Goal: Task Accomplishment & Management: Manage account settings

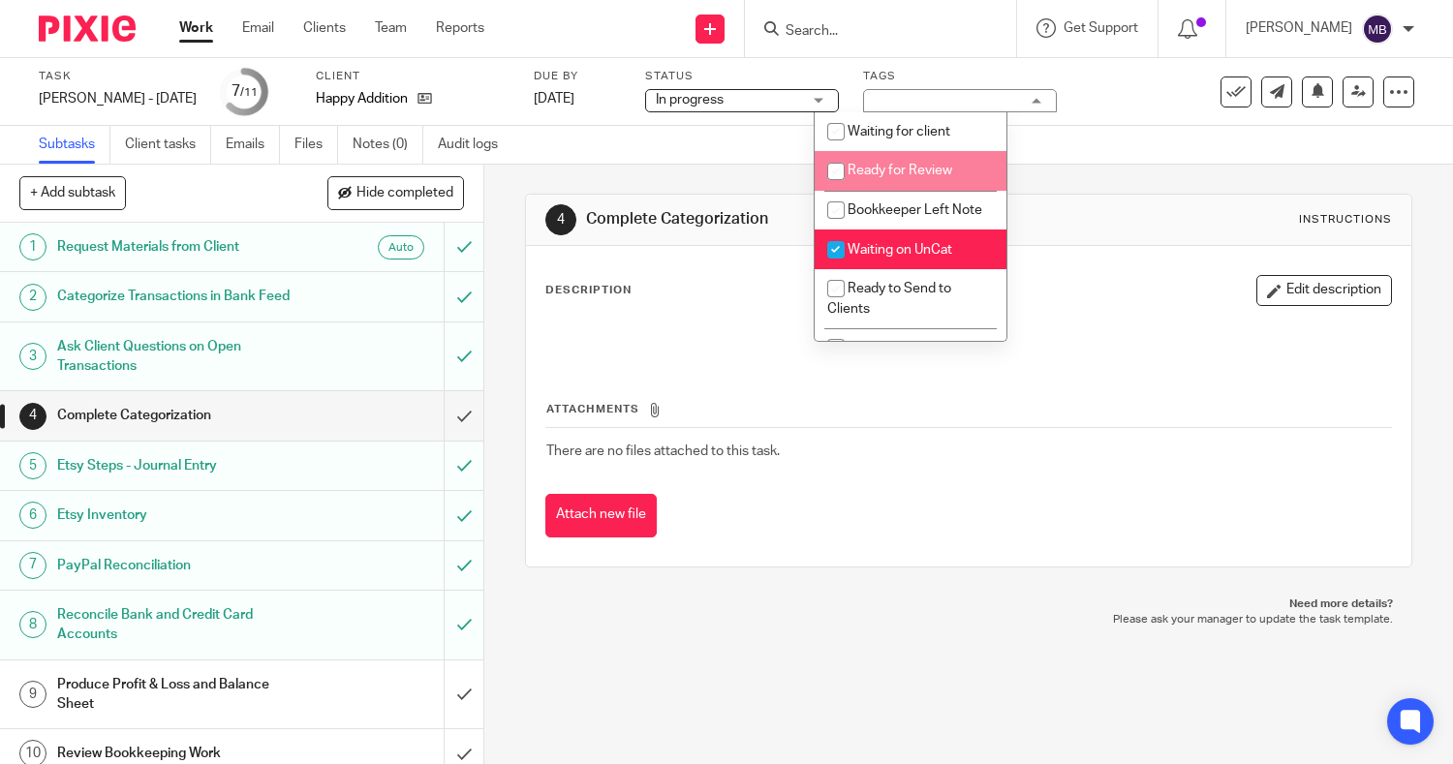
drag, startPoint x: 0, startPoint y: 0, endPoint x: 187, endPoint y: 22, distance: 188.3
click at [187, 22] on link "Work" at bounding box center [196, 27] width 34 height 19
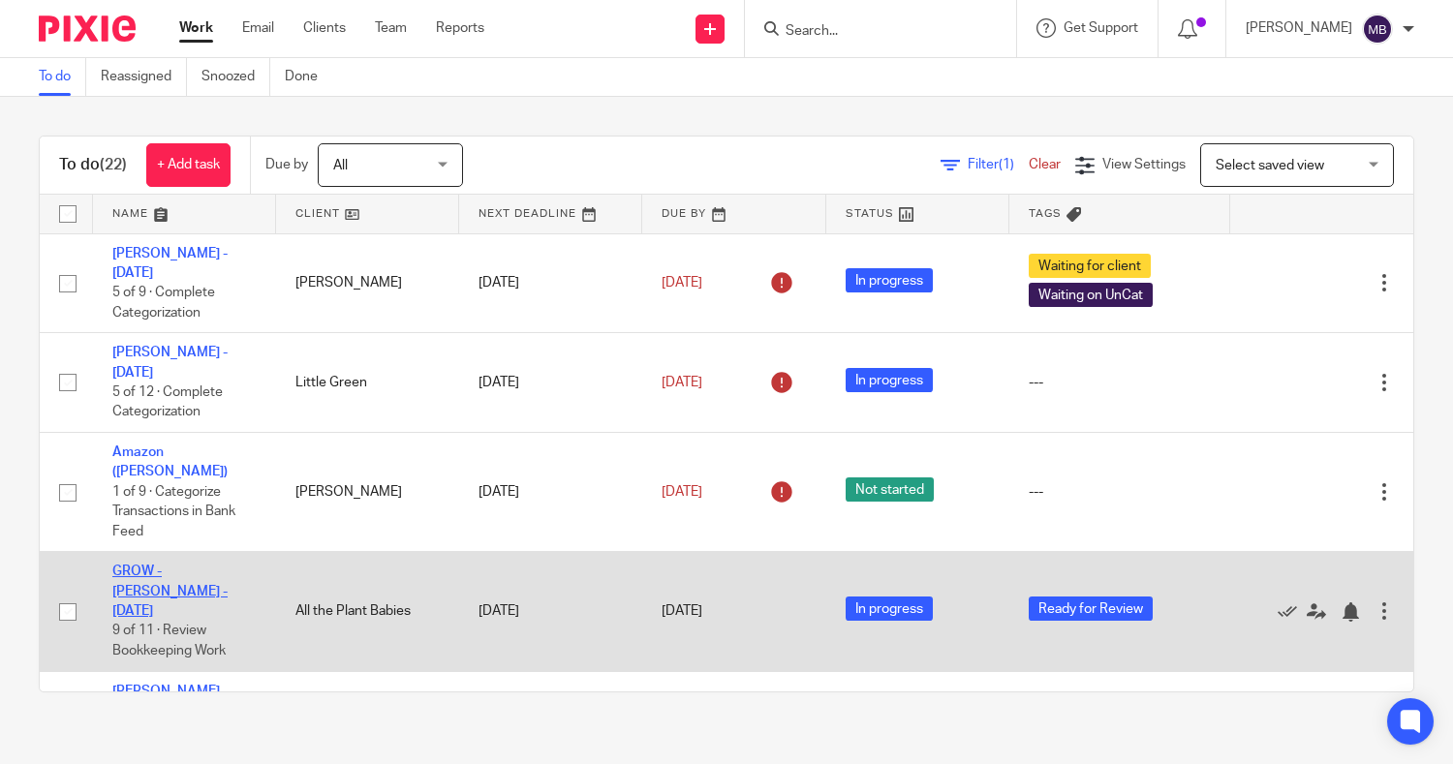
click at [161, 565] on link "GROW - Lindsay Sisti - Sept 2025" at bounding box center [169, 591] width 115 height 53
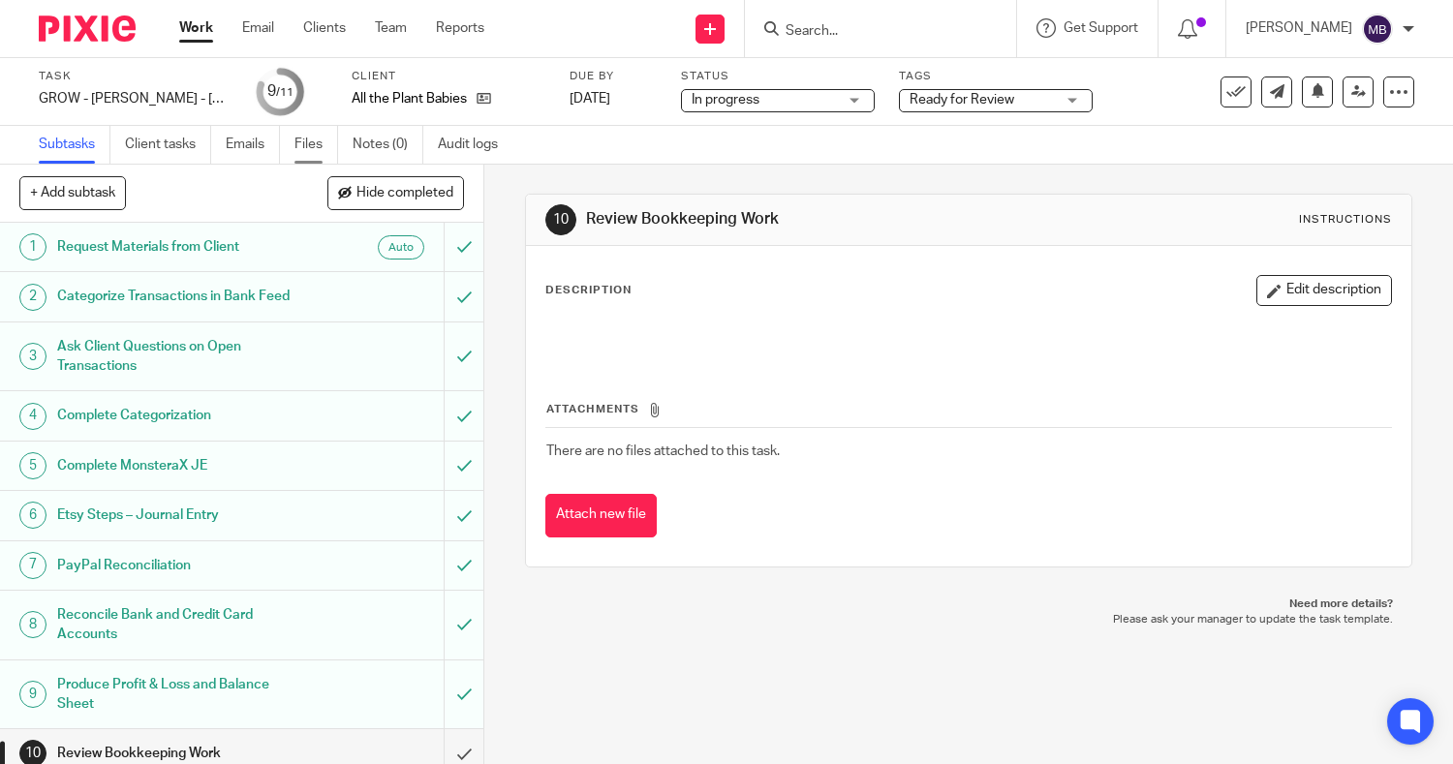
click at [302, 146] on link "Files" at bounding box center [317, 145] width 44 height 38
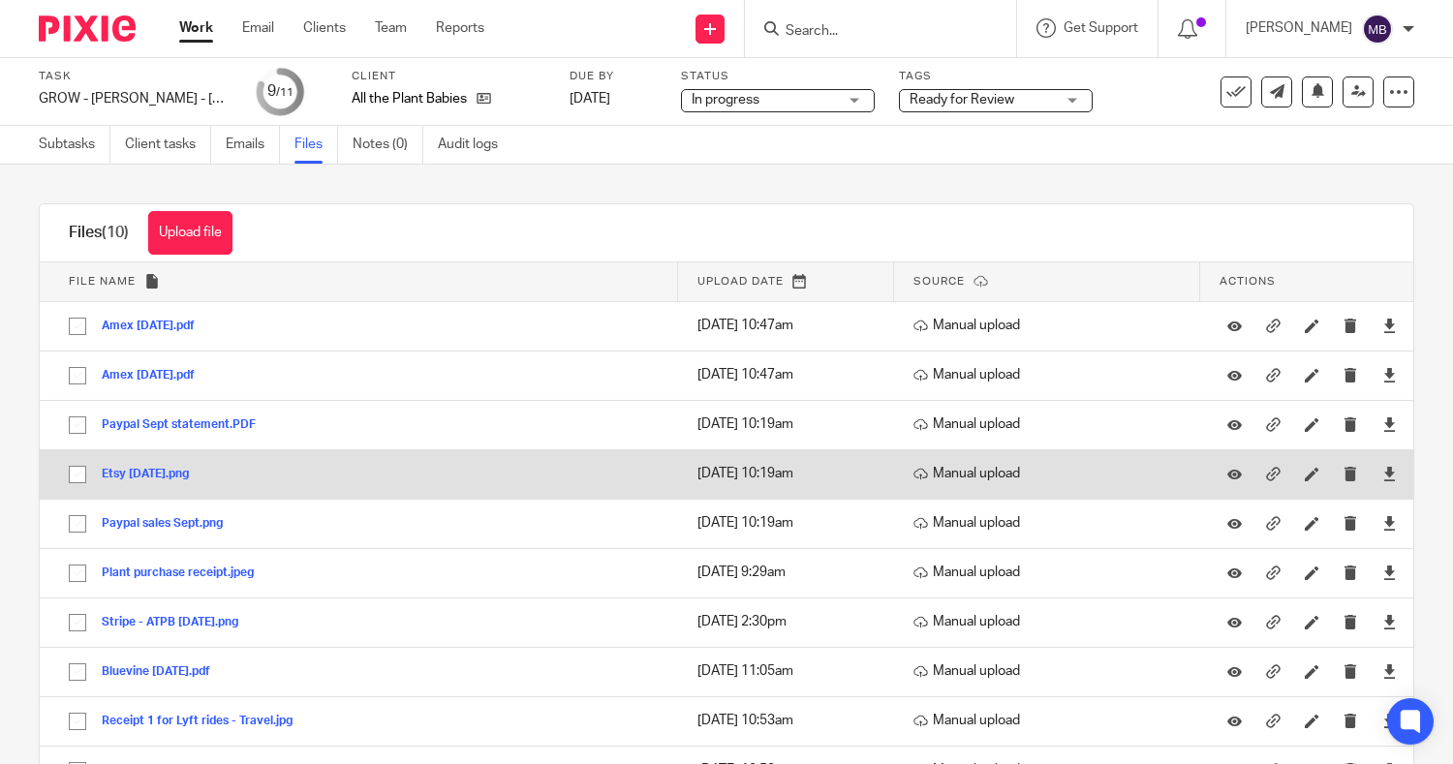
click at [171, 472] on button "Etsy Sept 2025.png" at bounding box center [153, 475] width 102 height 14
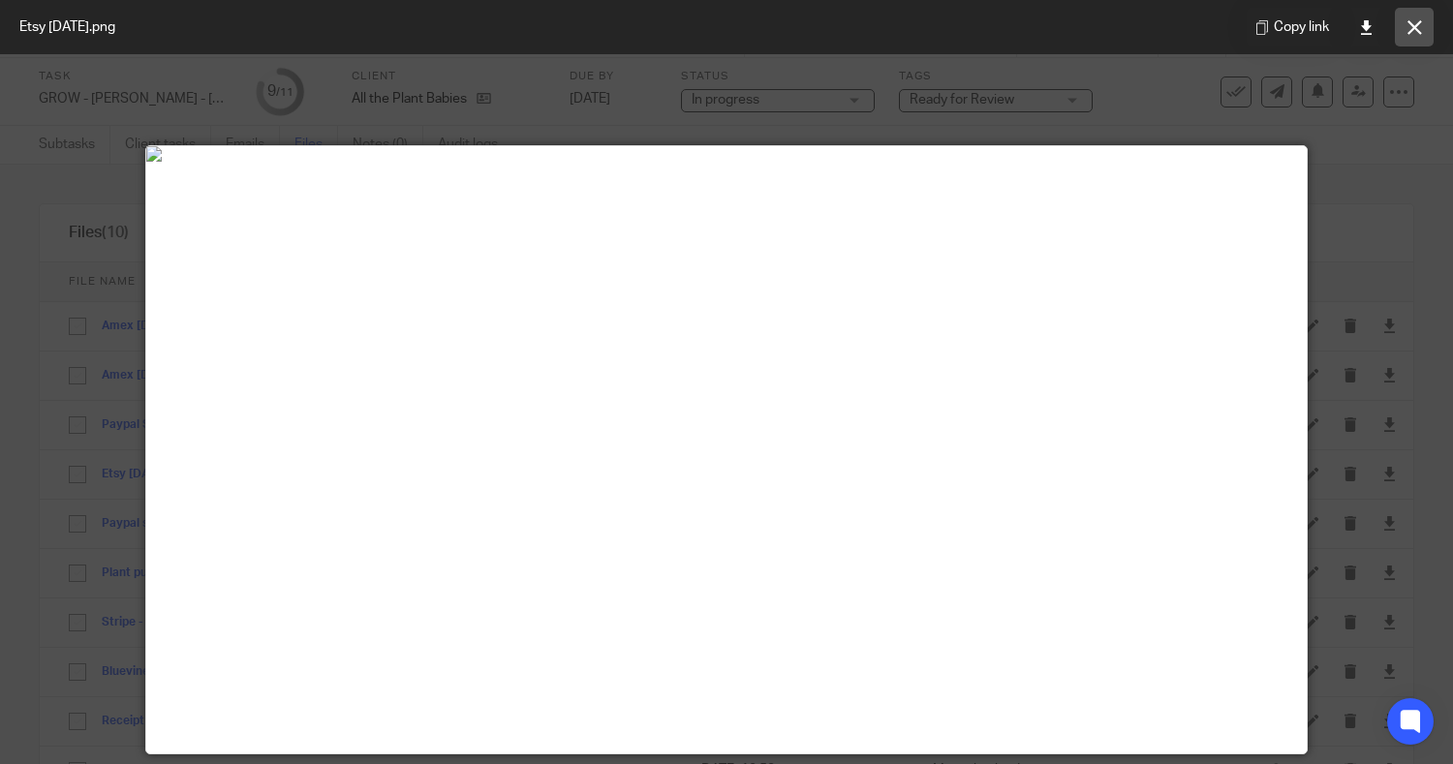
click at [1415, 33] on icon at bounding box center [1415, 27] width 15 height 15
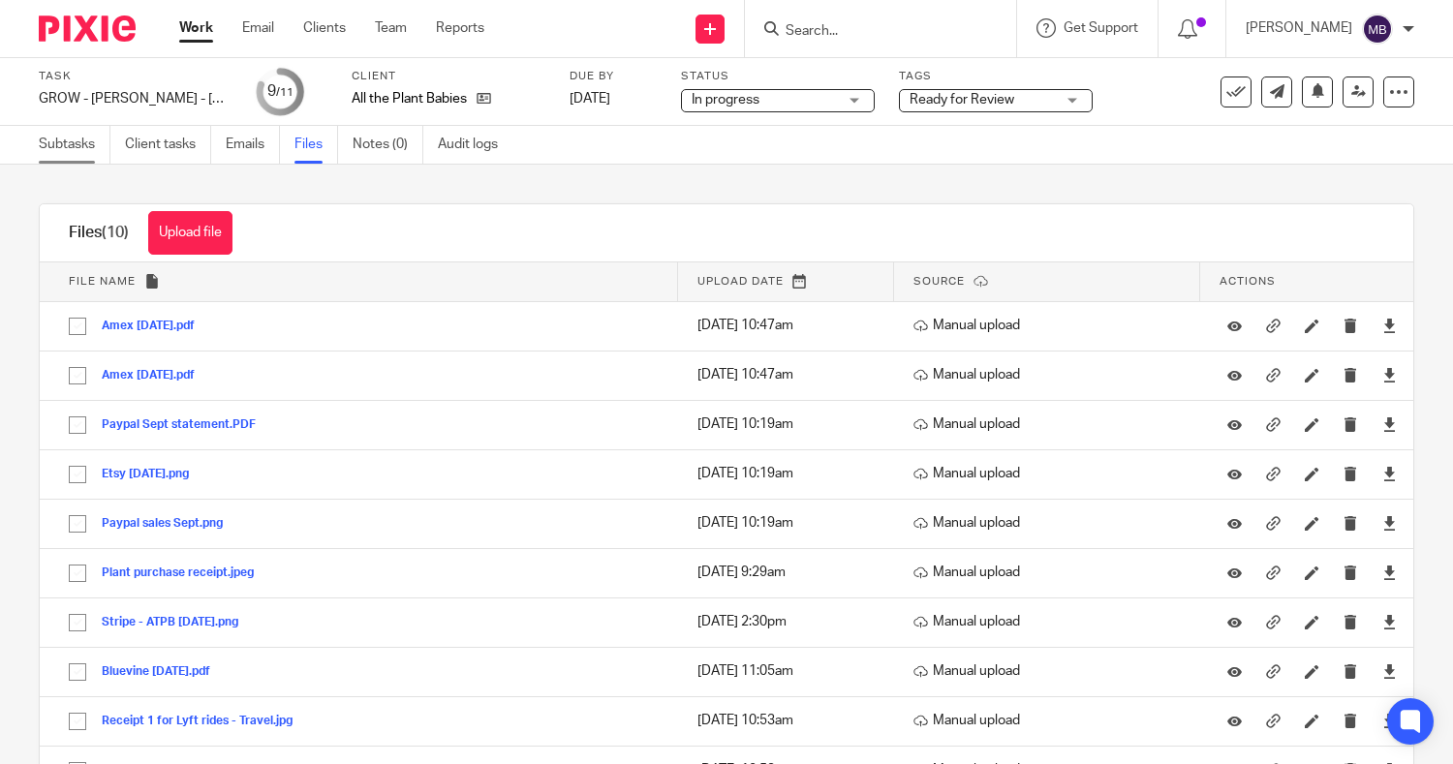
click at [62, 148] on link "Subtasks" at bounding box center [75, 145] width 72 height 38
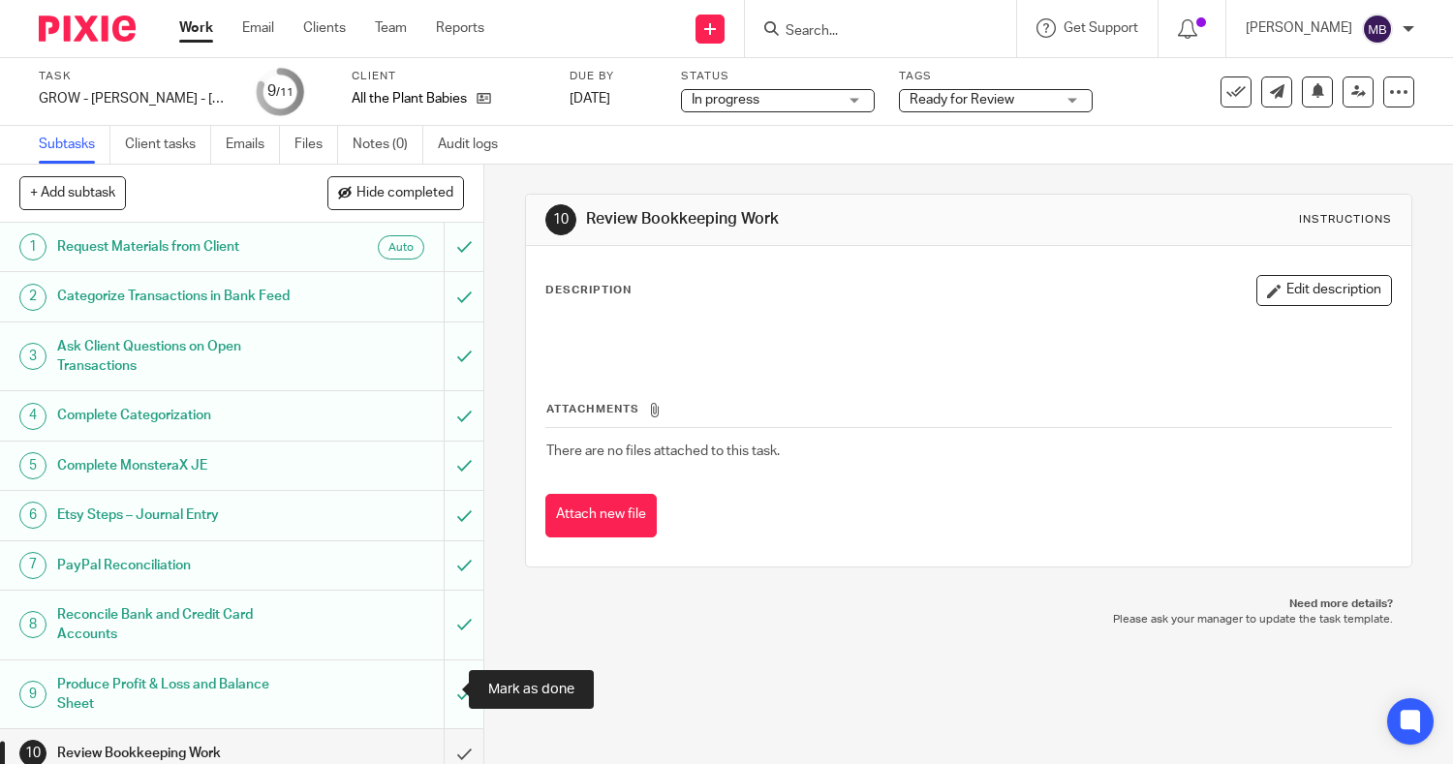
click at [439, 730] on input "submit" at bounding box center [241, 754] width 483 height 48
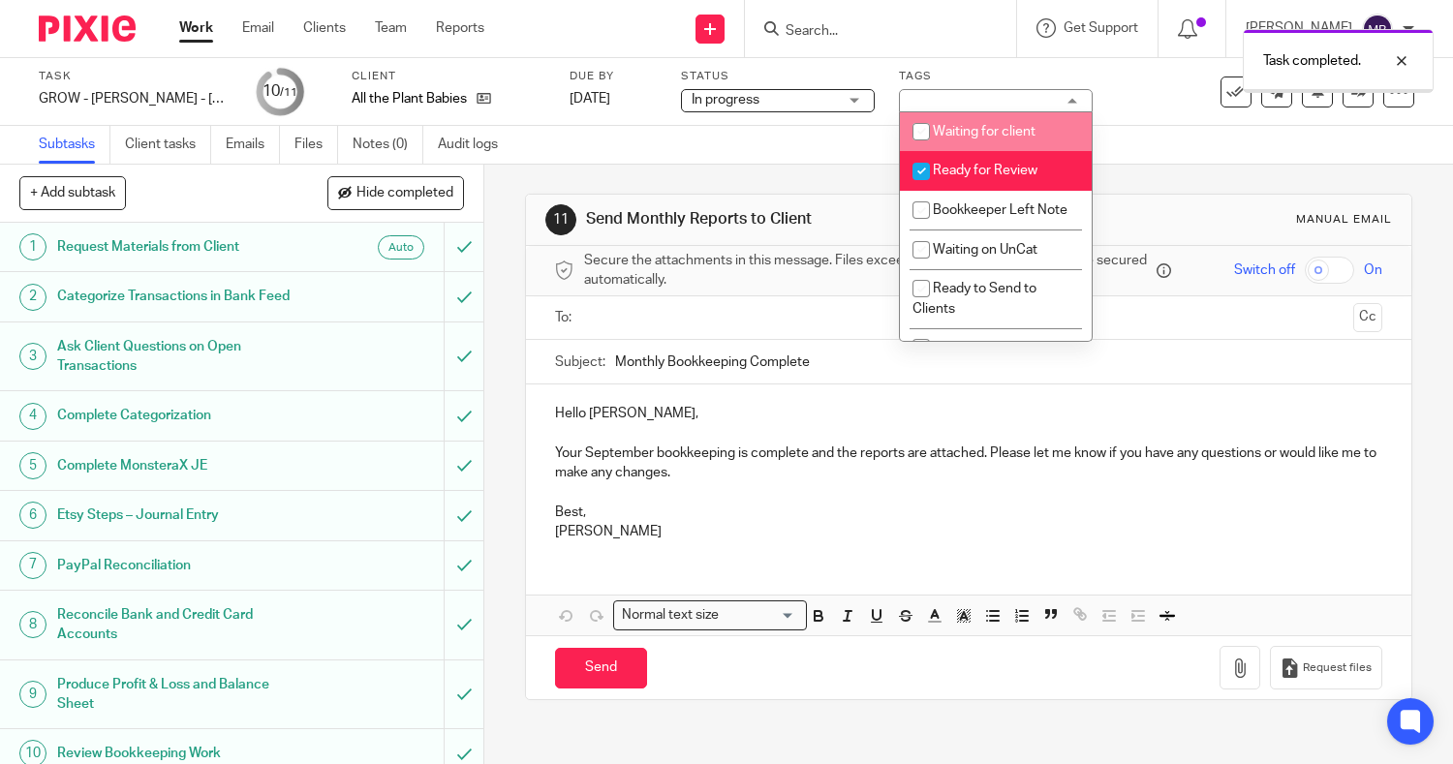
click at [955, 171] on span "Ready for Review" at bounding box center [985, 171] width 105 height 14
checkbox input "false"
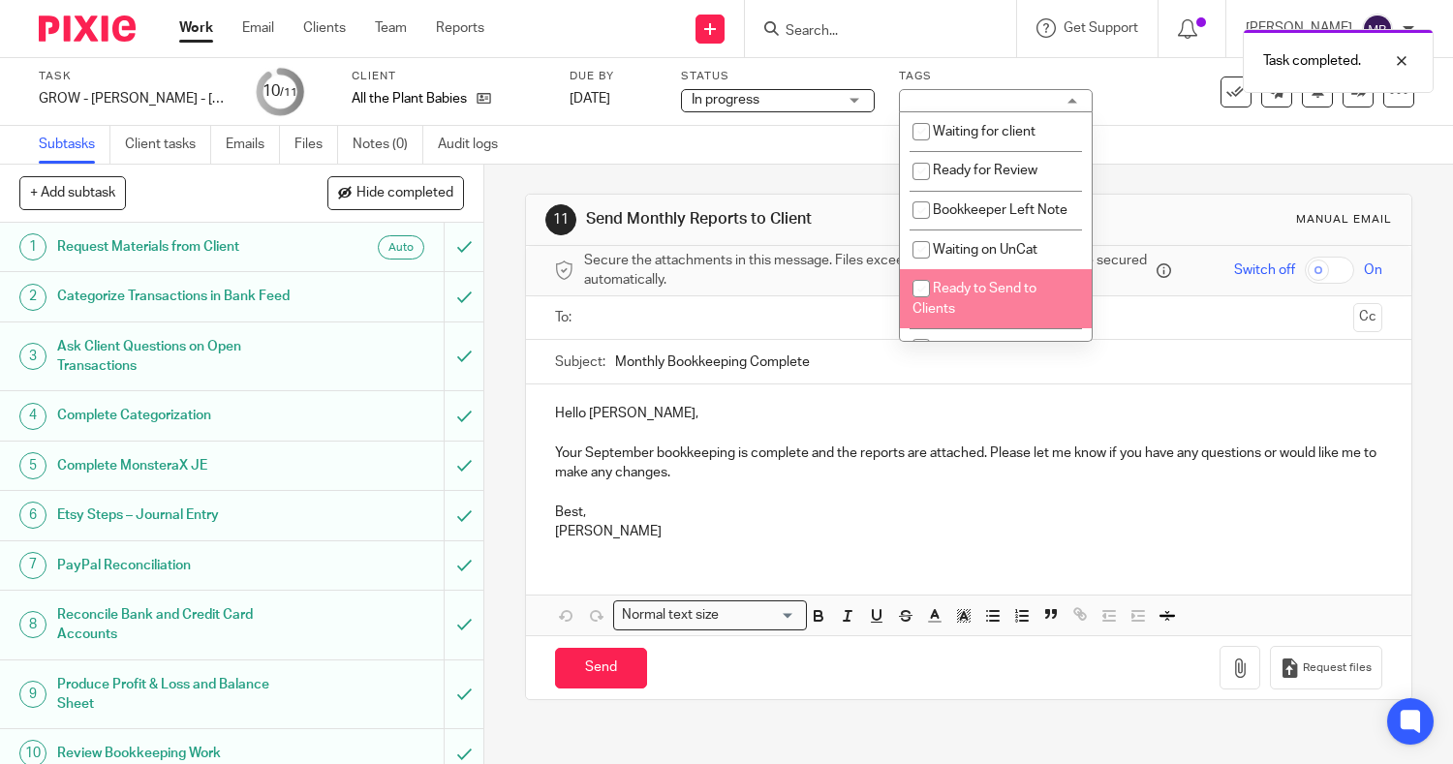
click at [946, 313] on span "Ready to Send to Clients" at bounding box center [975, 299] width 124 height 34
checkbox input "true"
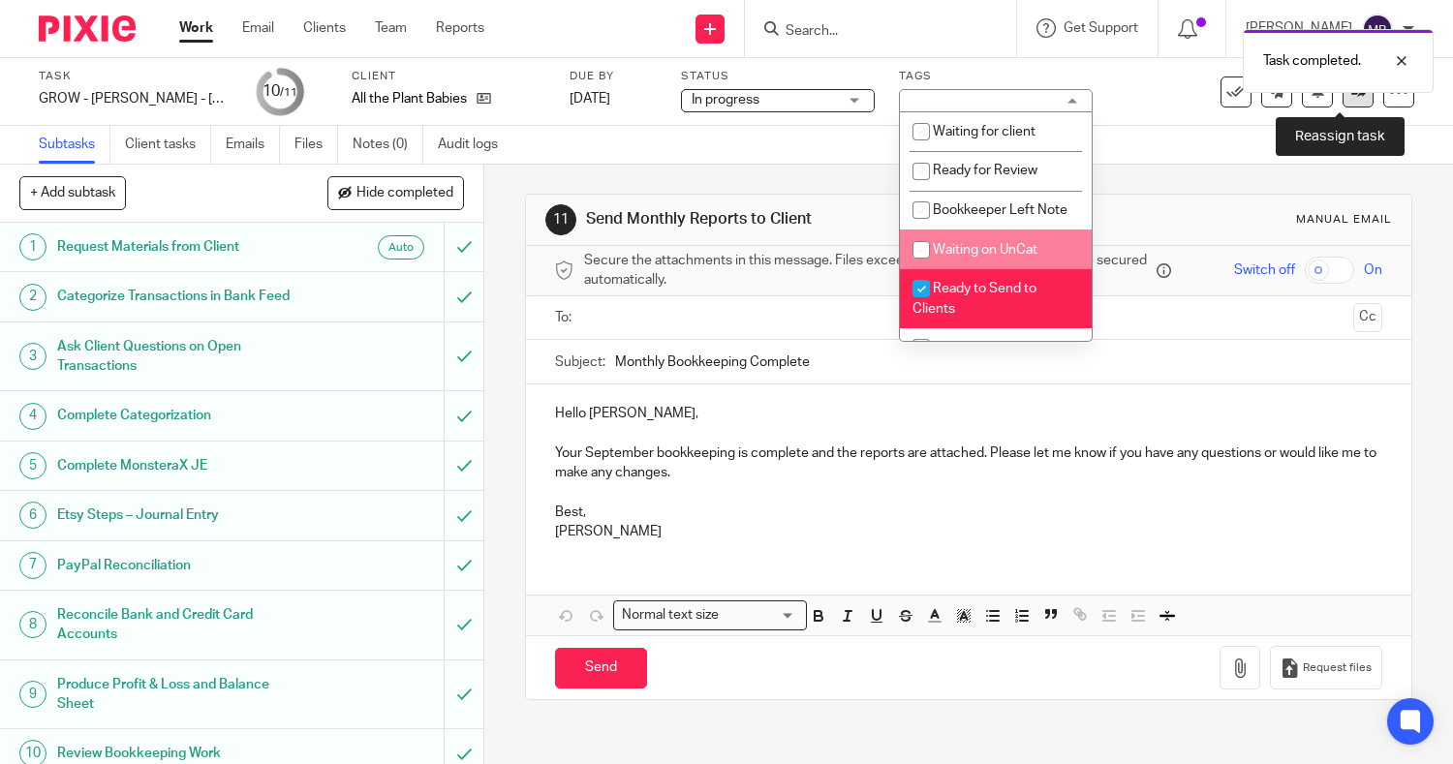
click at [1352, 98] on icon at bounding box center [1359, 91] width 15 height 15
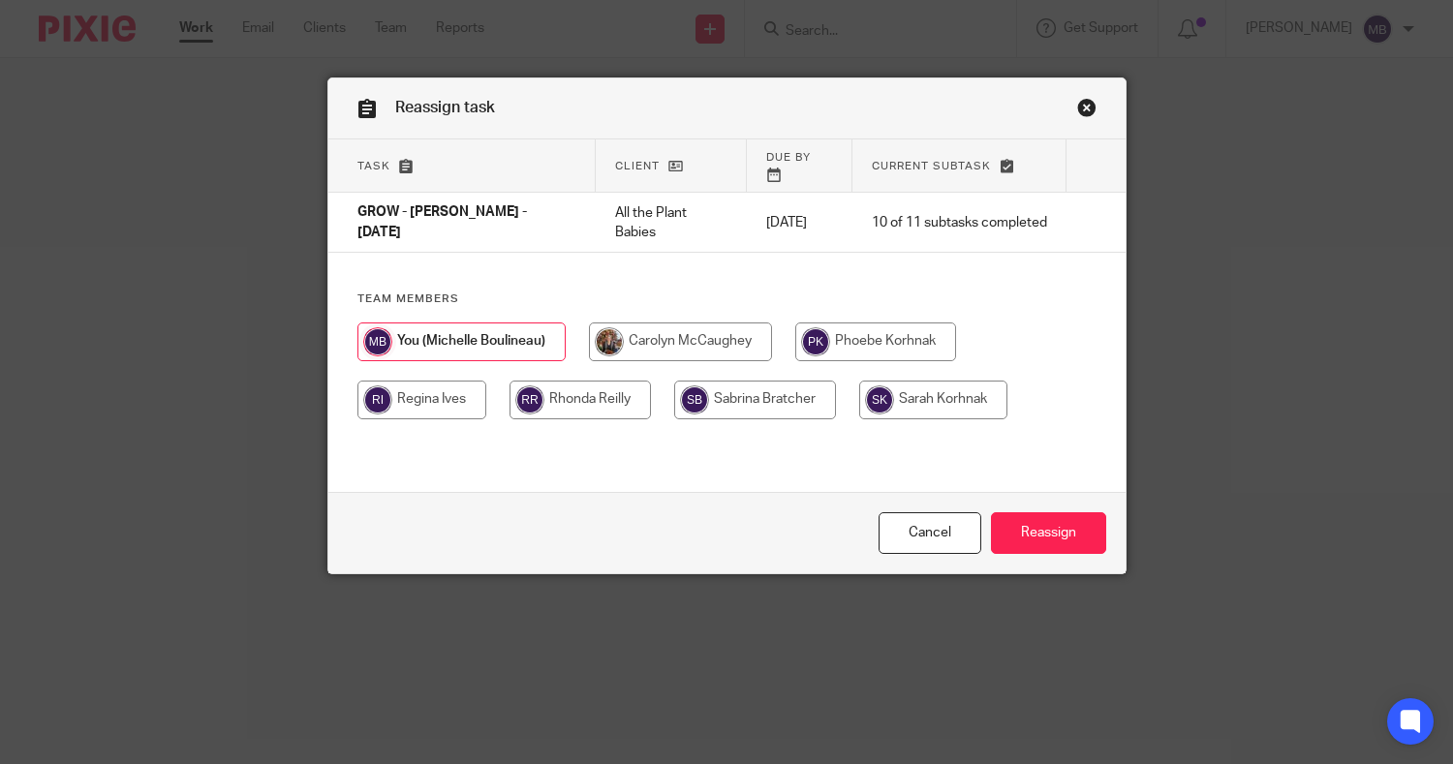
click at [909, 346] on input "radio" at bounding box center [875, 342] width 161 height 39
radio input "true"
click at [1022, 532] on input "Reassign" at bounding box center [1048, 534] width 115 height 42
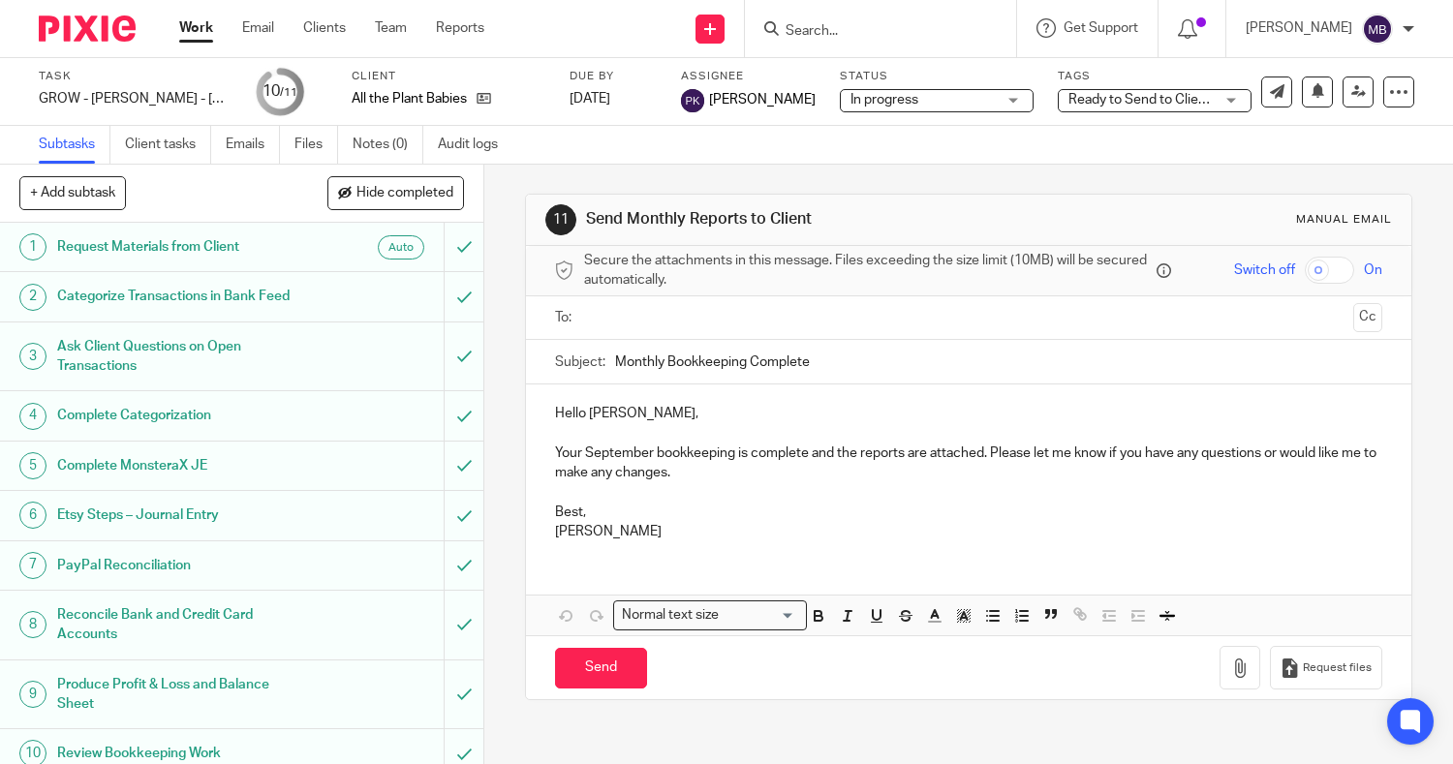
click at [204, 30] on link "Work" at bounding box center [196, 27] width 34 height 19
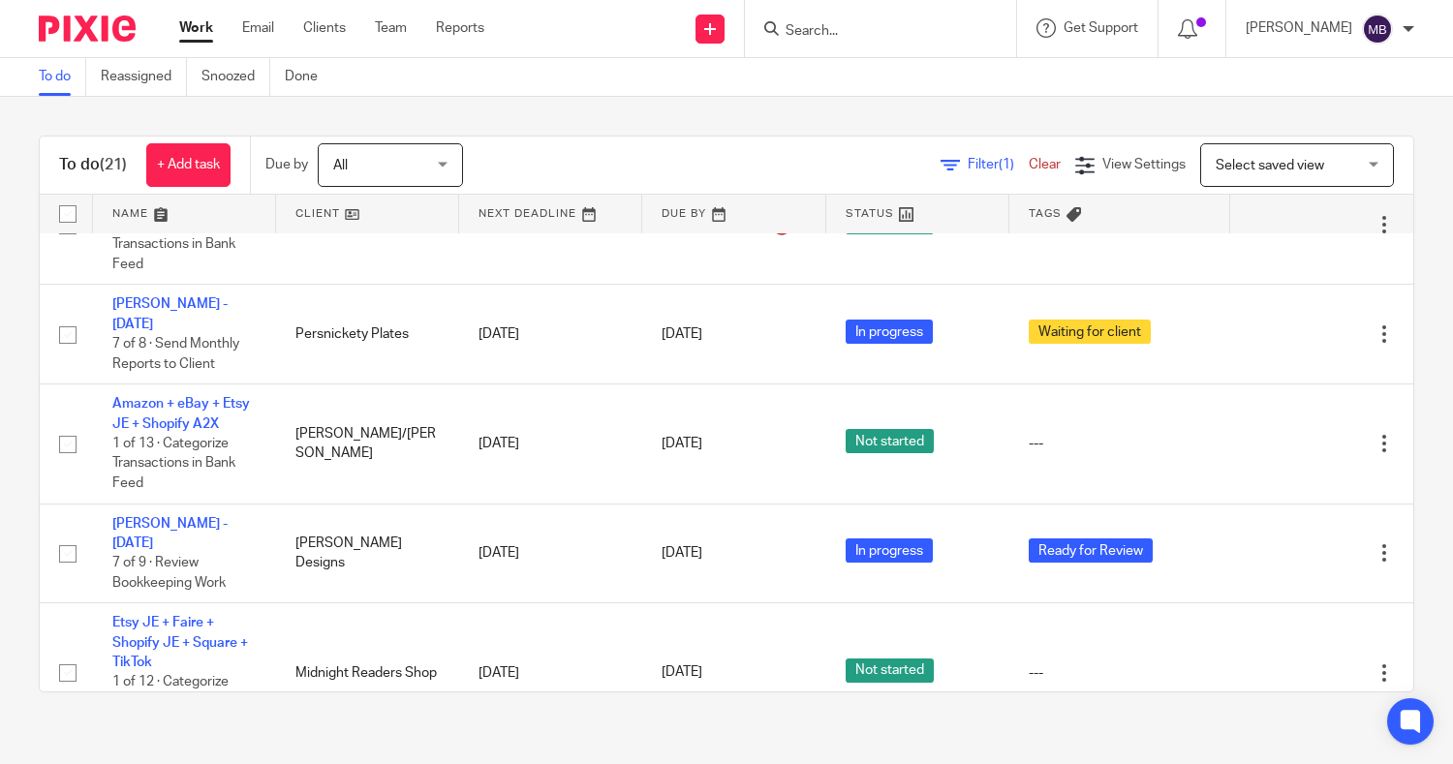
scroll to position [282, 0]
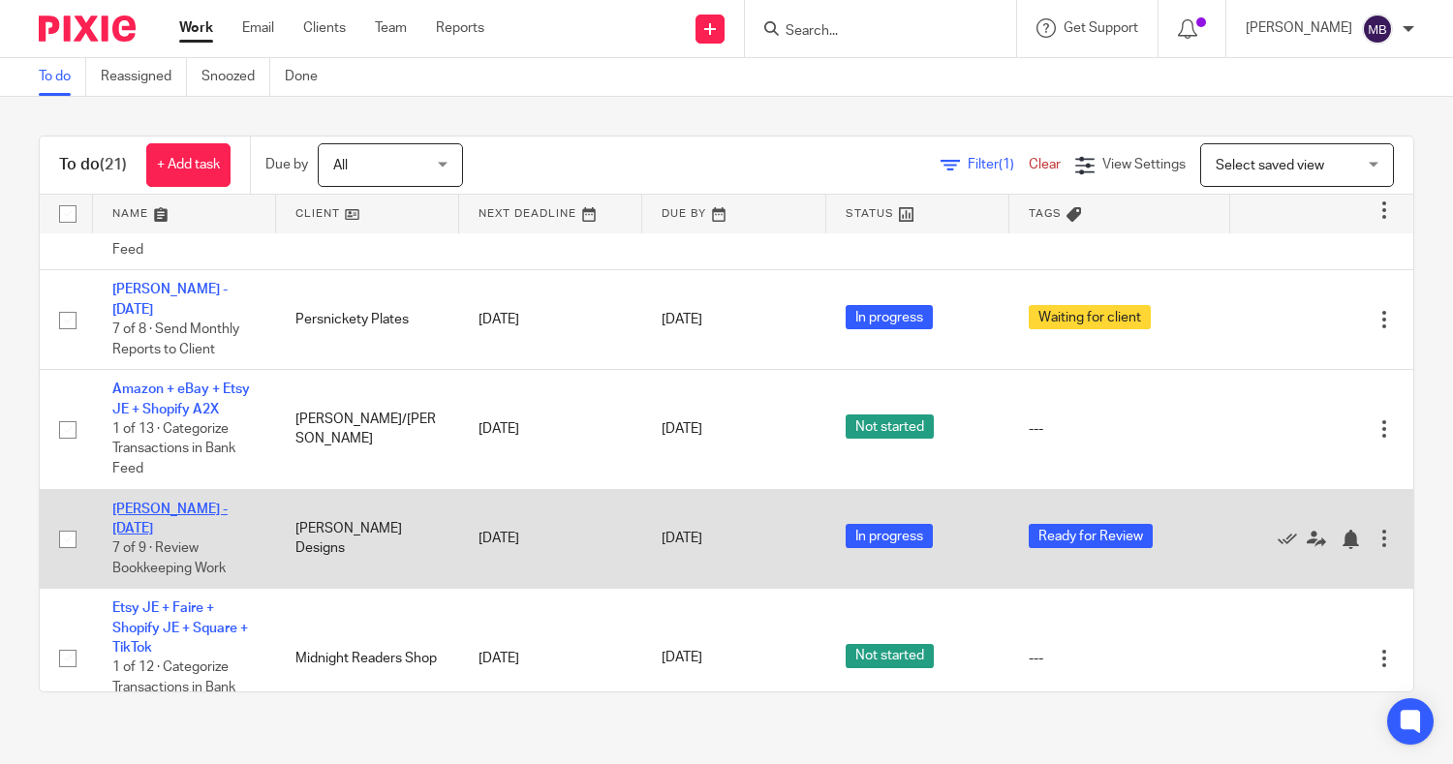
click at [183, 503] on link "[PERSON_NAME] - [DATE]" at bounding box center [169, 519] width 115 height 33
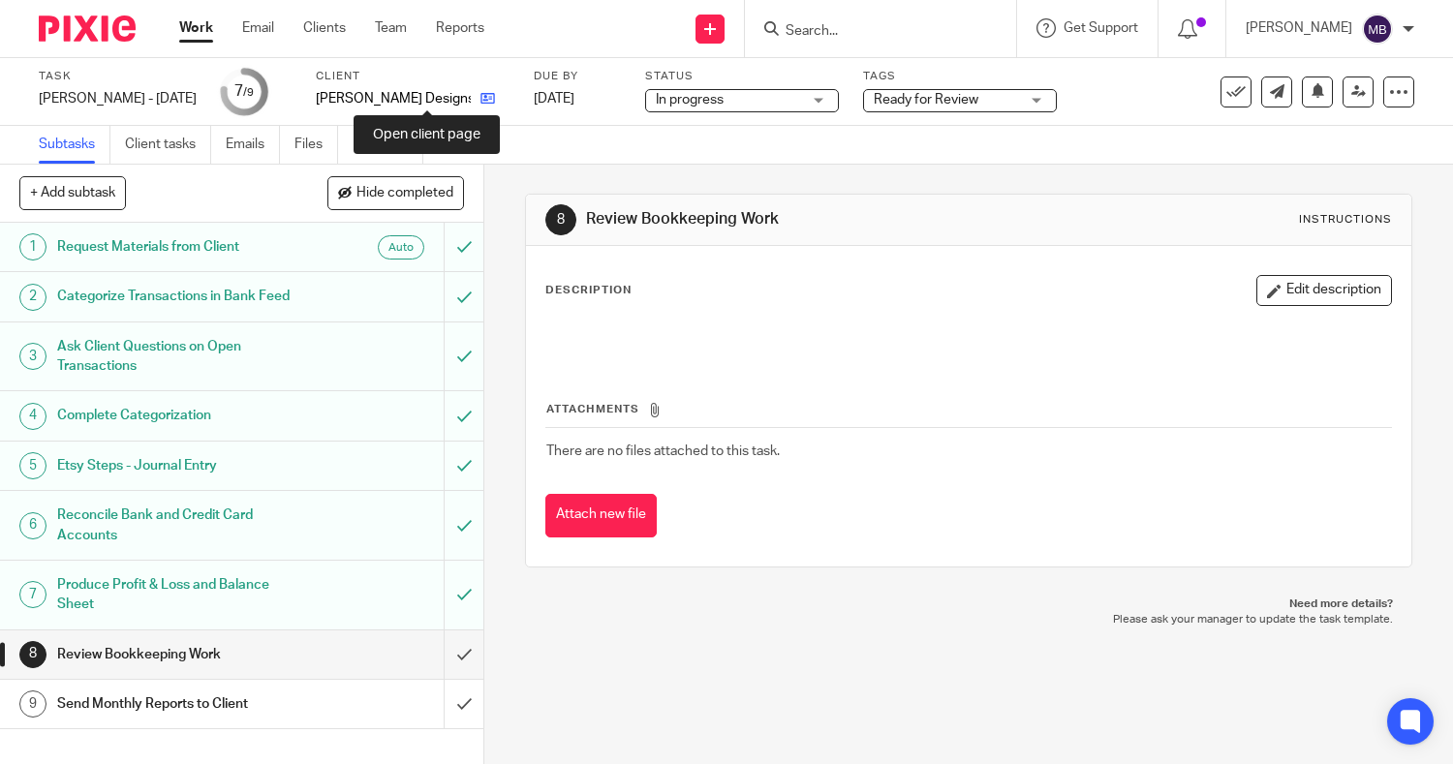
click at [481, 98] on icon at bounding box center [488, 98] width 15 height 15
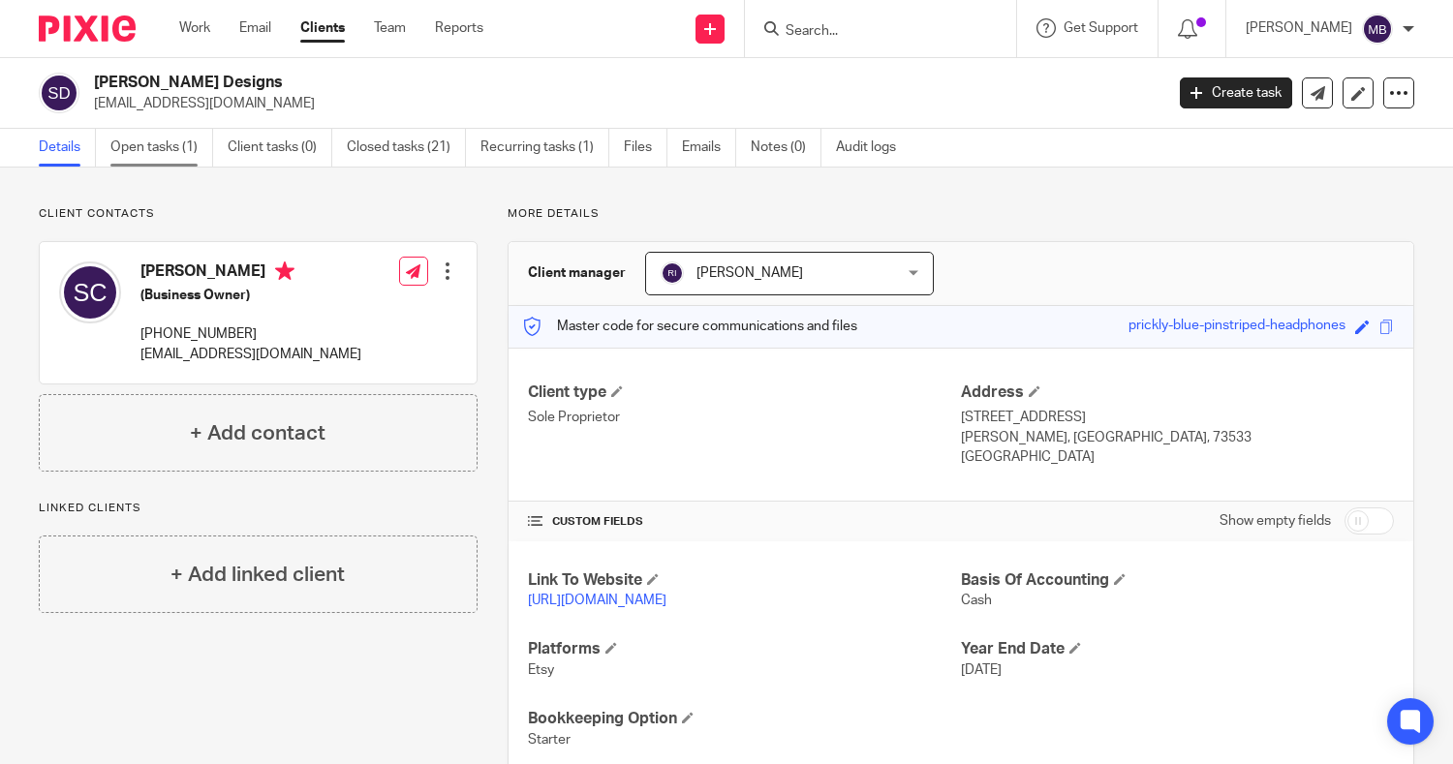
click at [161, 148] on link "Open tasks (1)" at bounding box center [161, 148] width 103 height 38
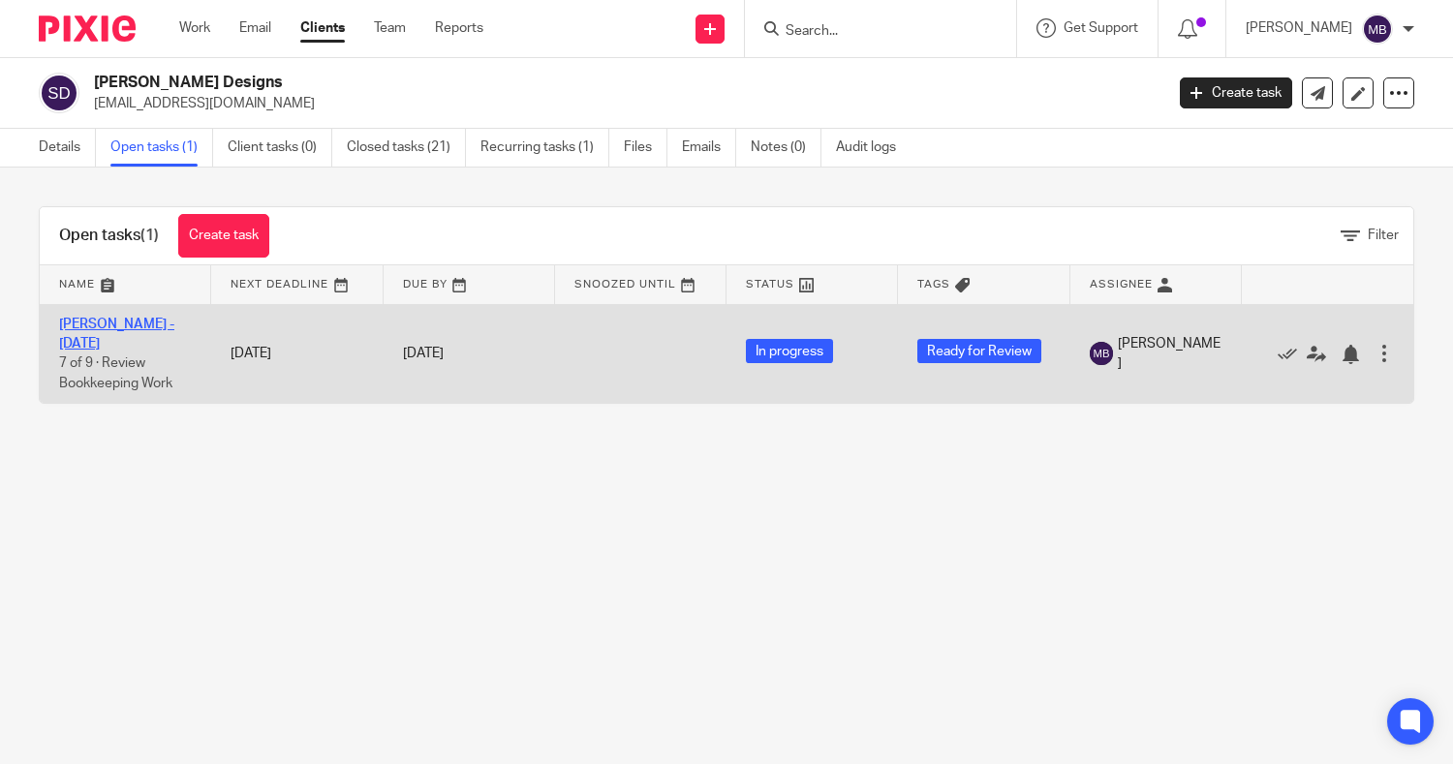
click at [78, 324] on link "[PERSON_NAME] - [DATE]" at bounding box center [116, 334] width 115 height 33
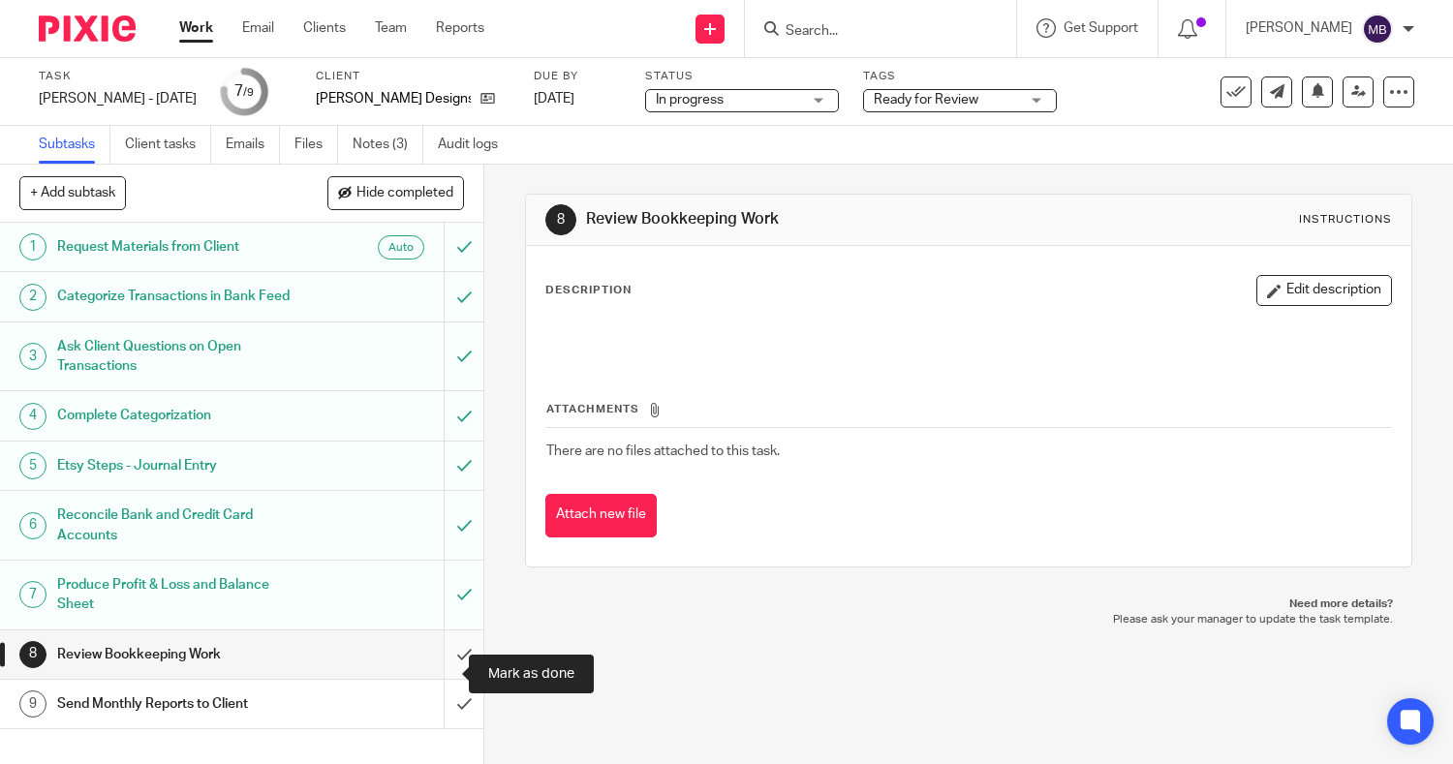
click at [434, 676] on input "submit" at bounding box center [241, 655] width 483 height 48
click at [902, 111] on div "Ready for Review" at bounding box center [960, 100] width 194 height 23
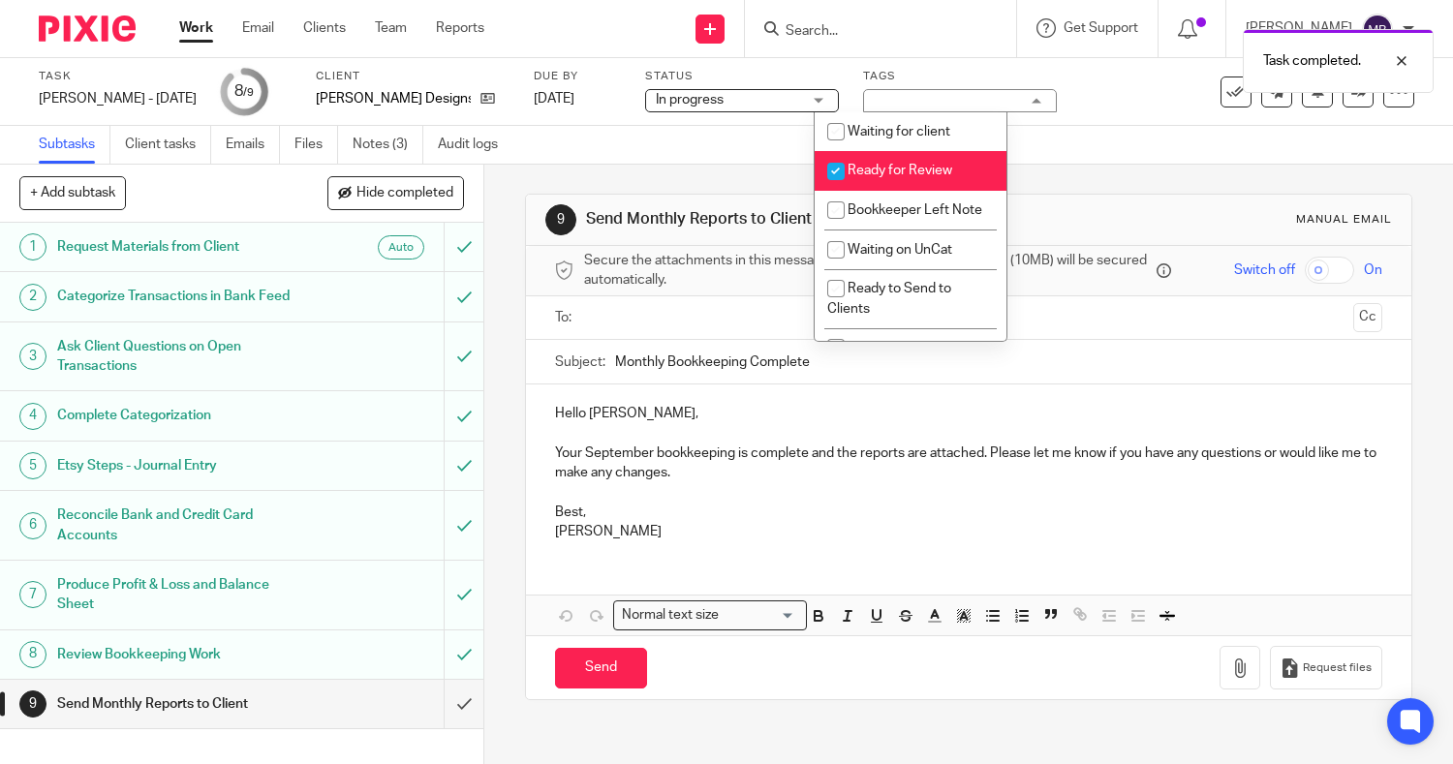
click at [839, 166] on input "checkbox" at bounding box center [836, 171] width 37 height 37
checkbox input "false"
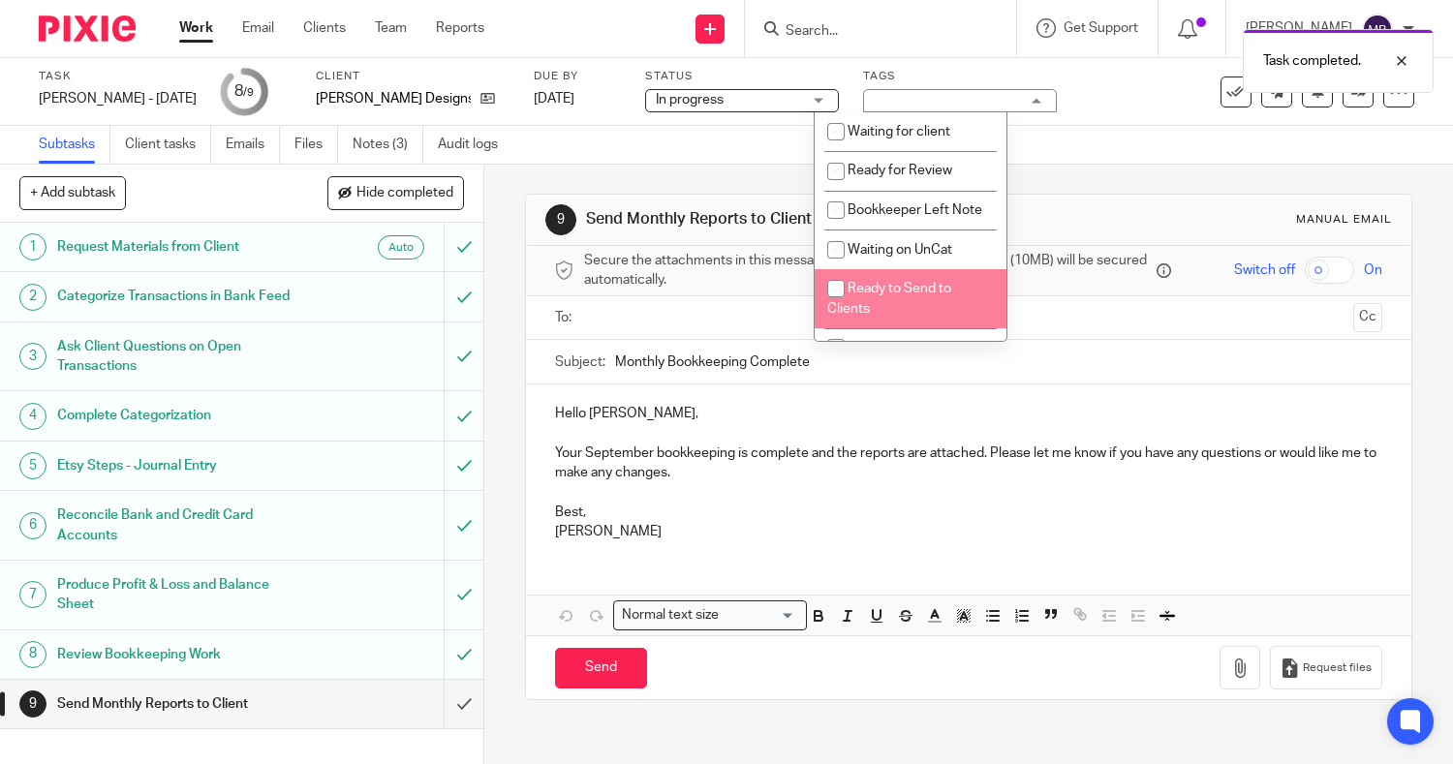
click at [849, 297] on input "checkbox" at bounding box center [836, 288] width 37 height 37
checkbox input "true"
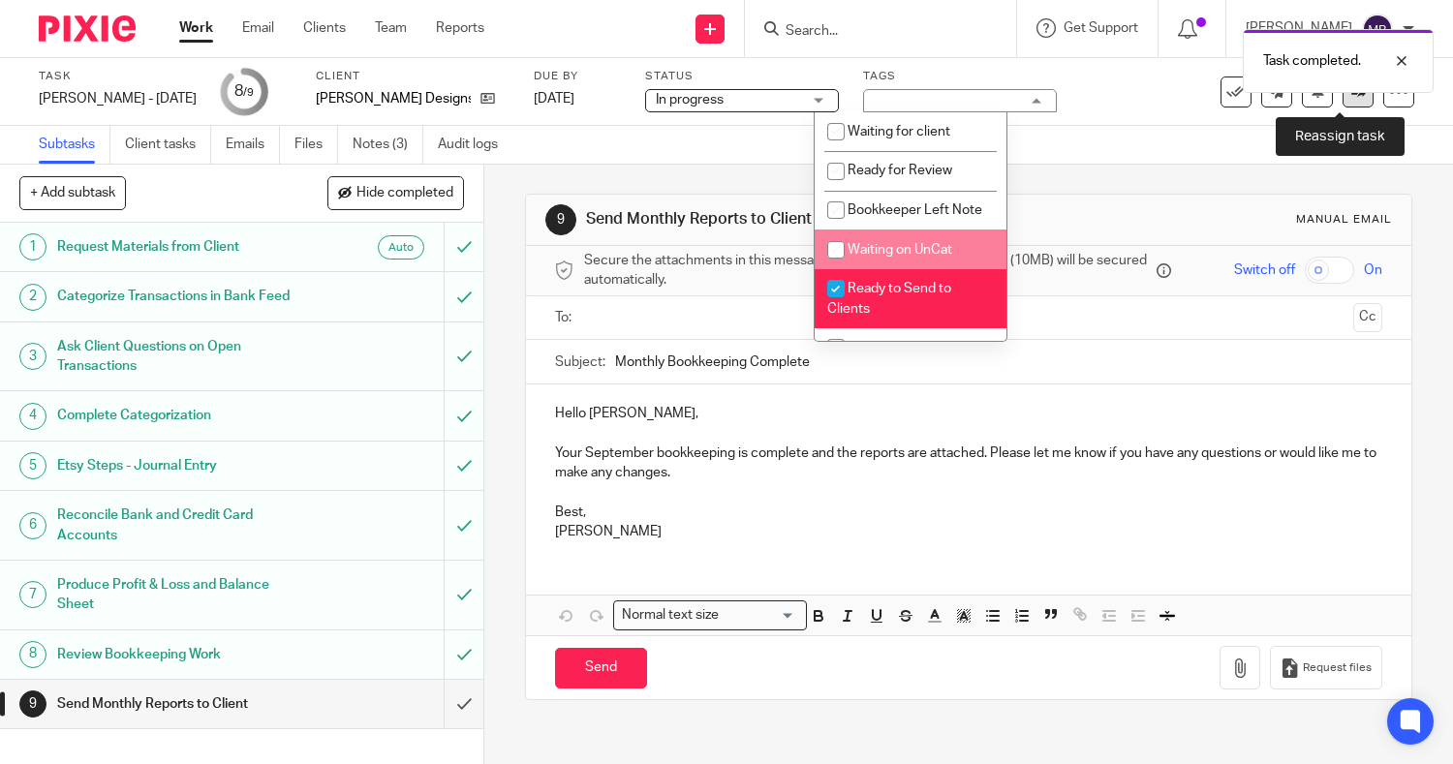
click at [1339, 107] on div "Task [PERSON_NAME] - [DATE] Save [PERSON_NAME] - [DATE] 8 /9 Client [PERSON_NAM…" at bounding box center [727, 92] width 1376 height 47
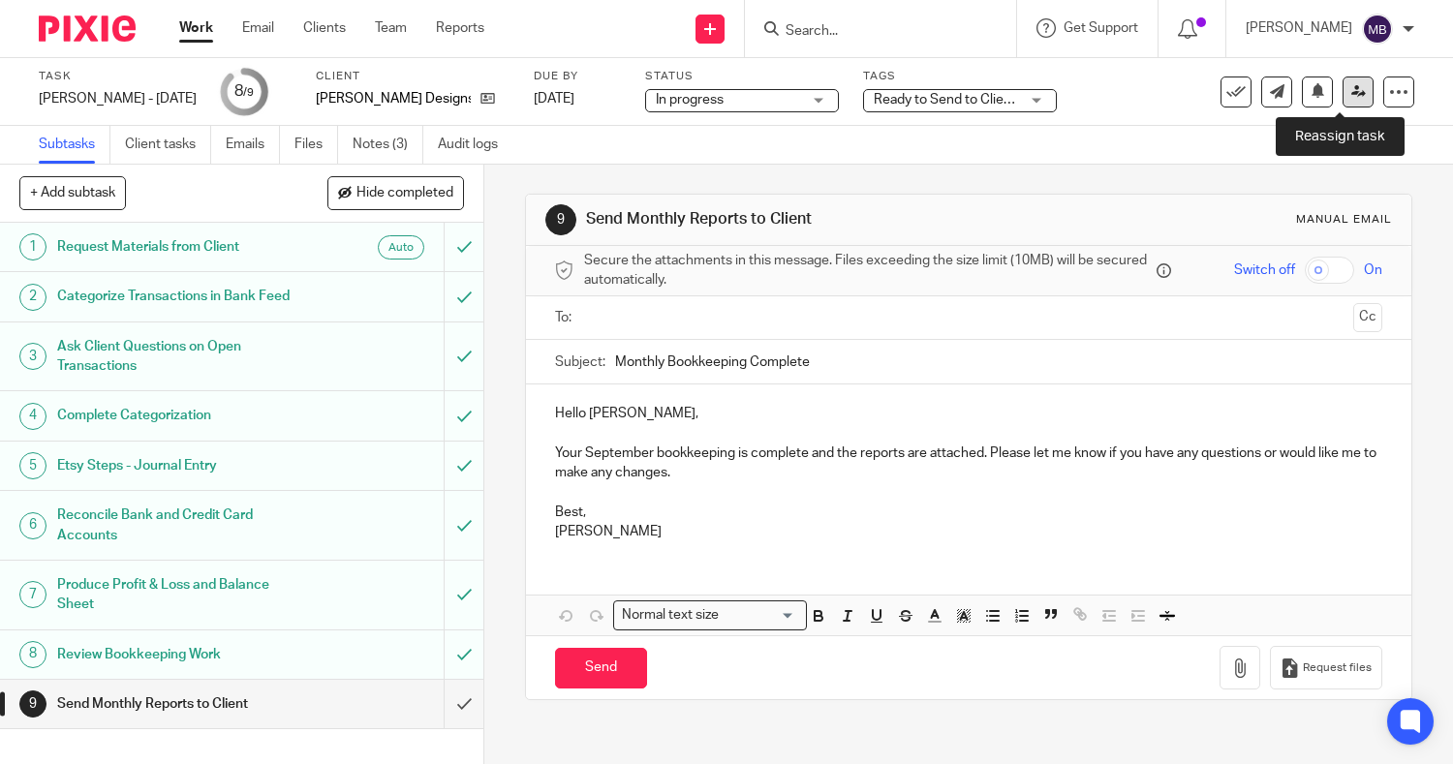
click at [1352, 95] on icon at bounding box center [1359, 91] width 15 height 15
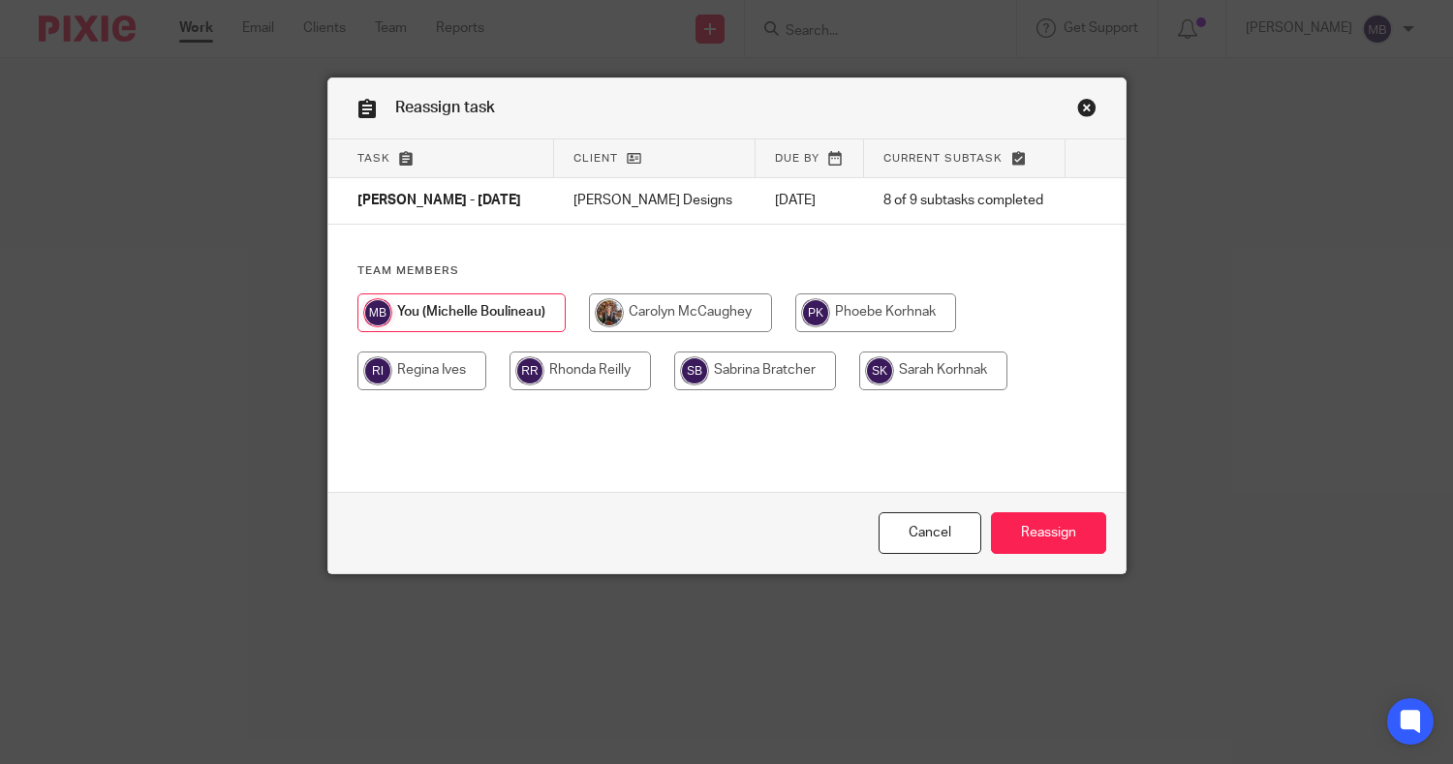
drag, startPoint x: 726, startPoint y: 376, endPoint x: 418, endPoint y: 372, distance: 308.1
click at [418, 372] on div at bounding box center [727, 352] width 739 height 116
click at [418, 372] on input "radio" at bounding box center [422, 371] width 129 height 39
radio input "true"
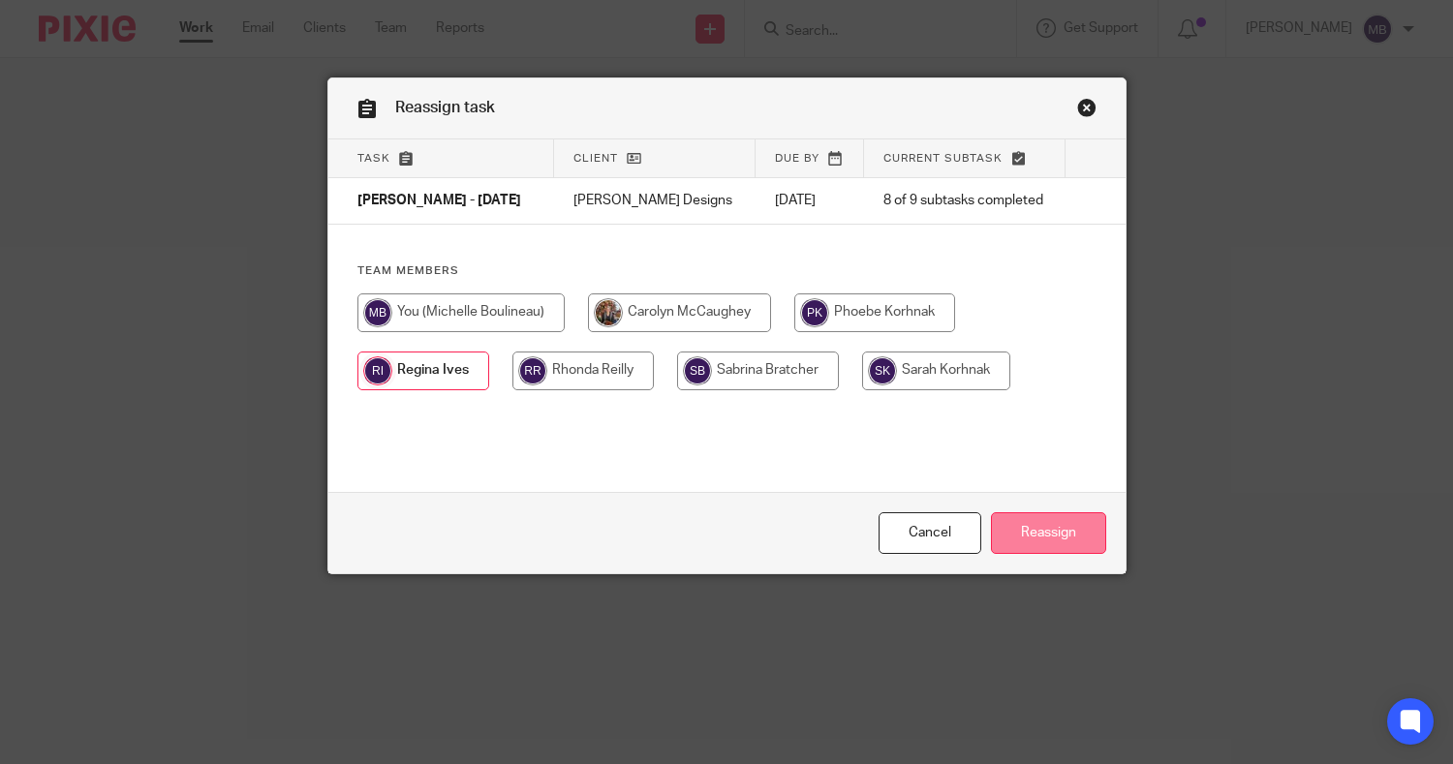
click at [1027, 544] on input "Reassign" at bounding box center [1048, 534] width 115 height 42
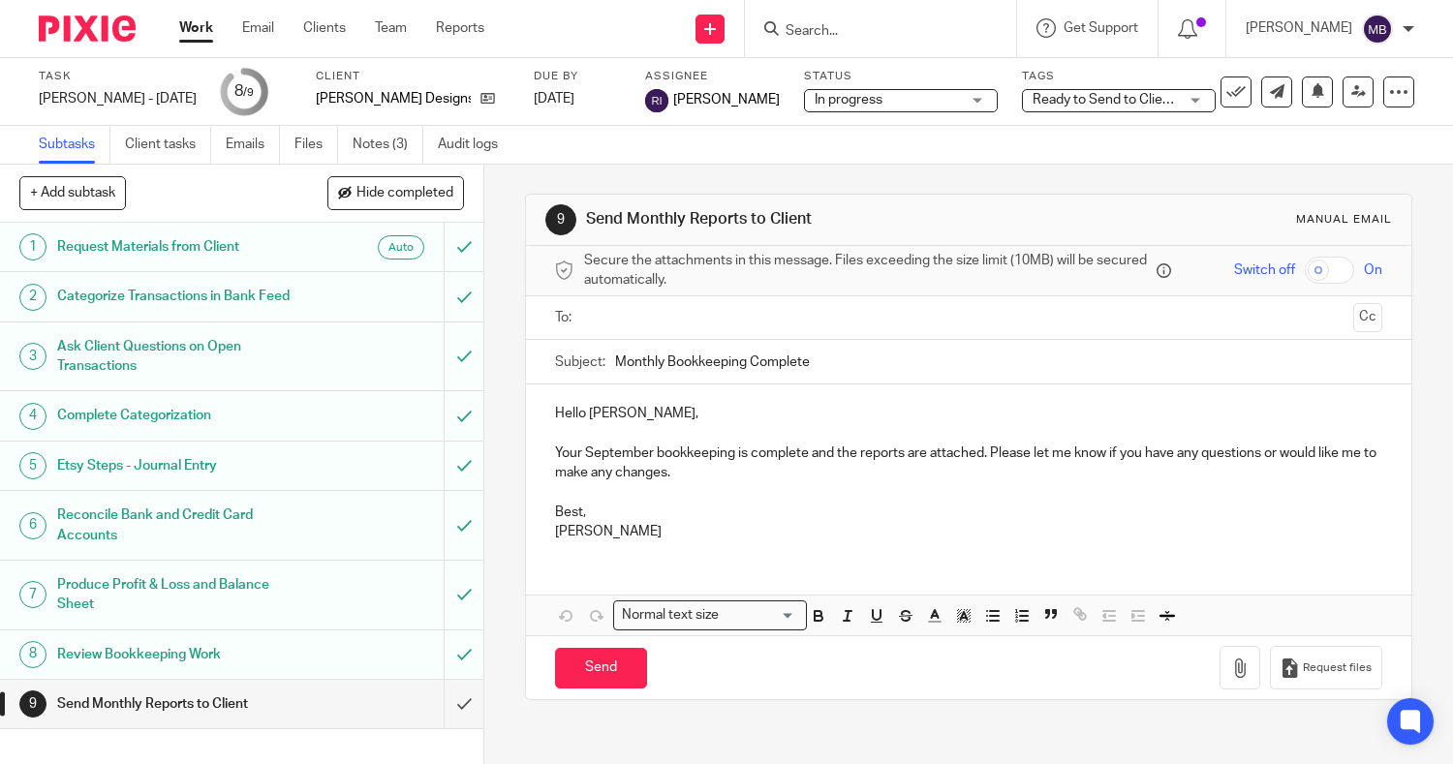
click at [795, 36] on input "Search" at bounding box center [871, 31] width 174 height 17
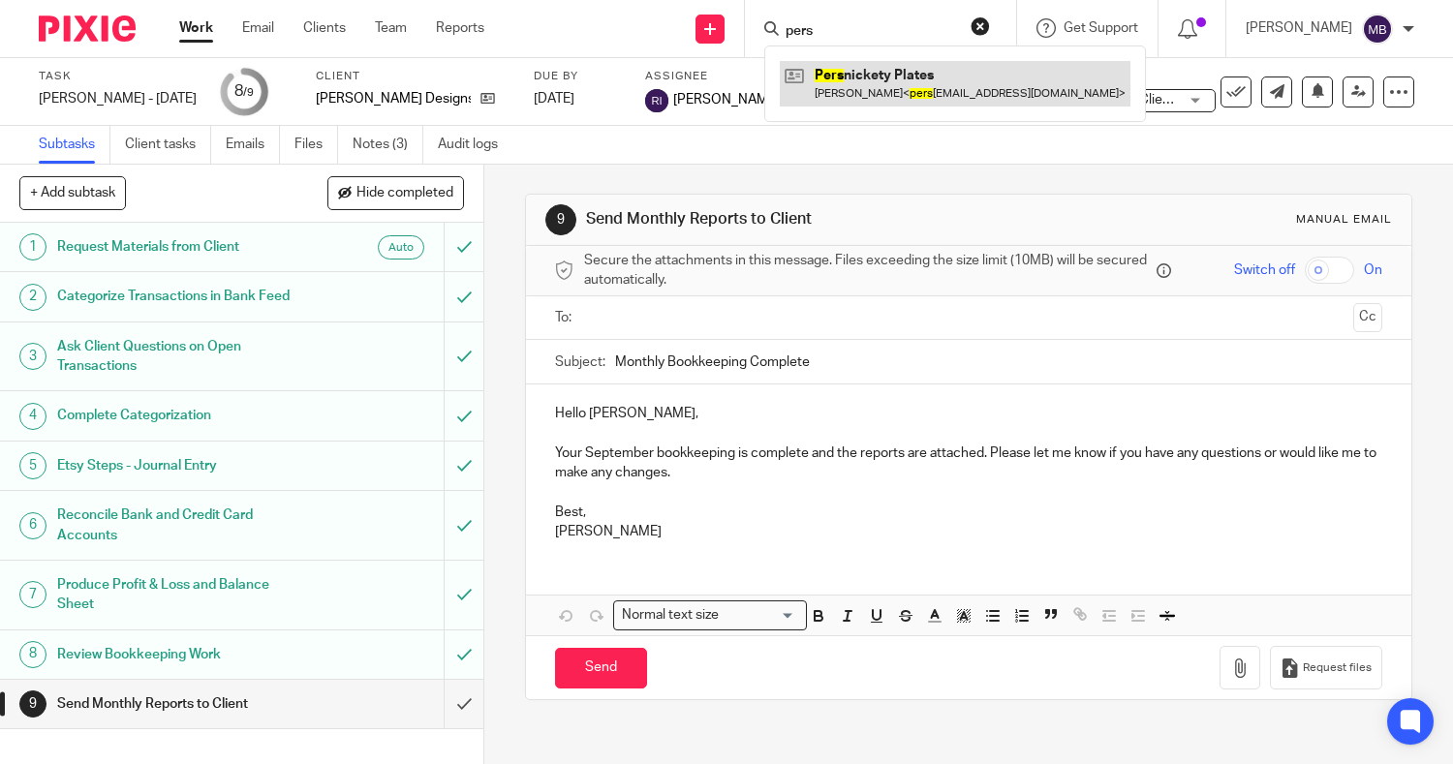
type input "pers"
click at [855, 90] on link at bounding box center [955, 83] width 351 height 45
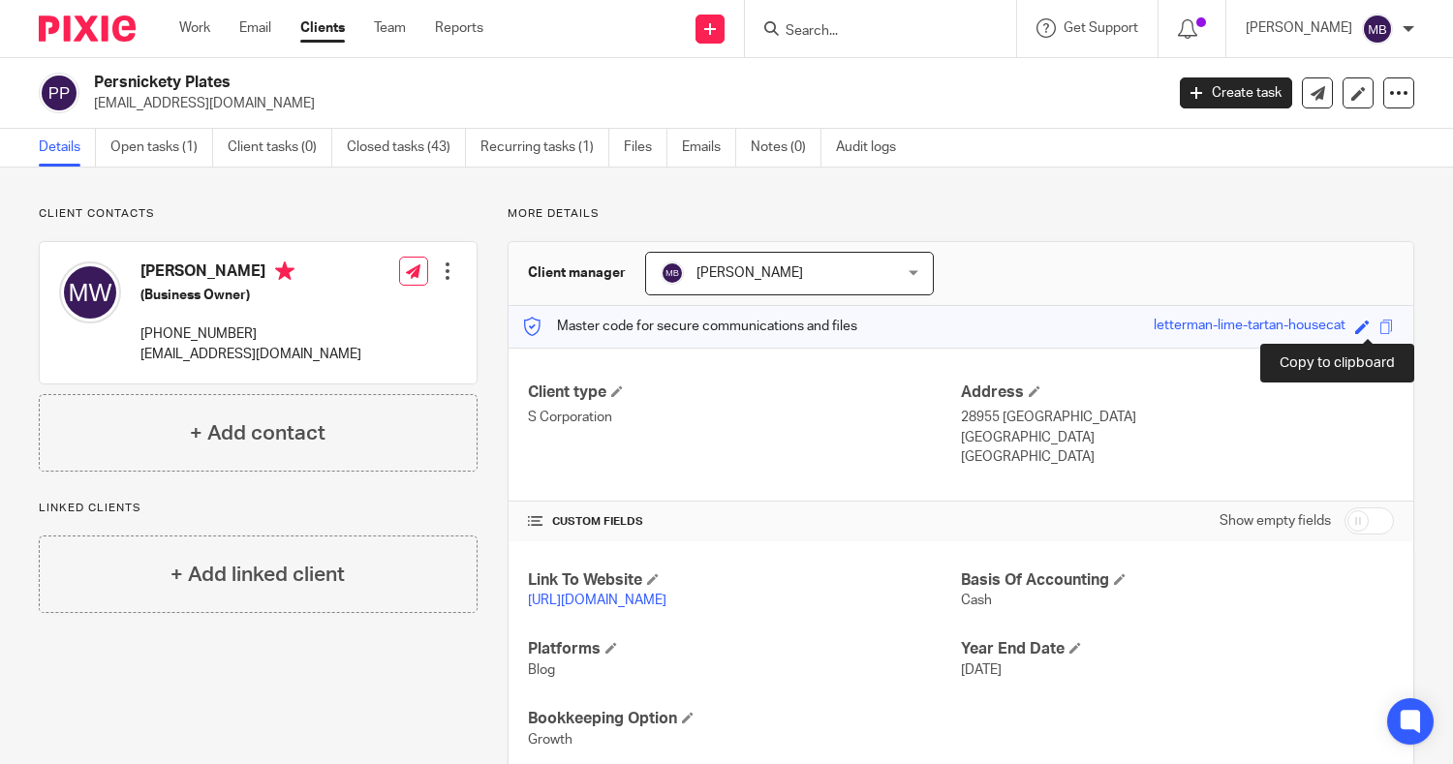
click at [1380, 331] on span at bounding box center [1387, 327] width 15 height 15
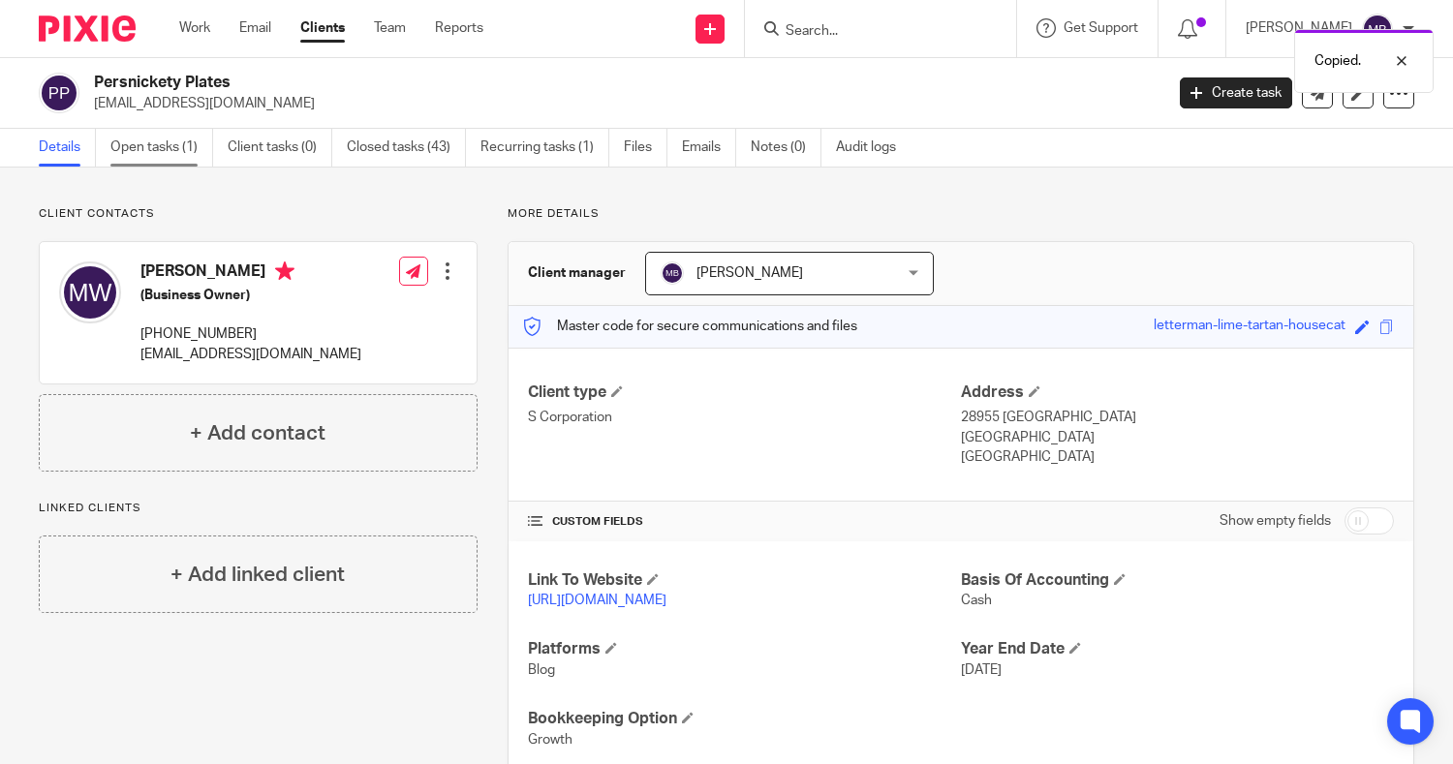
click at [163, 136] on link "Open tasks (1)" at bounding box center [161, 148] width 103 height 38
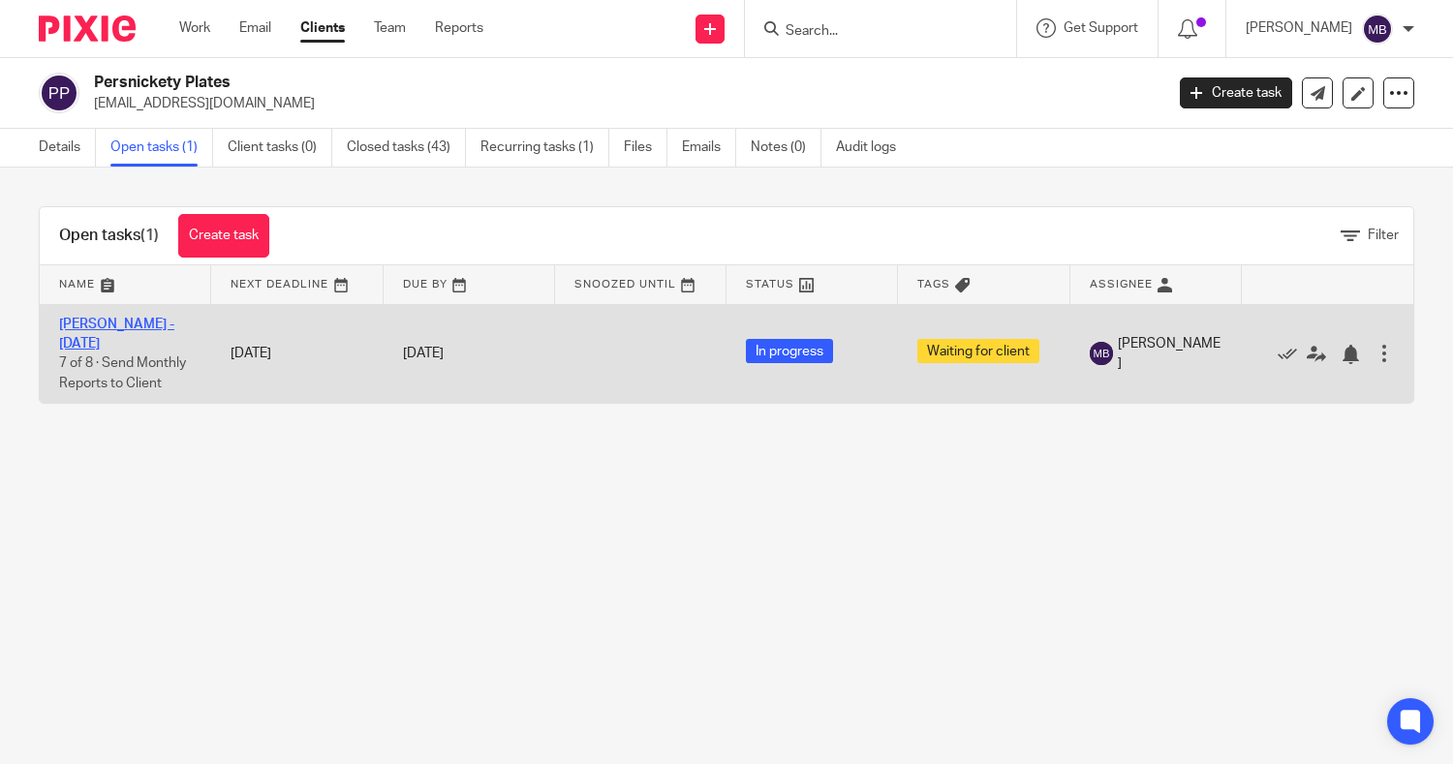
click at [137, 327] on link "[PERSON_NAME] - [DATE]" at bounding box center [116, 334] width 115 height 33
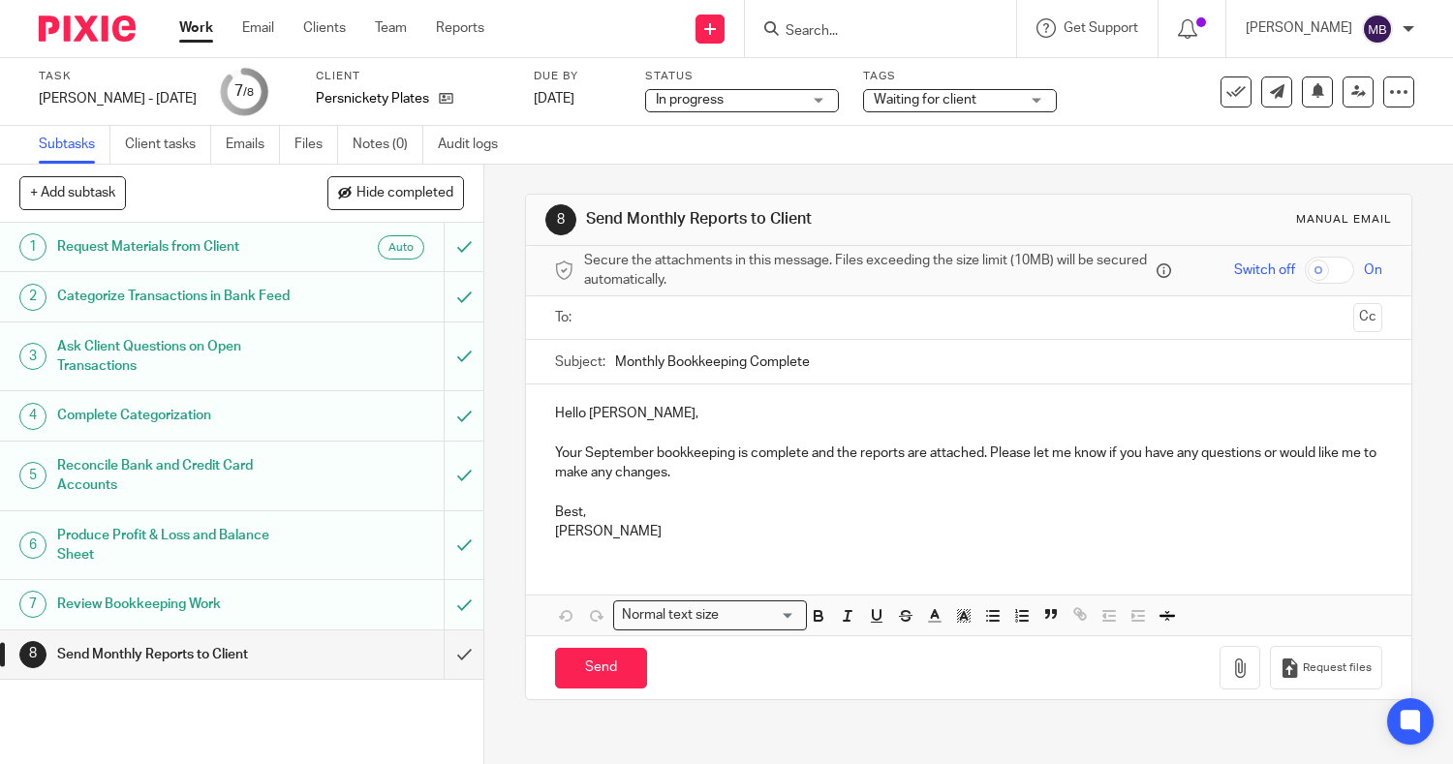
click at [1305, 269] on input "checkbox" at bounding box center [1329, 270] width 49 height 27
checkbox input "true"
click at [1038, 325] on input "text" at bounding box center [968, 318] width 755 height 22
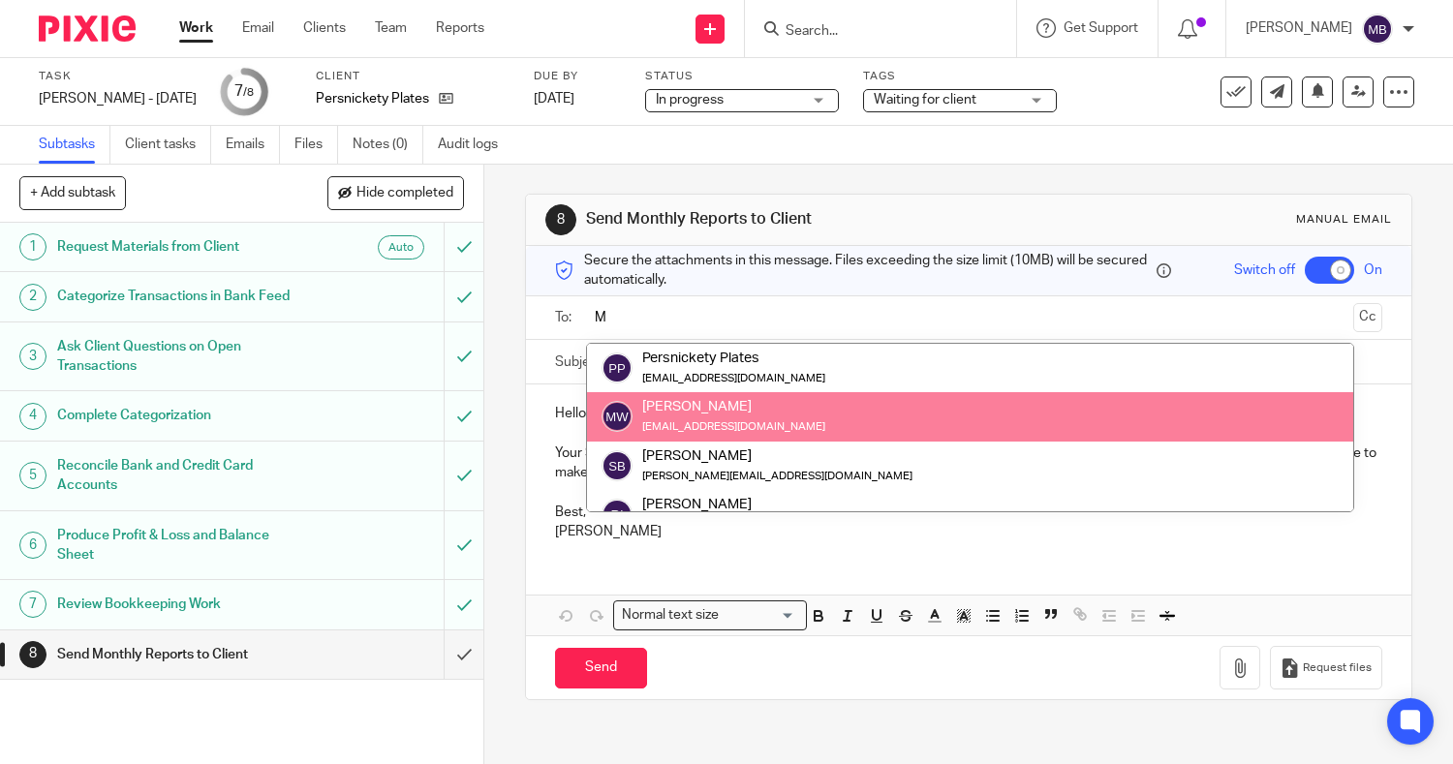
type input "M"
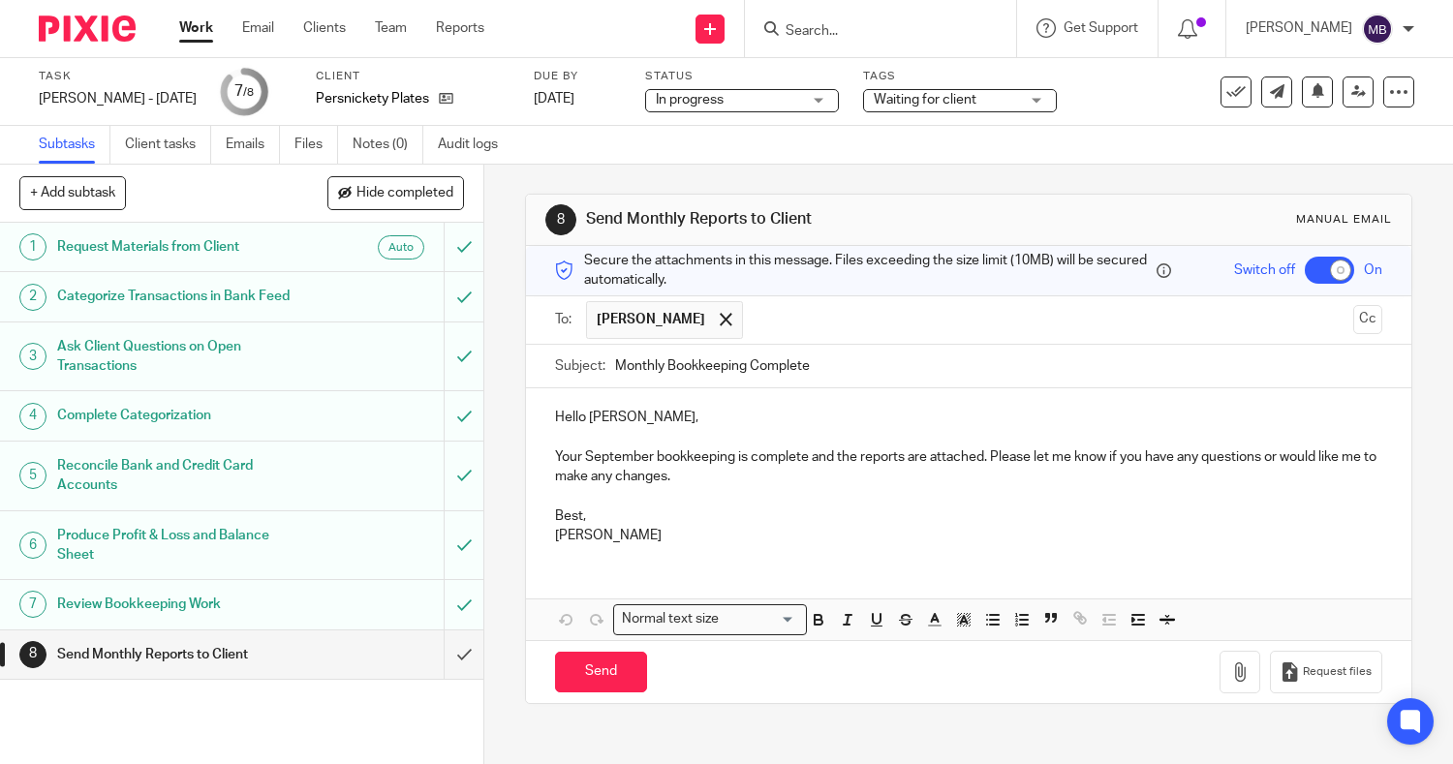
click at [801, 459] on p "Your September bookkeeping is complete and the reports are attached. Please let…" at bounding box center [969, 468] width 828 height 40
click at [985, 455] on p "Your September bookkeeping is complete, and the reports are attached. Please le…" at bounding box center [969, 468] width 828 height 40
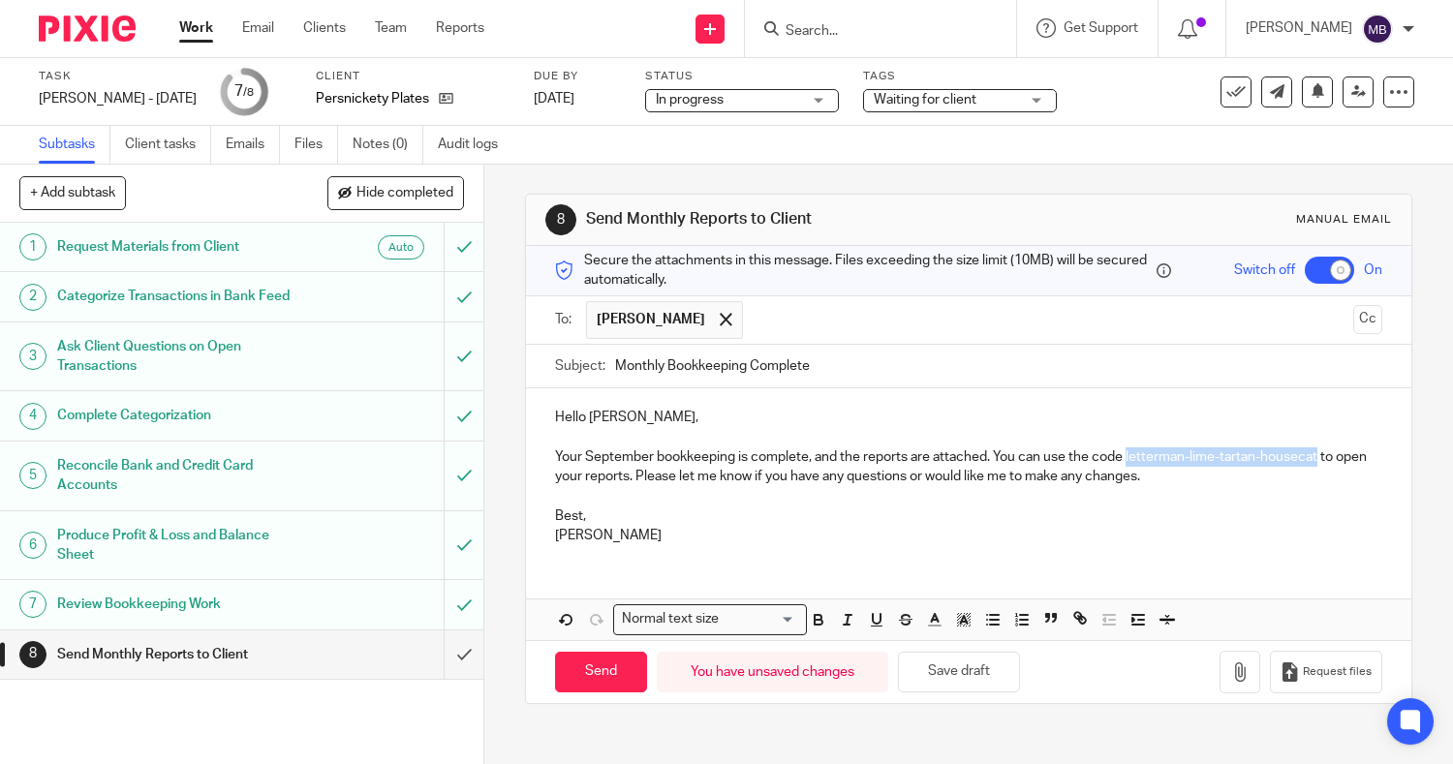
drag, startPoint x: 1122, startPoint y: 455, endPoint x: 1315, endPoint y: 458, distance: 192.8
click at [1315, 458] on p "Your September bookkeeping is complete, and the reports are attached. You can u…" at bounding box center [969, 468] width 828 height 40
click at [811, 621] on icon "button" at bounding box center [818, 619] width 17 height 17
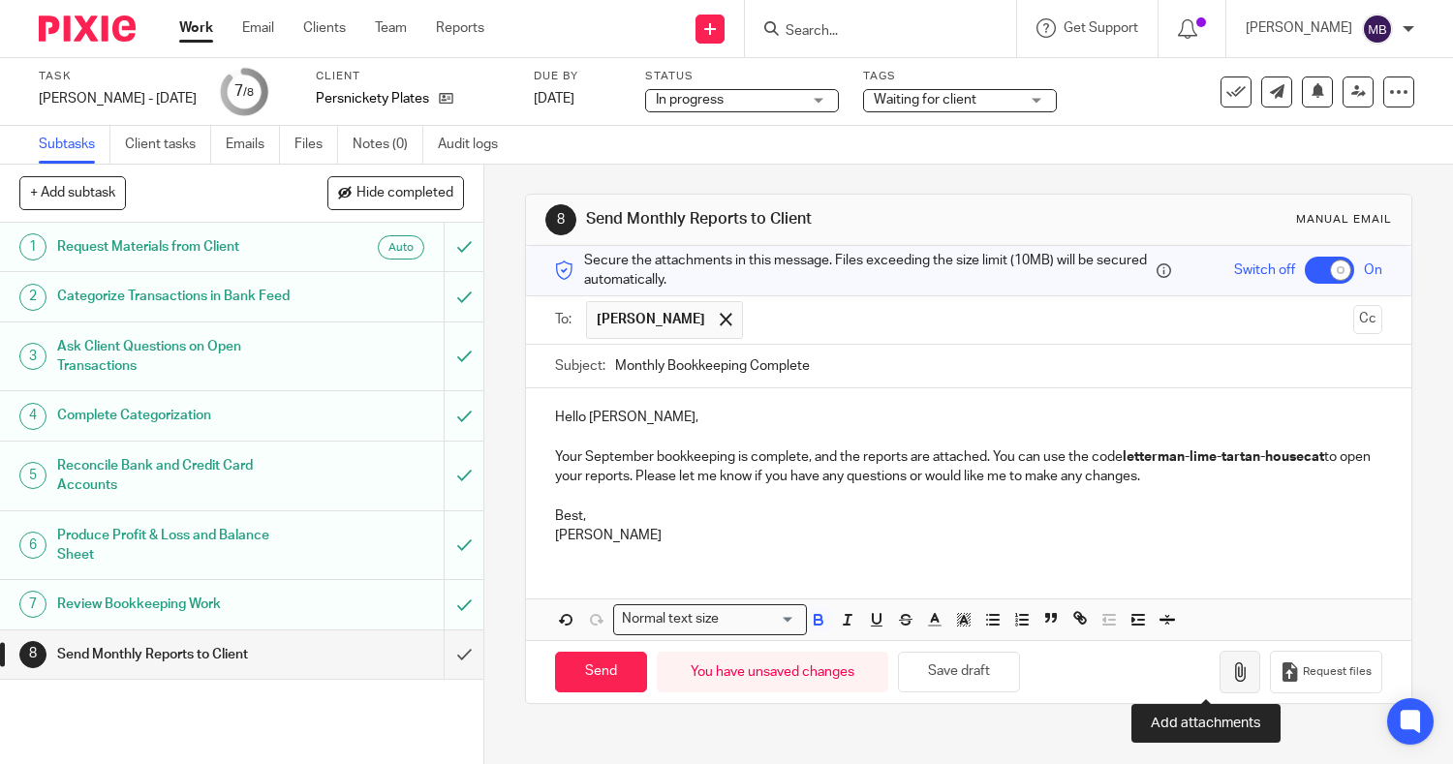
click at [1230, 680] on icon "button" at bounding box center [1239, 672] width 19 height 19
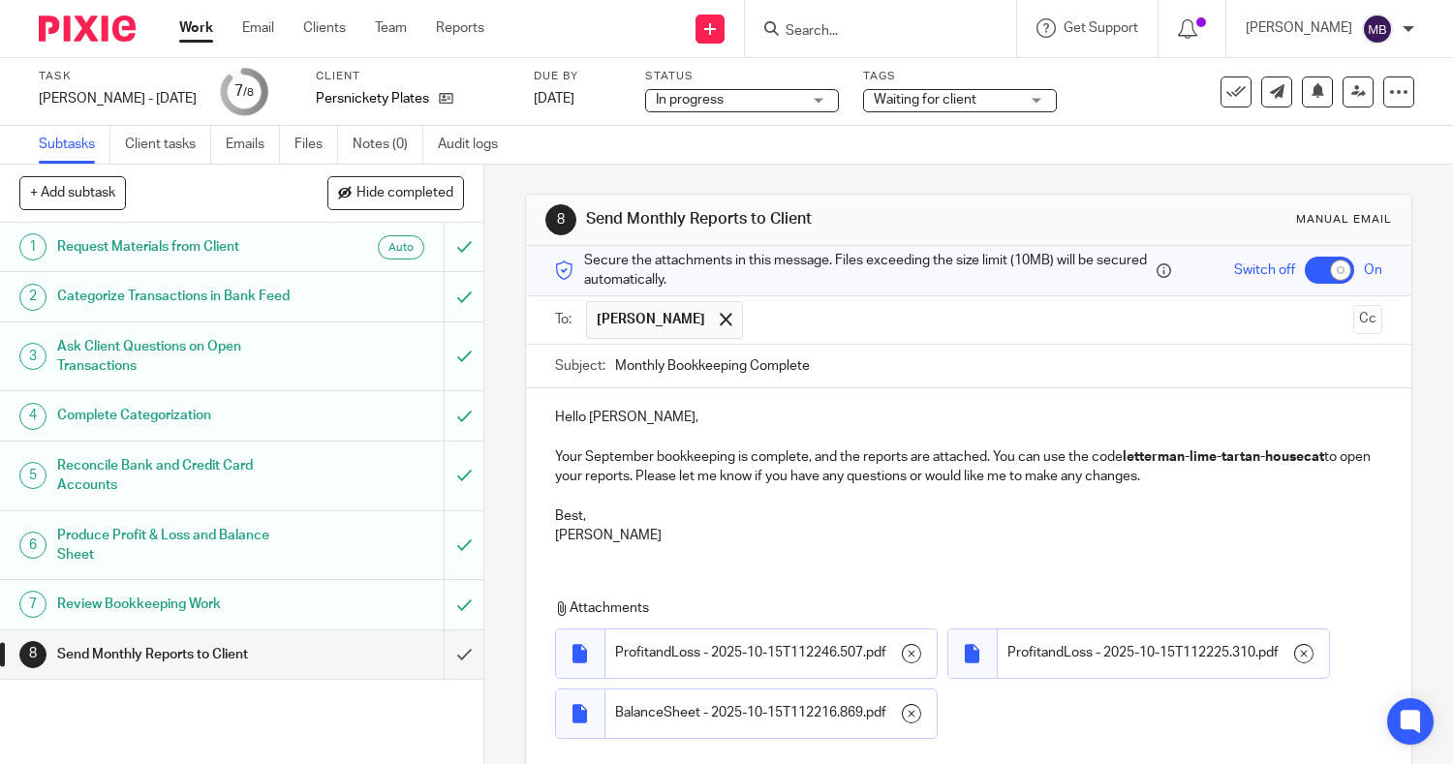
scroll to position [199, 0]
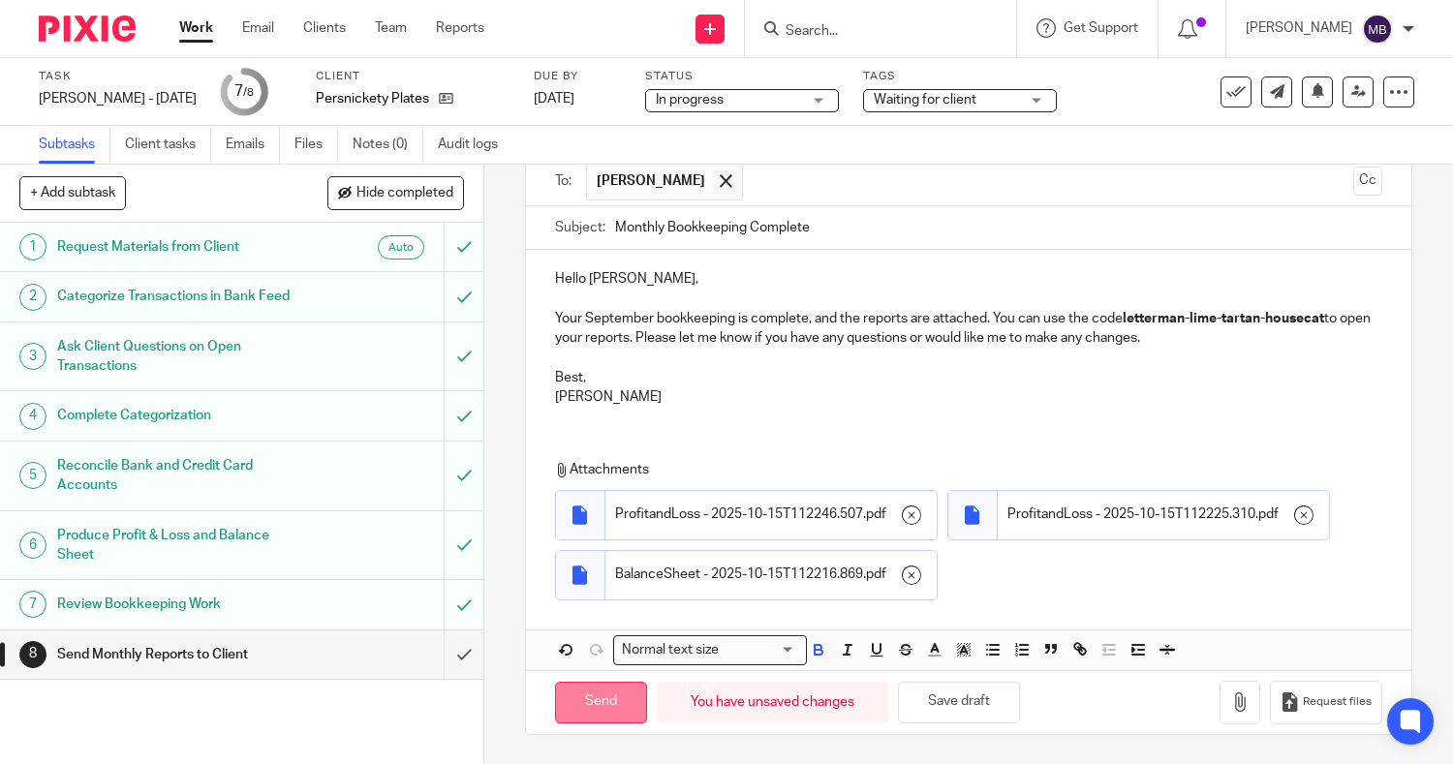
click at [595, 698] on input "Send" at bounding box center [601, 703] width 92 height 42
checkbox input "false"
type input "Sent"
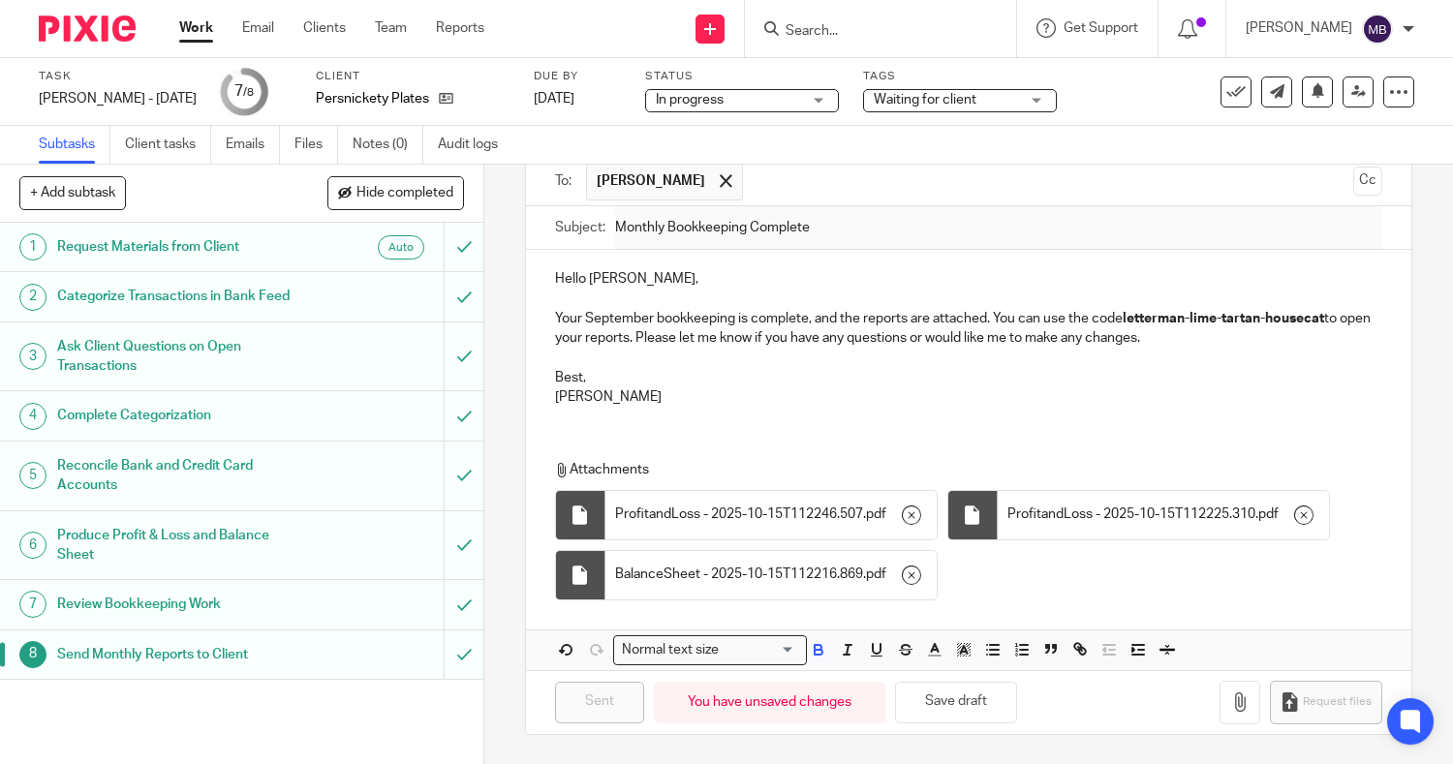
click at [826, 39] on input "Search" at bounding box center [871, 31] width 174 height 17
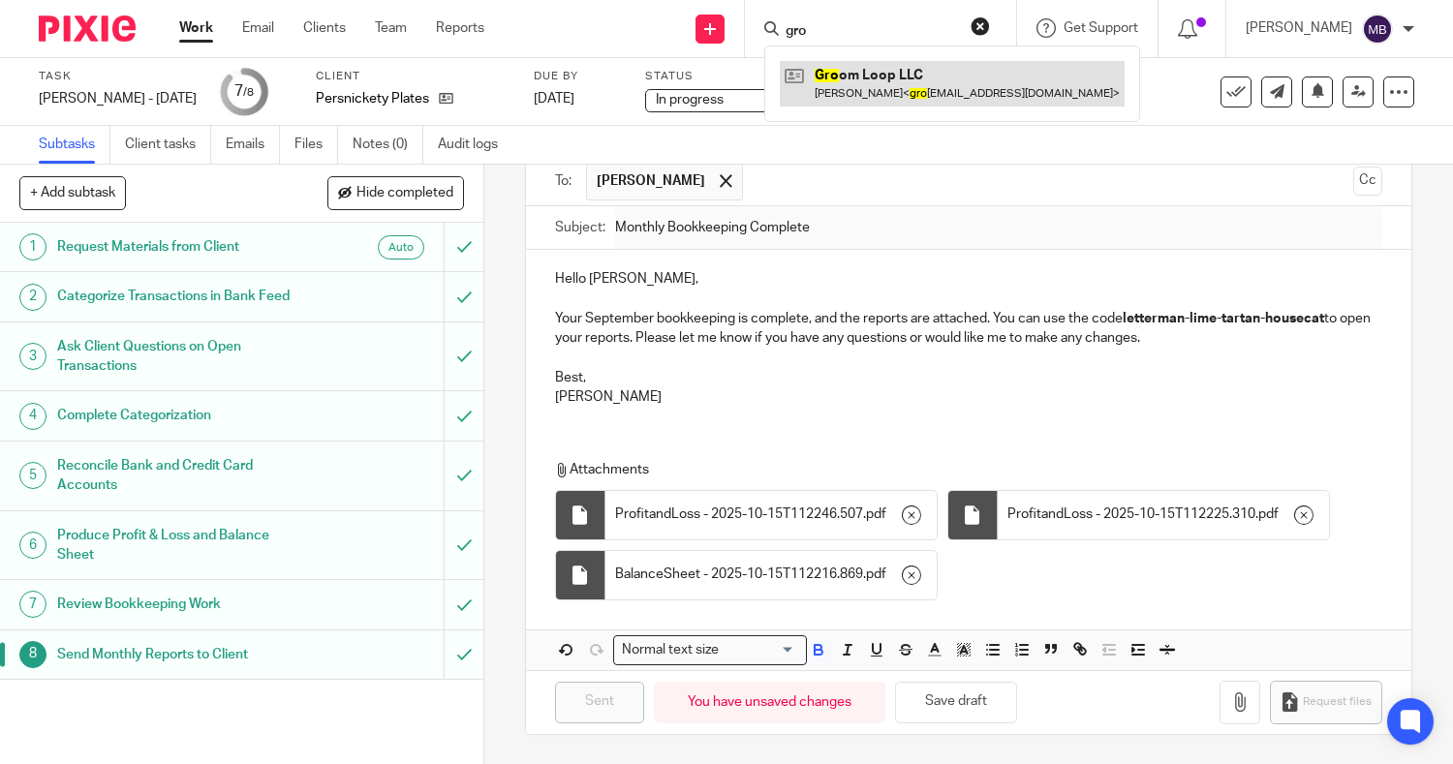
type input "gro"
click at [831, 81] on link at bounding box center [952, 83] width 345 height 45
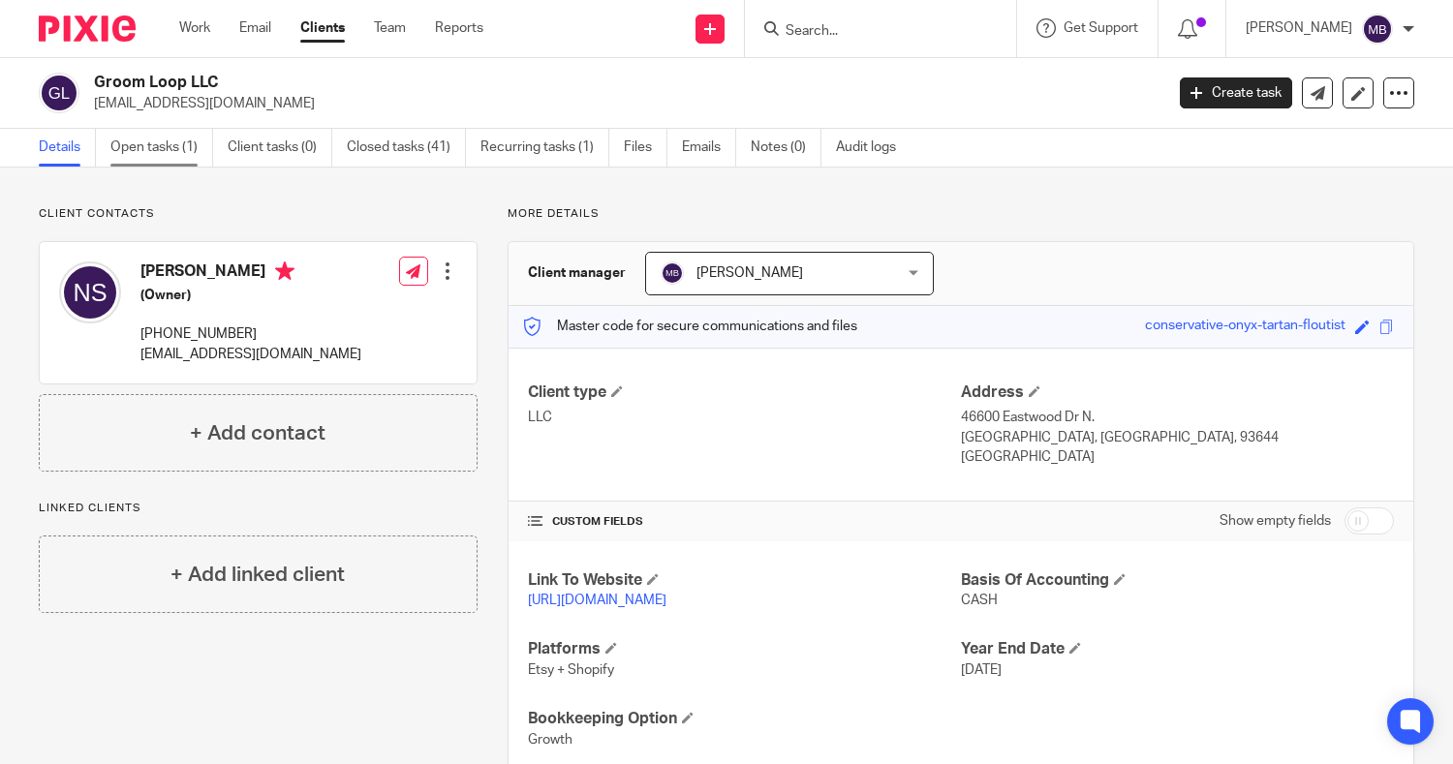
click at [173, 150] on link "Open tasks (1)" at bounding box center [161, 148] width 103 height 38
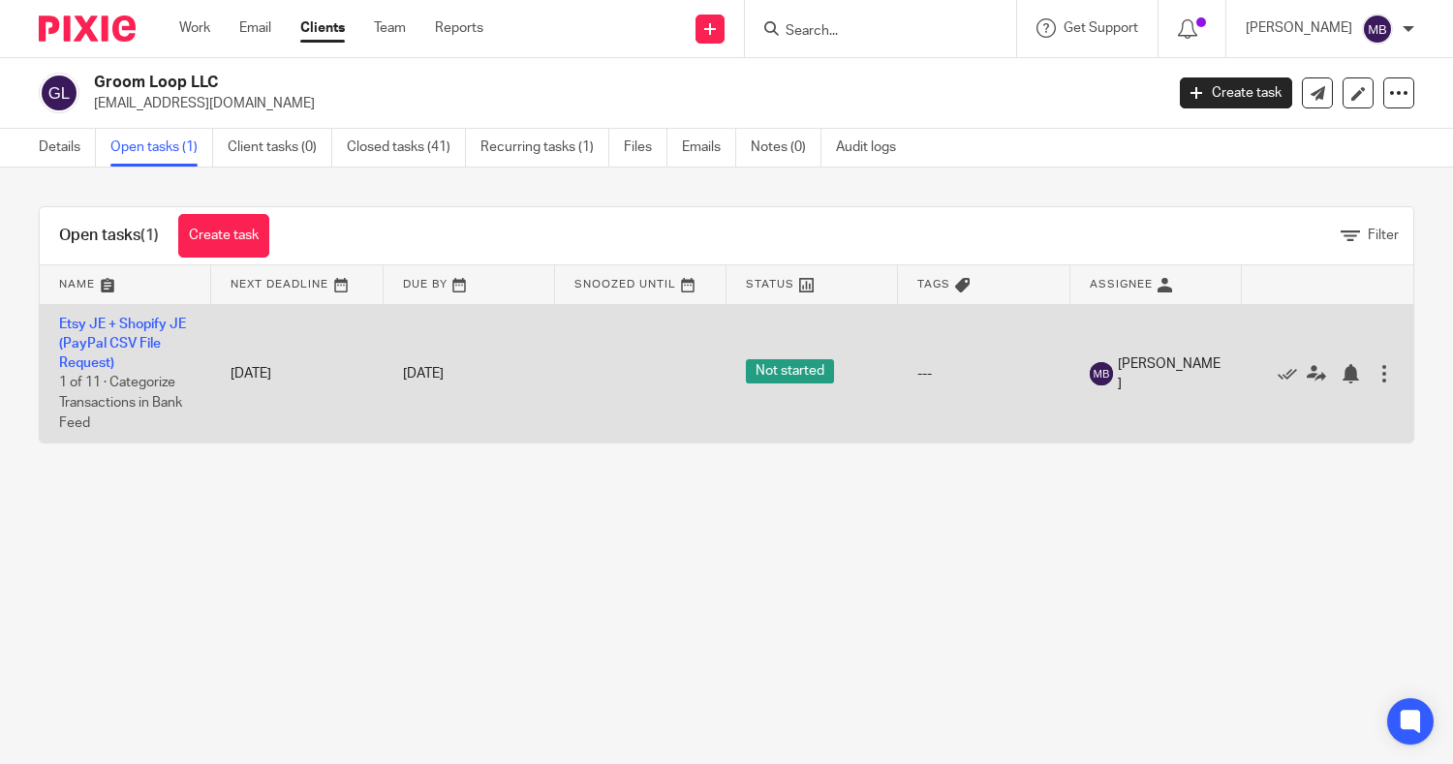
click at [110, 335] on td "Etsy JE + Shopify JE (PayPal CSV File Request) 1 of 11 · Categorize Transaction…" at bounding box center [125, 373] width 171 height 139
click at [114, 327] on link "Etsy JE + Shopify JE (PayPal CSV File Request)" at bounding box center [122, 344] width 127 height 53
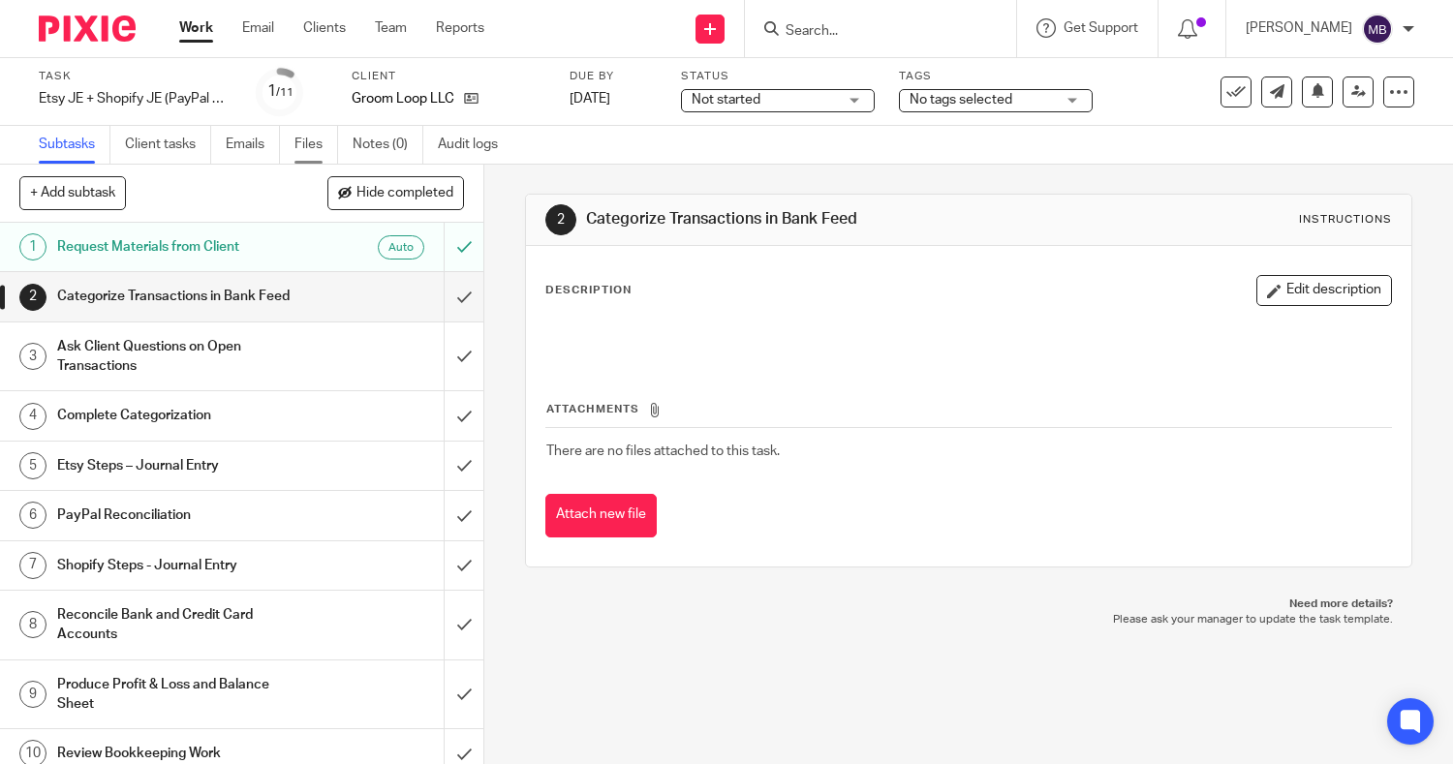
click at [304, 147] on link "Files" at bounding box center [317, 145] width 44 height 38
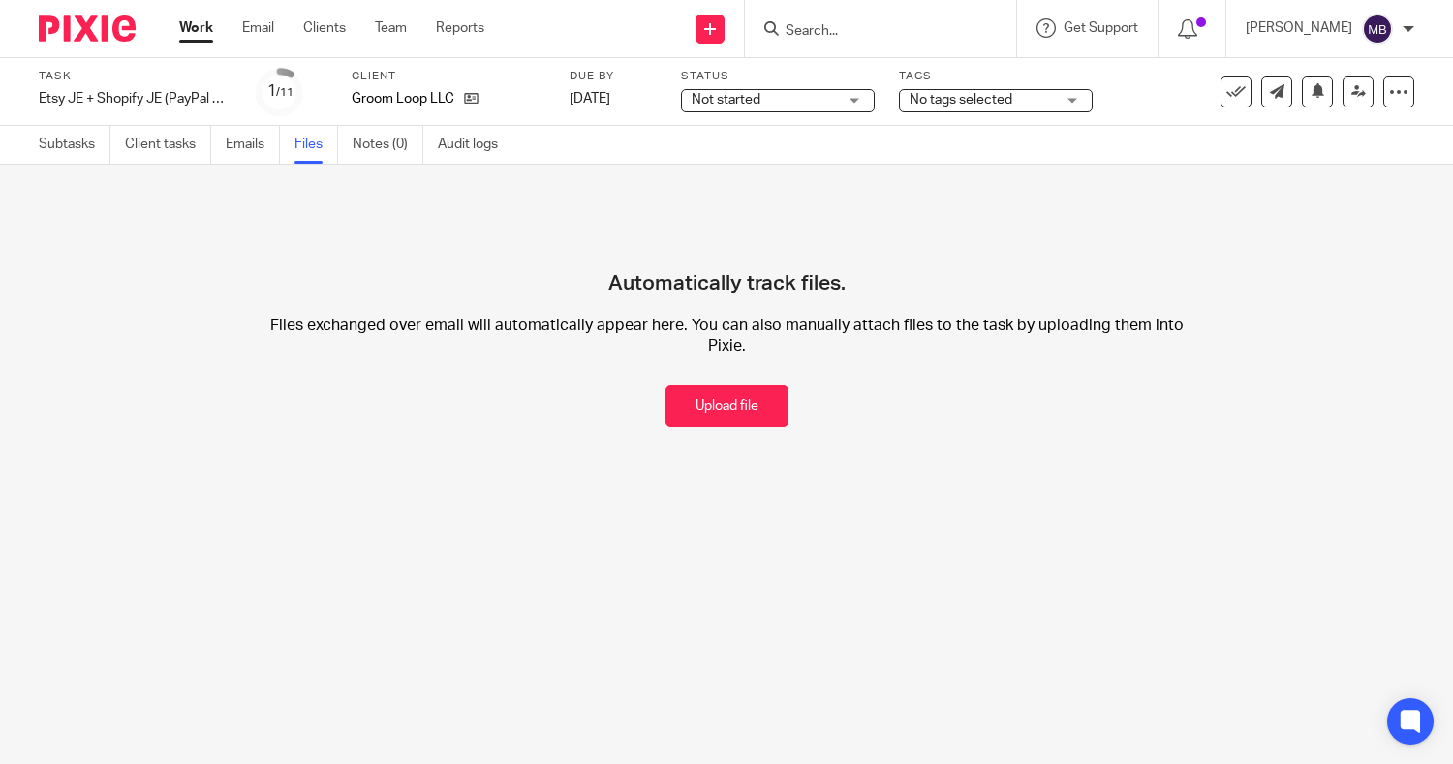
click at [799, 33] on input "Search" at bounding box center [871, 31] width 174 height 17
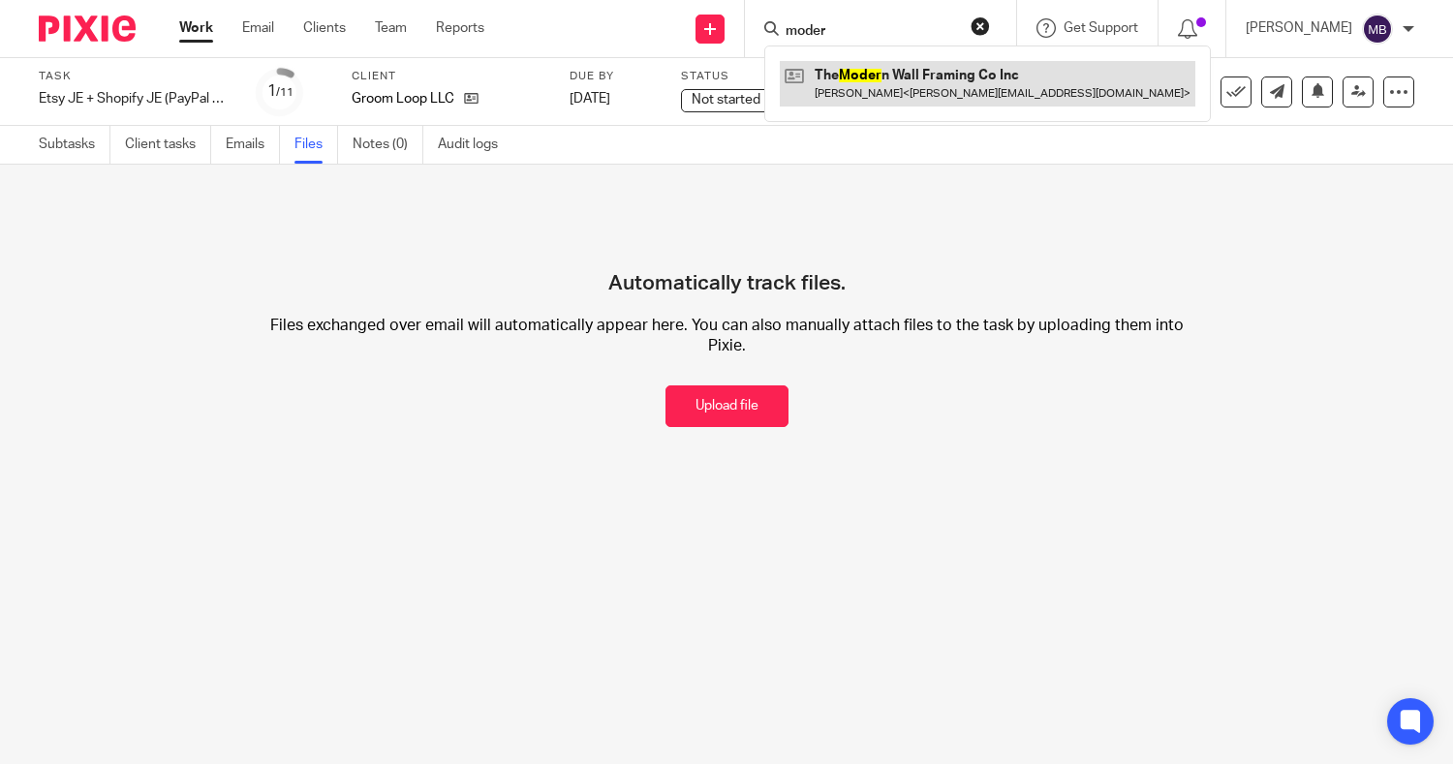
type input "moder"
click at [812, 89] on link at bounding box center [988, 83] width 416 height 45
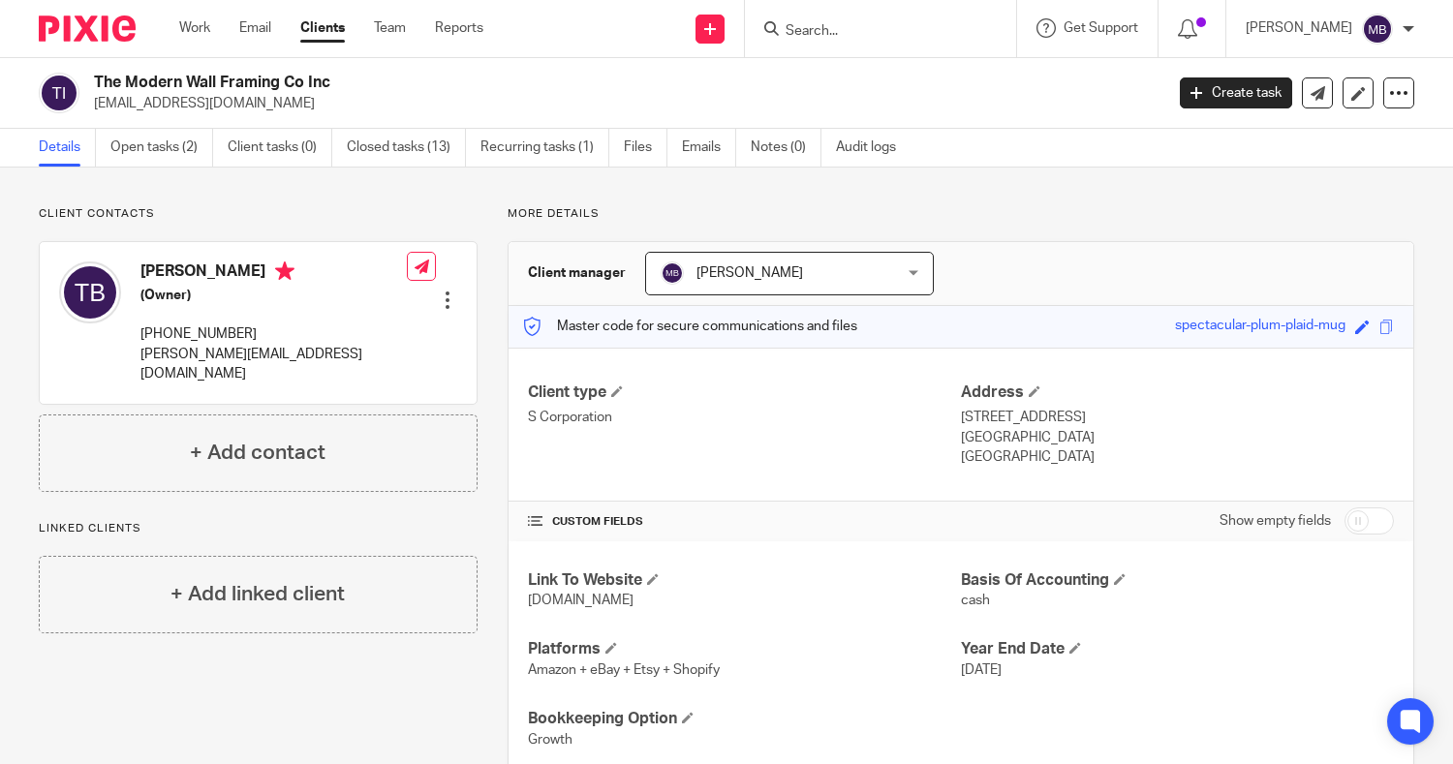
click at [142, 148] on link "Open tasks (2)" at bounding box center [161, 148] width 103 height 38
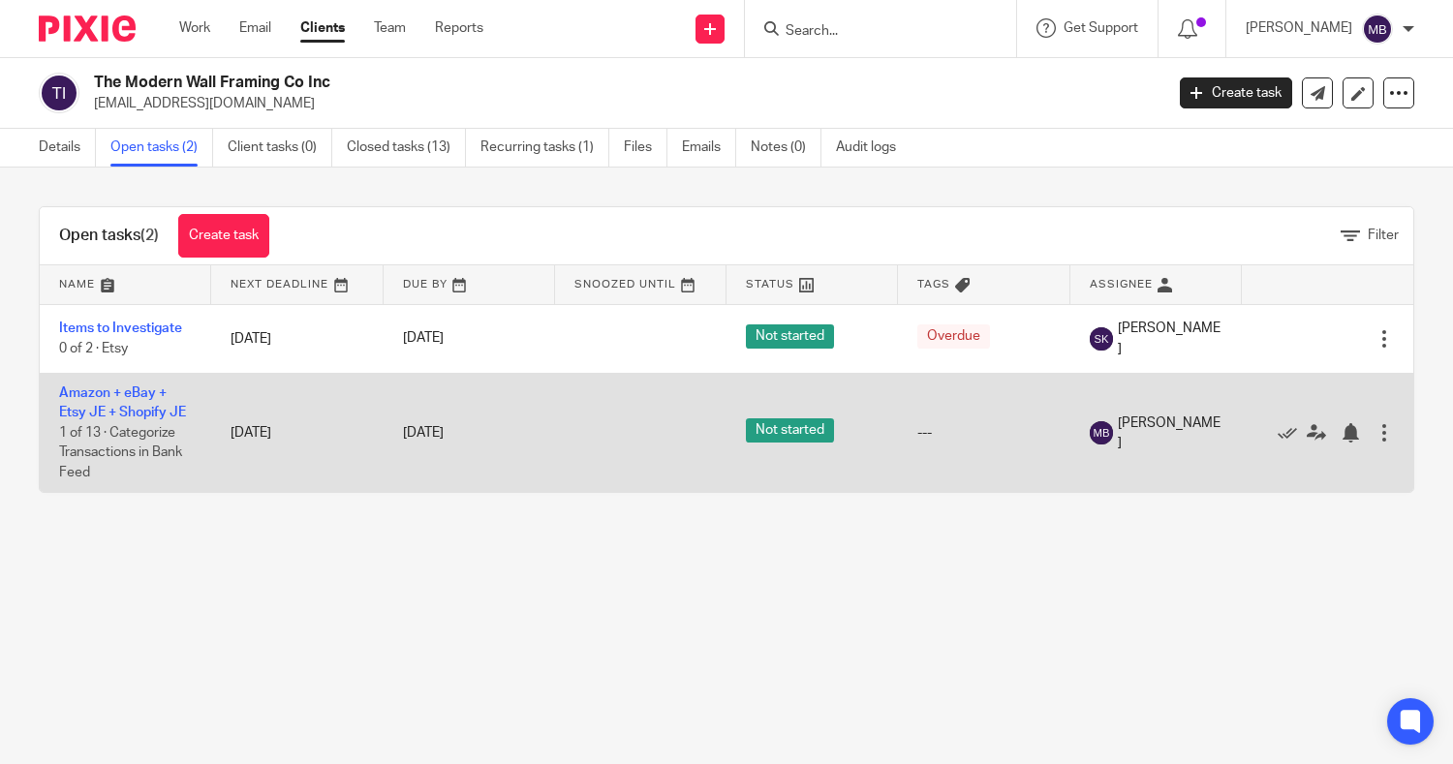
click at [133, 401] on td "Amazon + eBay + Etsy JE + Shopify JE 1 of 13 · Categorize Transactions in Bank …" at bounding box center [125, 432] width 171 height 119
click at [128, 397] on link "Amazon + eBay + Etsy JE + Shopify JE" at bounding box center [122, 403] width 127 height 33
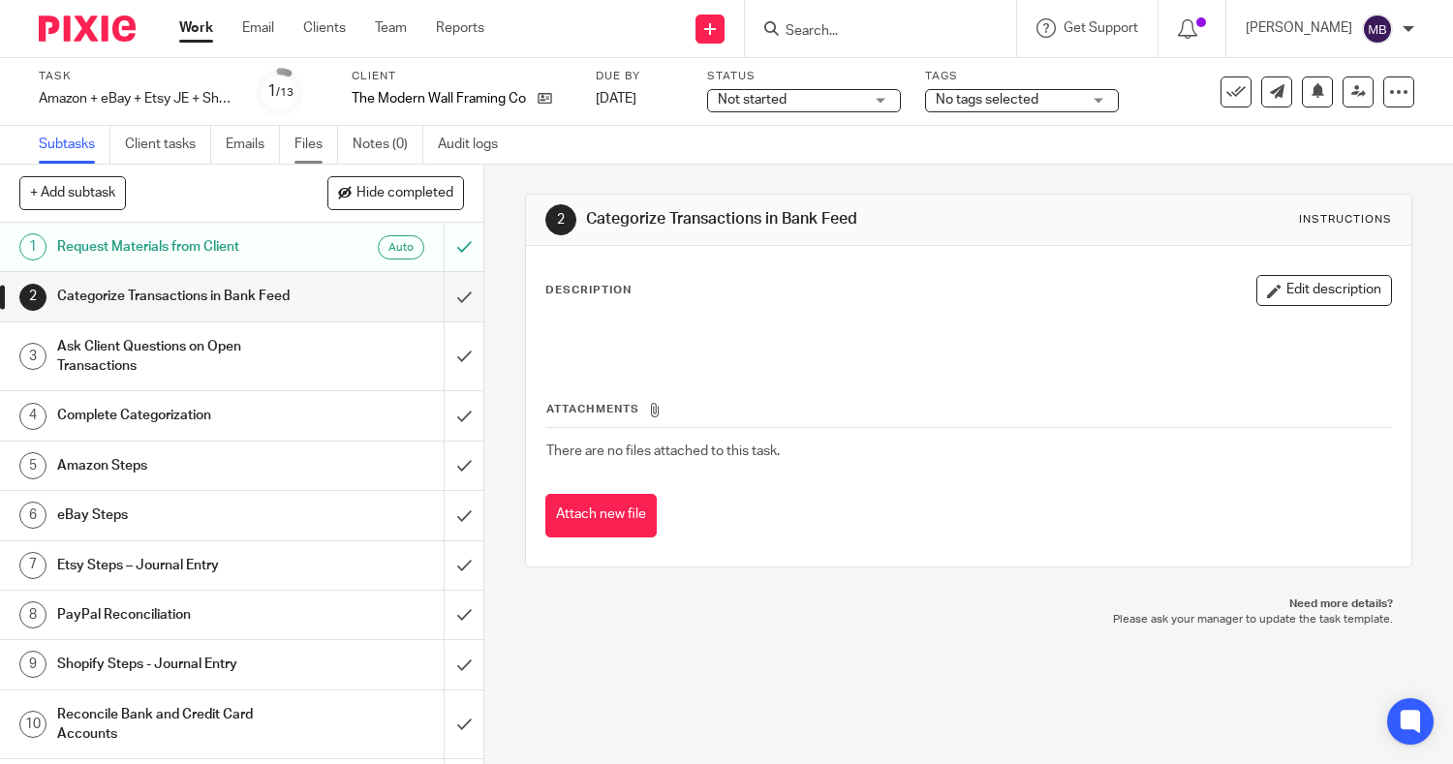
click at [300, 153] on link "Files" at bounding box center [317, 145] width 44 height 38
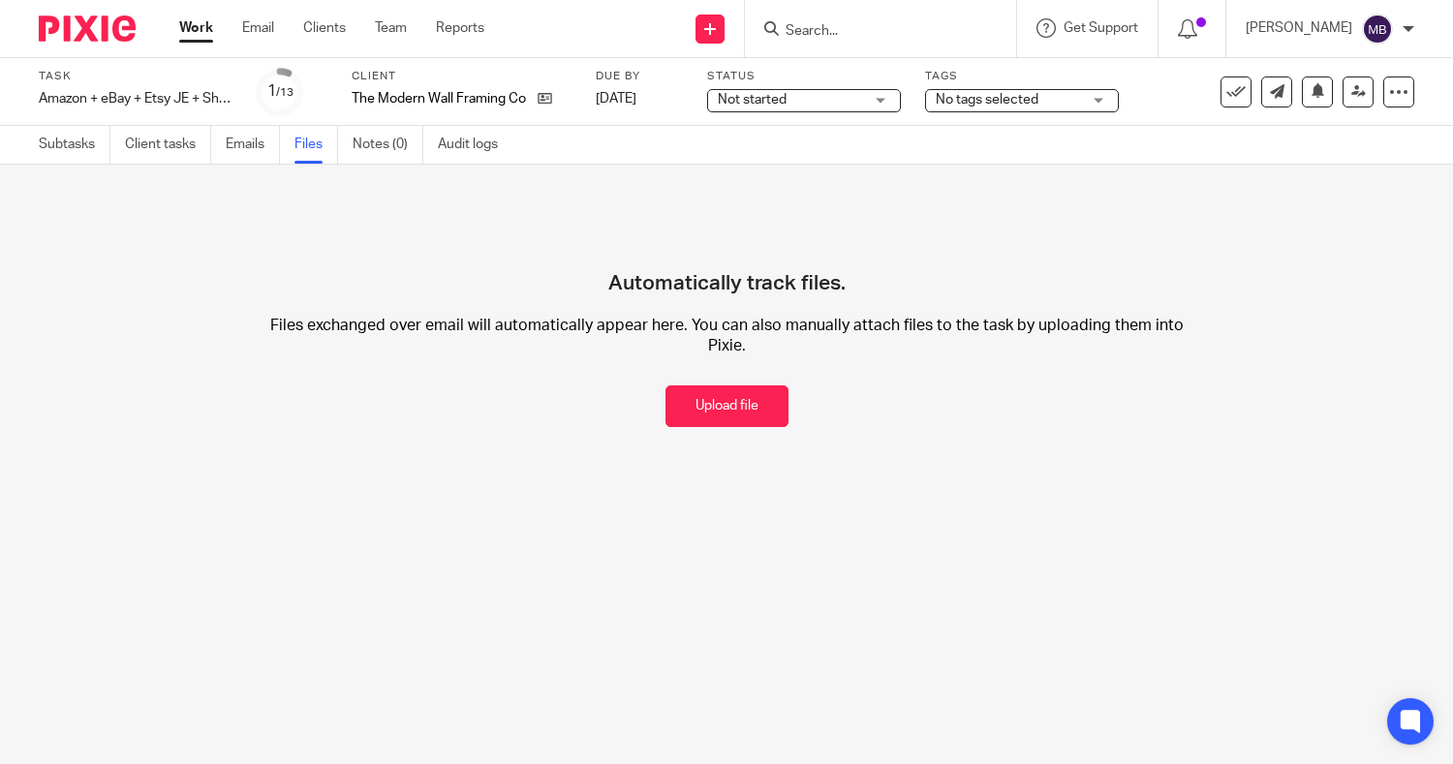
click at [791, 42] on div at bounding box center [880, 28] width 271 height 57
click at [798, 31] on input "Search" at bounding box center [871, 31] width 174 height 17
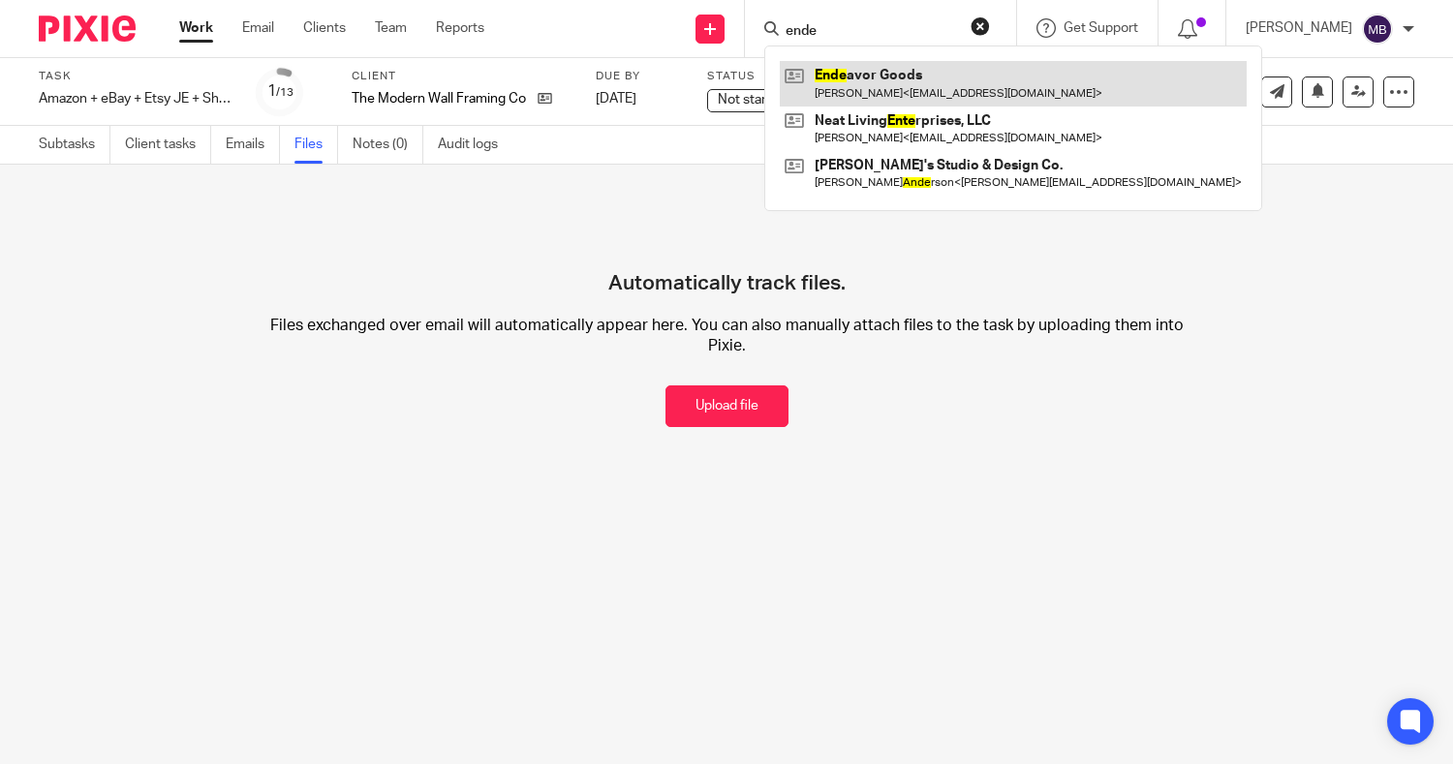
type input "ende"
click at [824, 79] on link at bounding box center [1013, 83] width 467 height 45
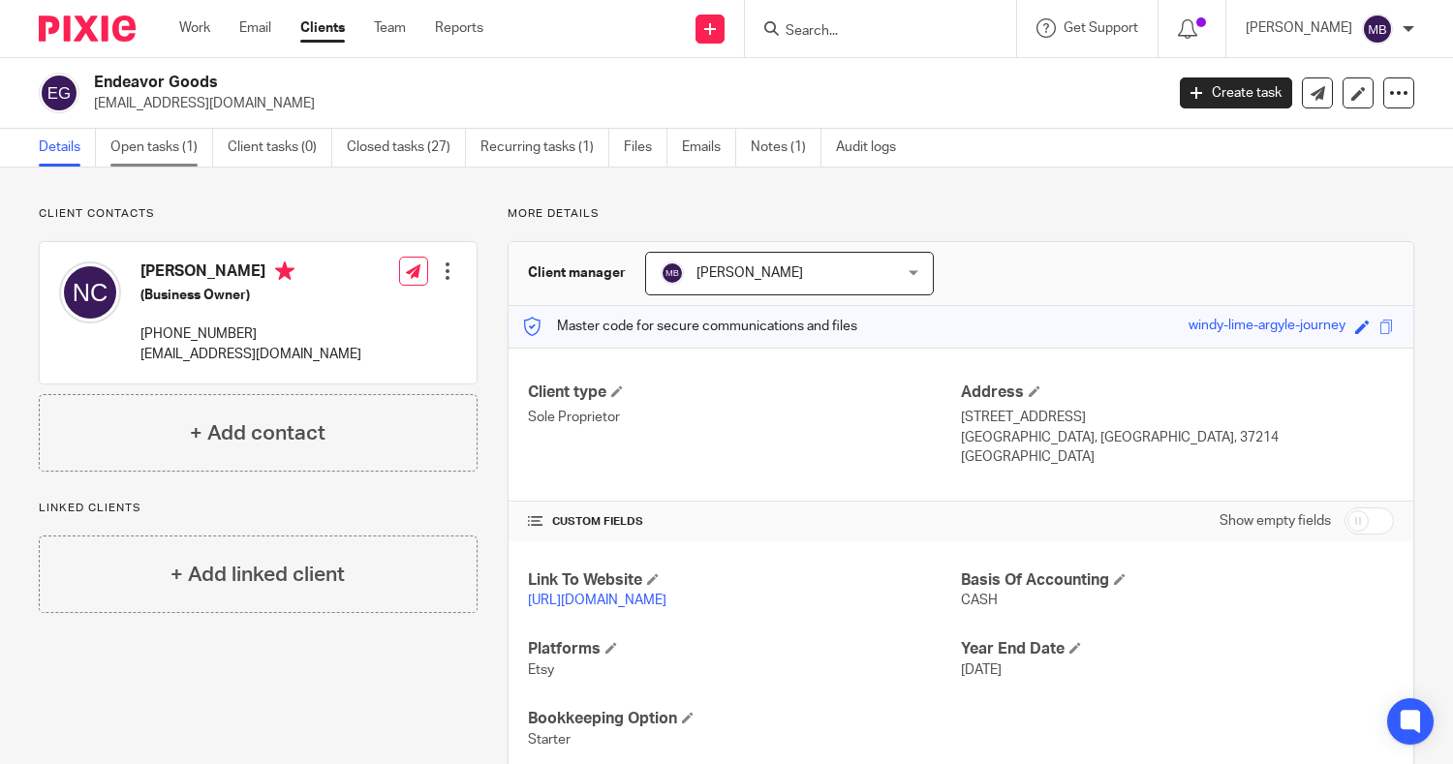
click at [173, 151] on link "Open tasks (1)" at bounding box center [161, 148] width 103 height 38
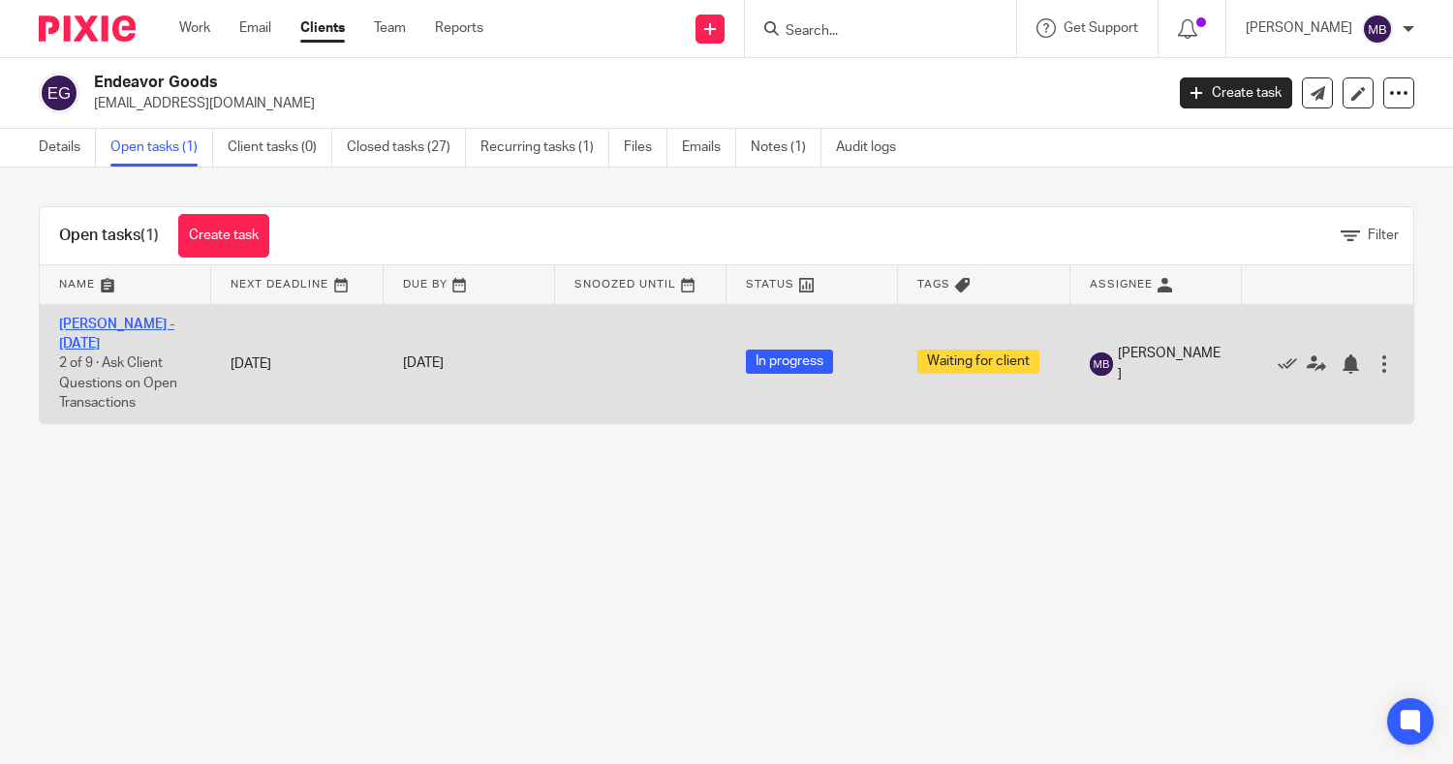
click at [90, 324] on link "[PERSON_NAME] - [DATE]" at bounding box center [116, 334] width 115 height 33
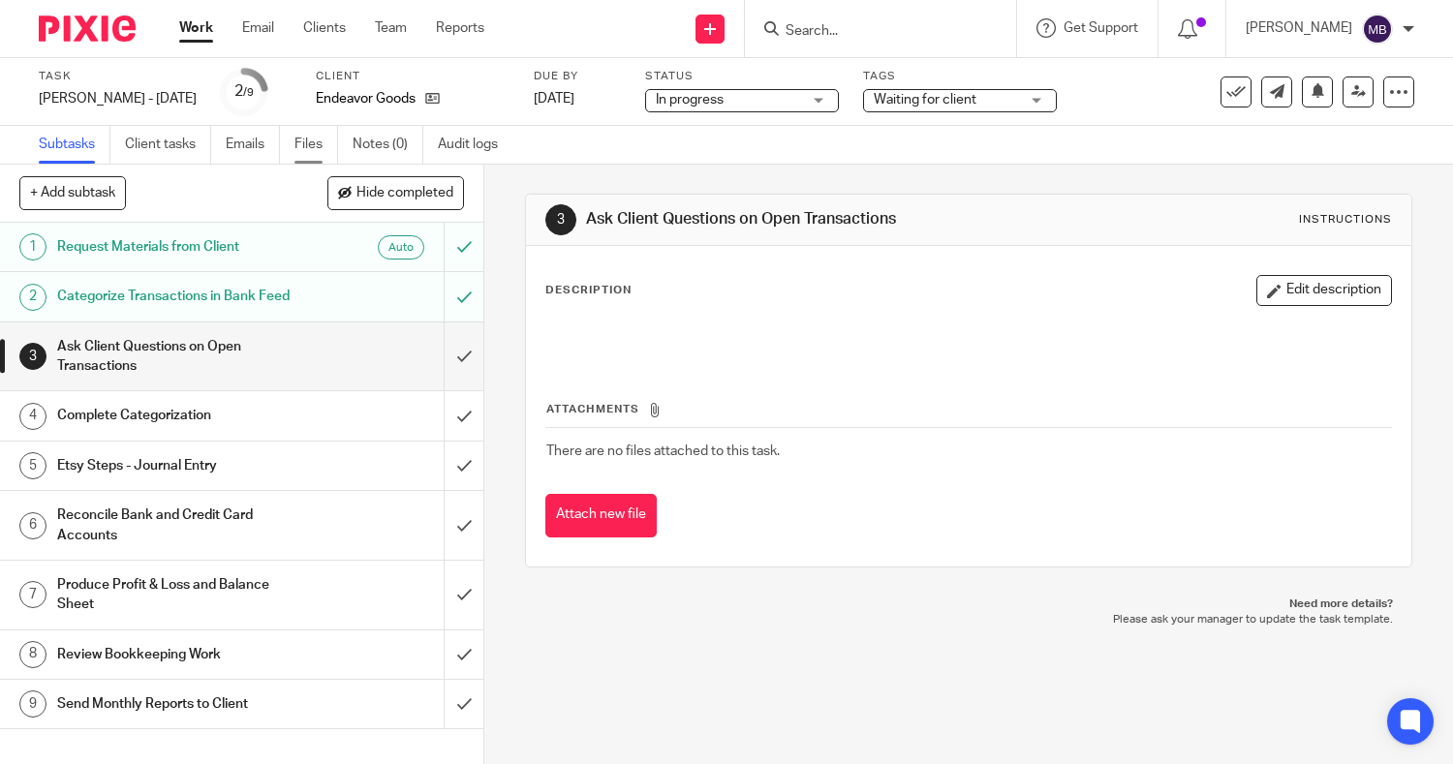
click at [315, 149] on link "Files" at bounding box center [317, 145] width 44 height 38
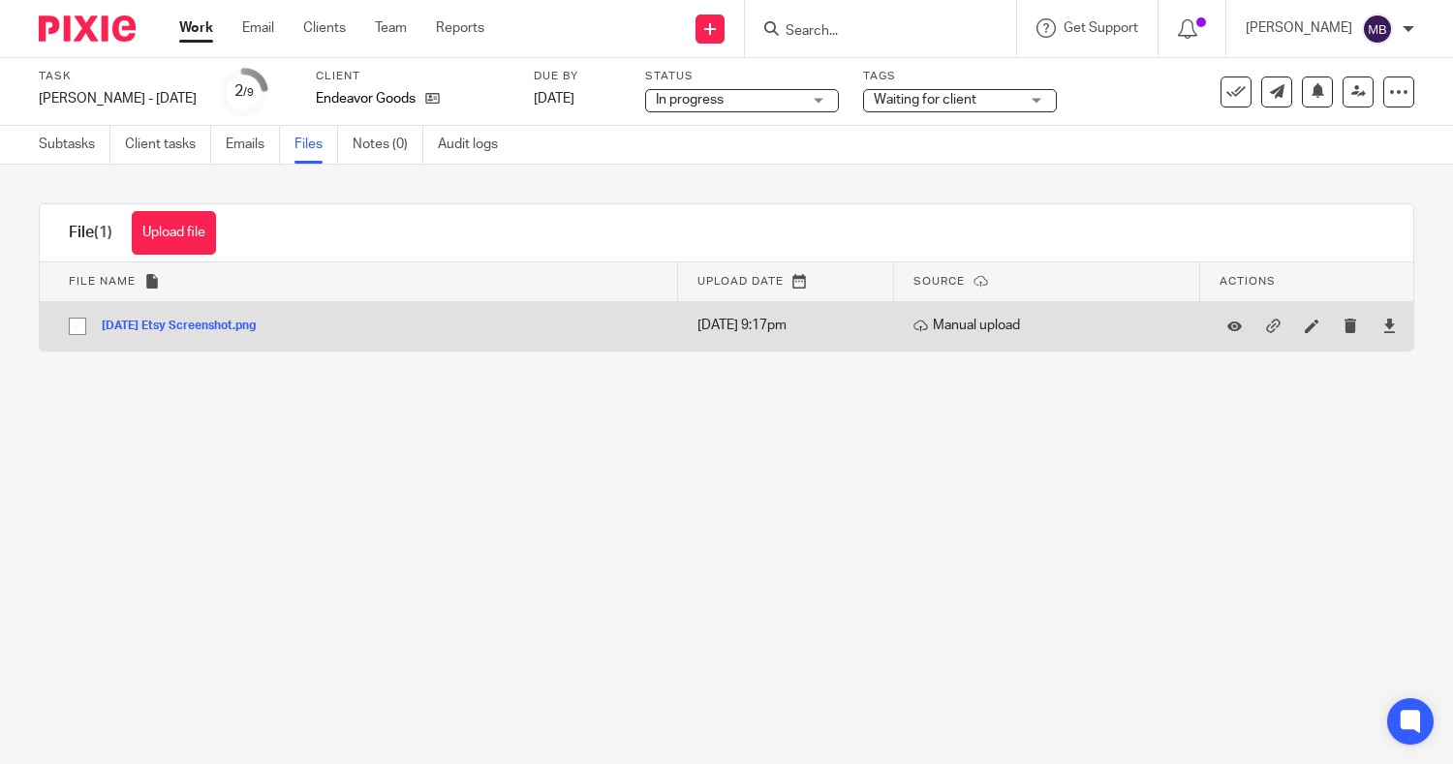
click at [224, 322] on button "Sept 25 Etsy Screenshot.png" at bounding box center [186, 327] width 169 height 14
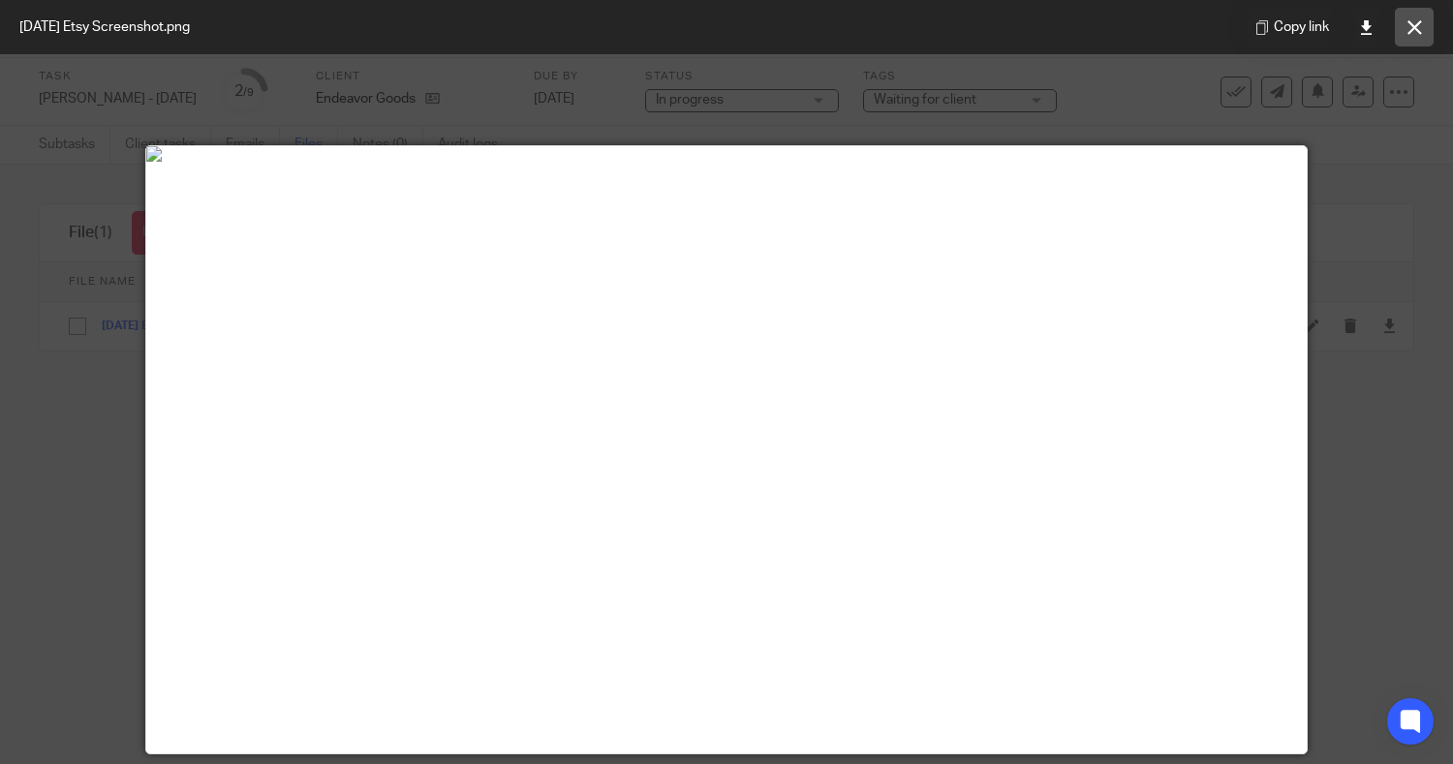
click at [1404, 28] on button at bounding box center [1414, 27] width 39 height 39
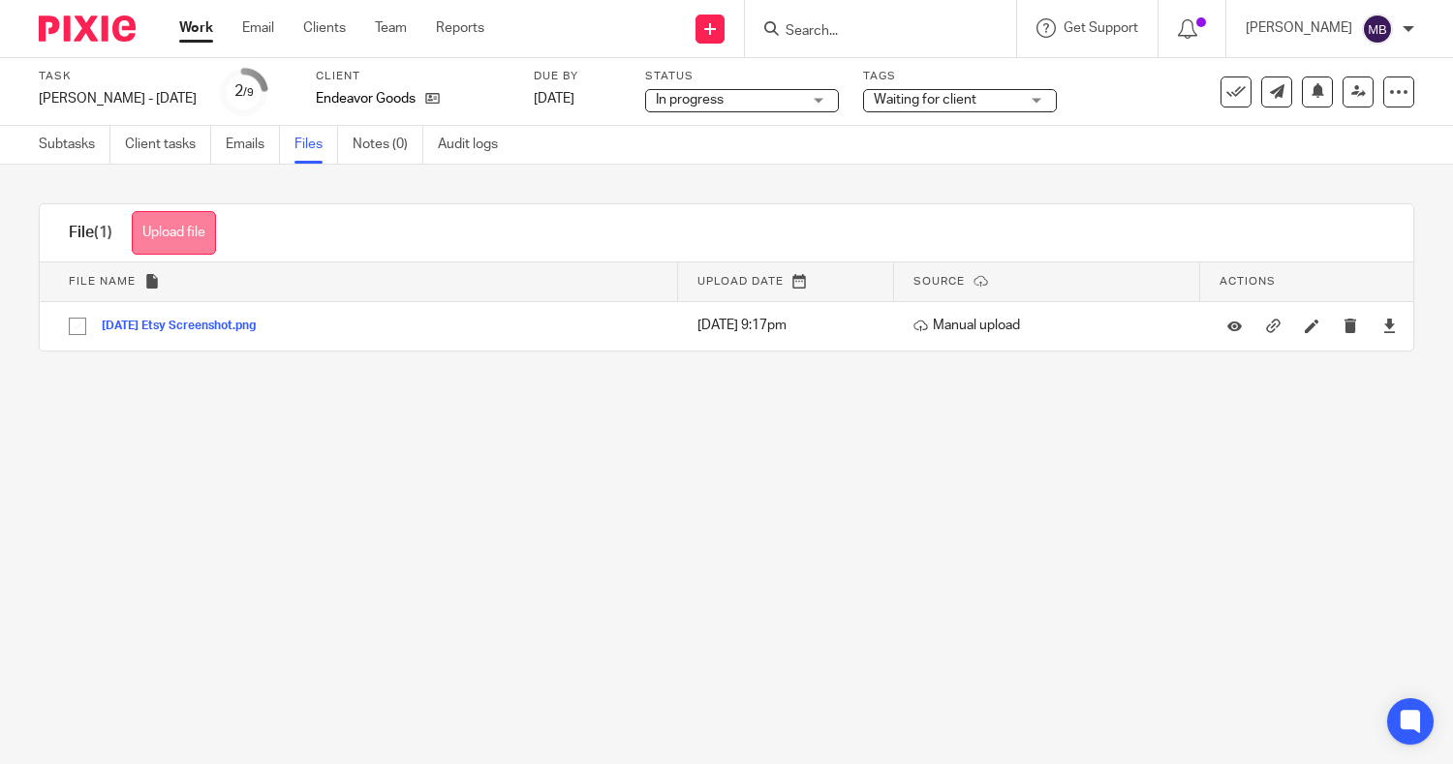
click at [160, 231] on button "Upload file" at bounding box center [174, 233] width 84 height 44
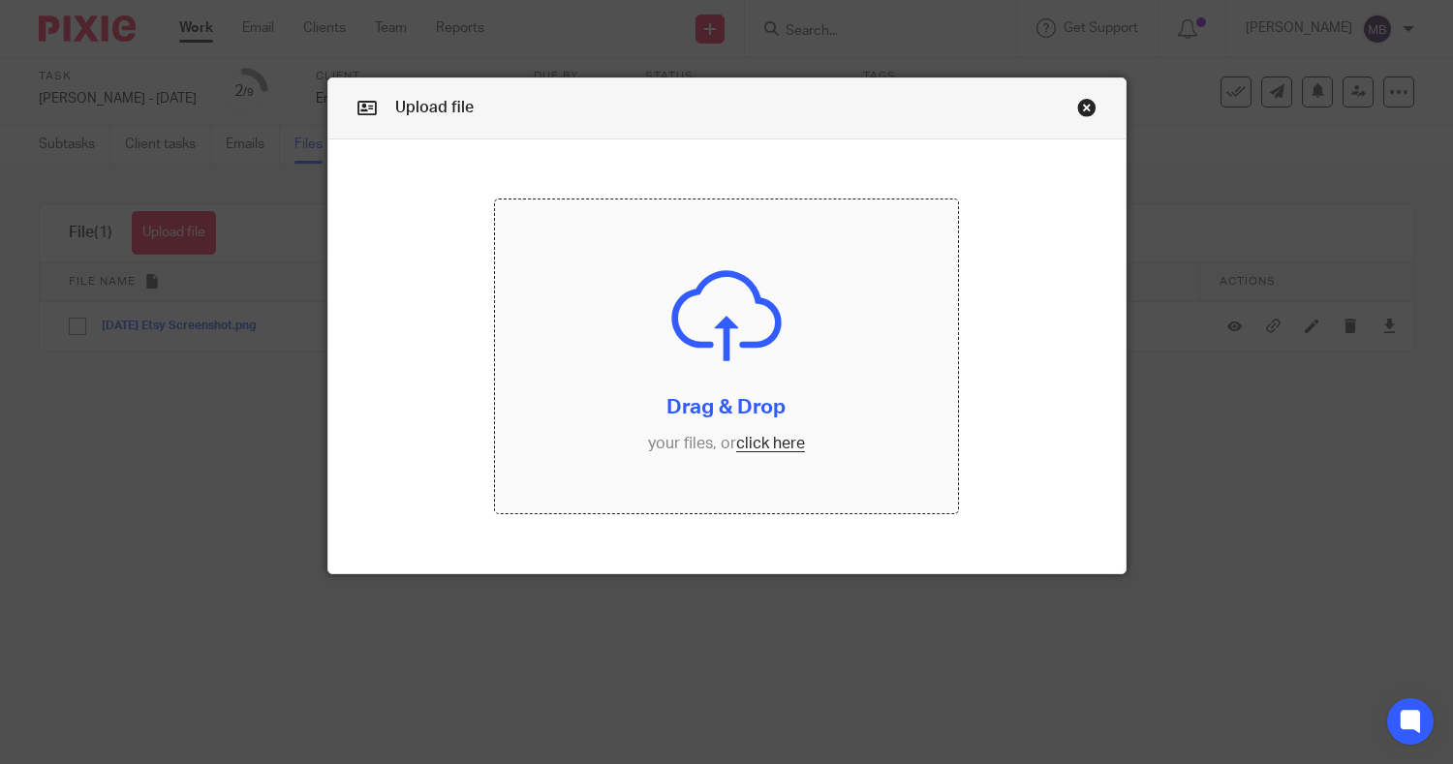
click at [703, 354] on input "file" at bounding box center [726, 357] width 463 height 314
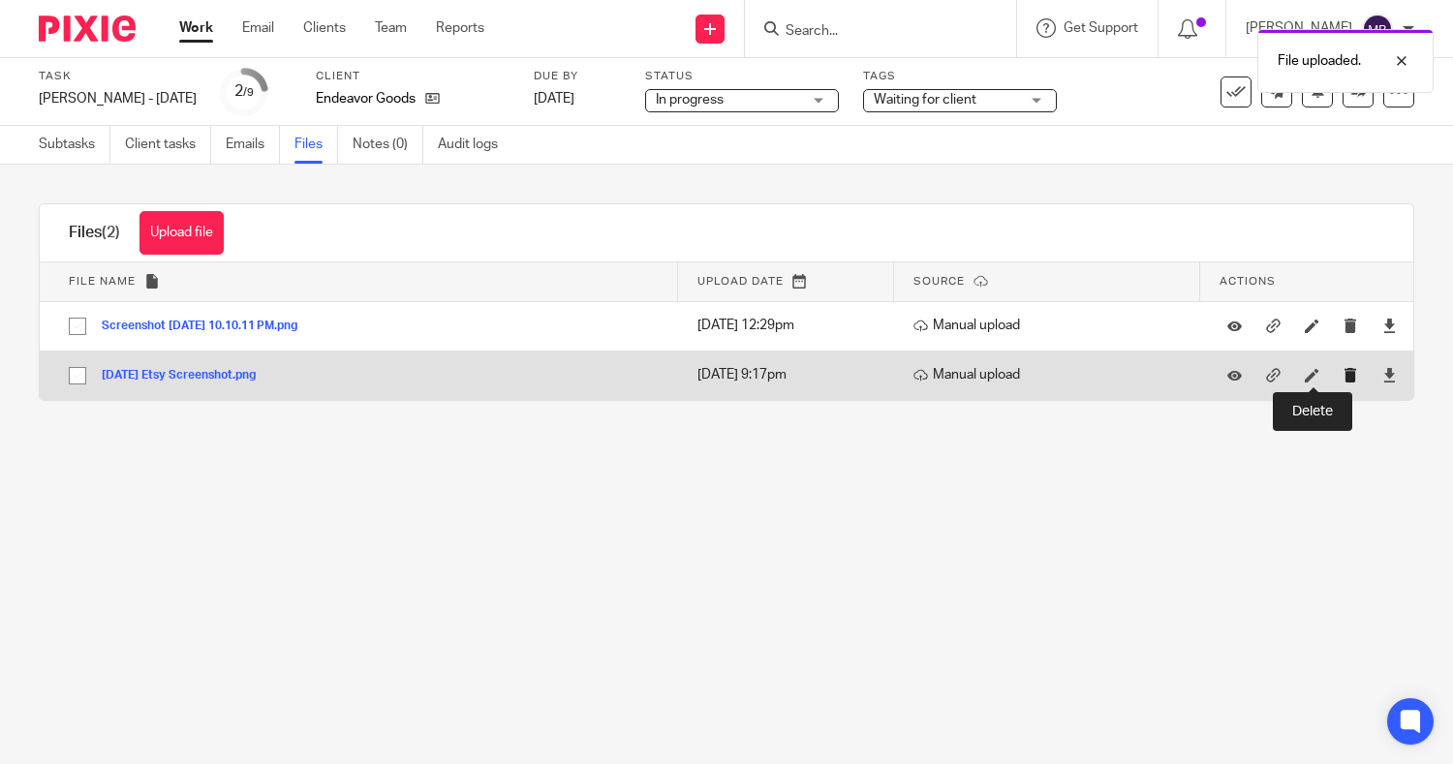
click at [1344, 376] on icon "submit" at bounding box center [1351, 375] width 15 height 15
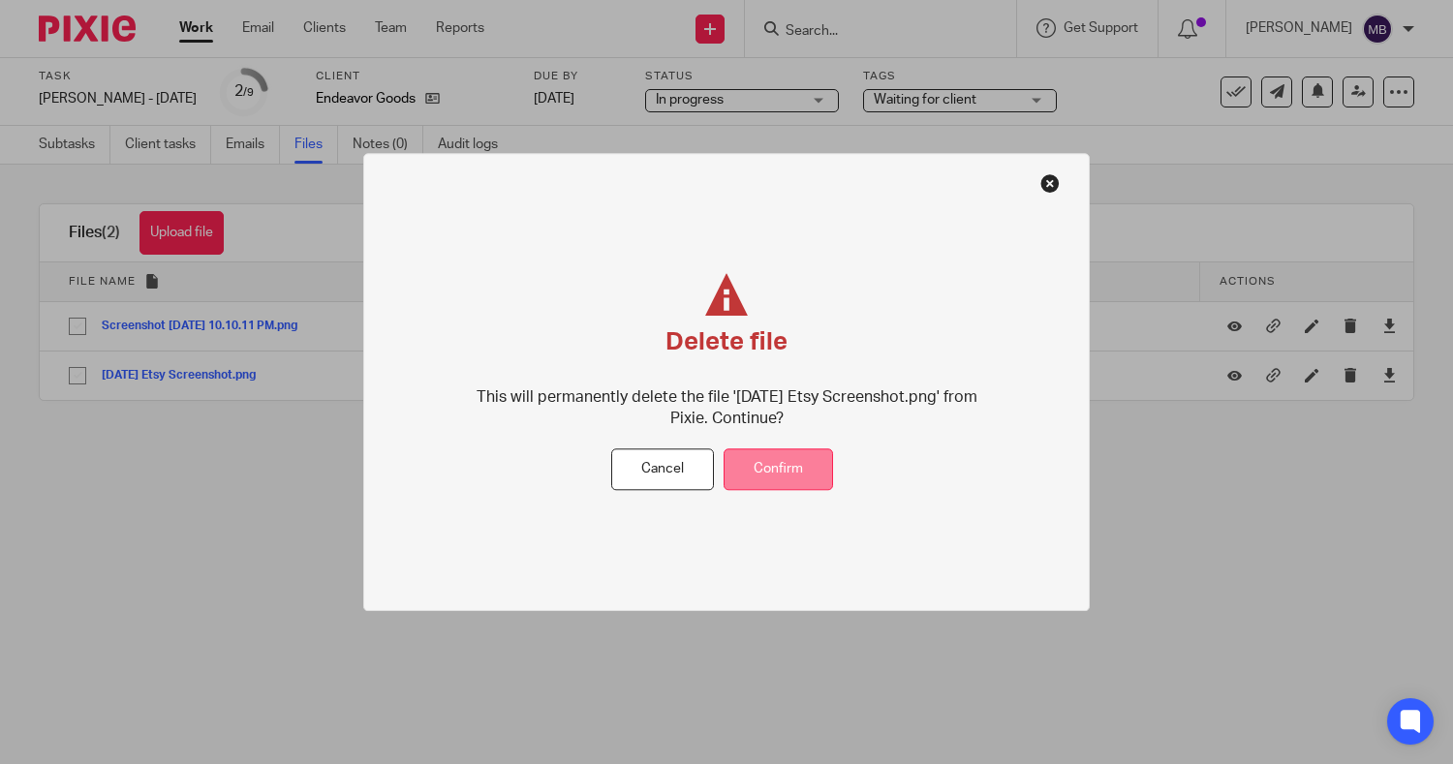
click at [802, 452] on button "Confirm" at bounding box center [778, 471] width 109 height 42
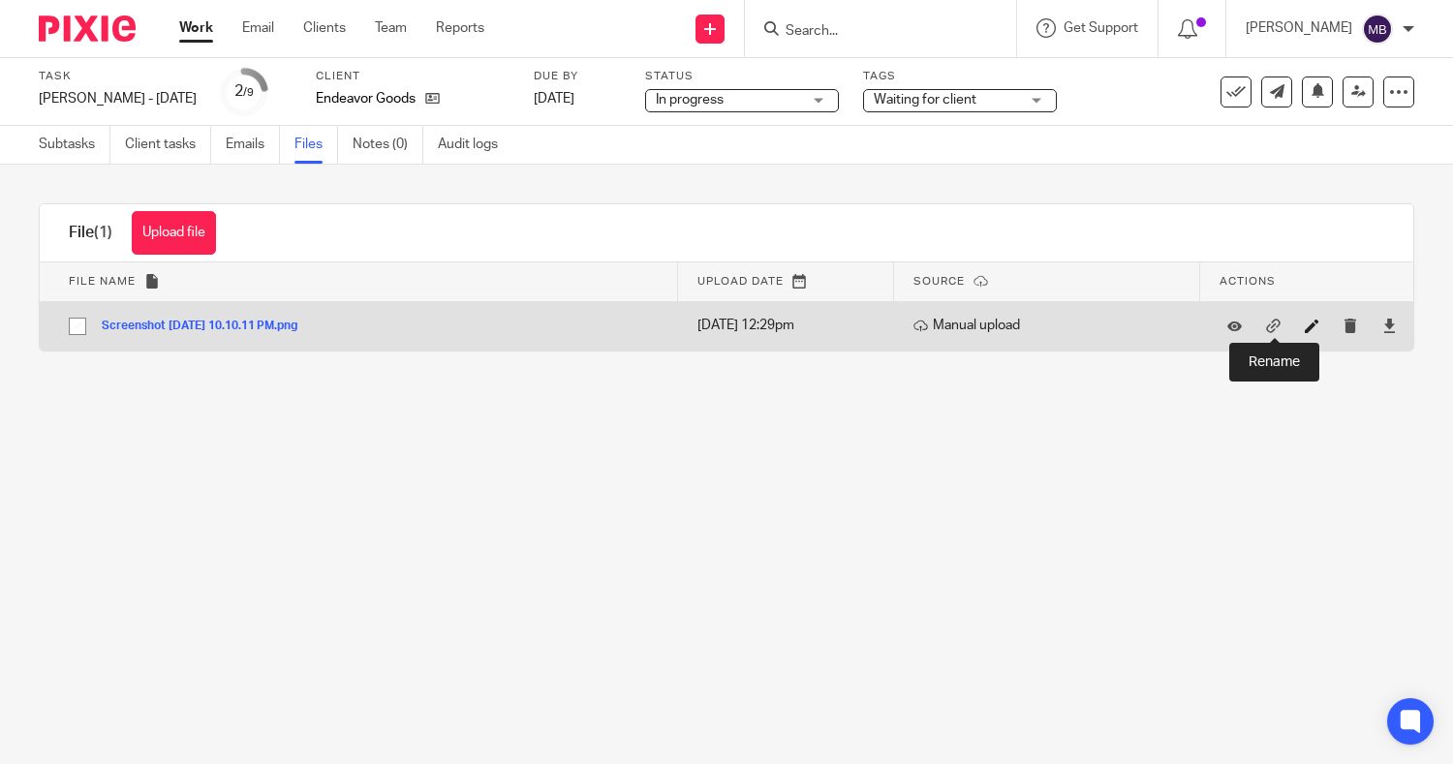
click at [1305, 319] on icon at bounding box center [1312, 326] width 15 height 15
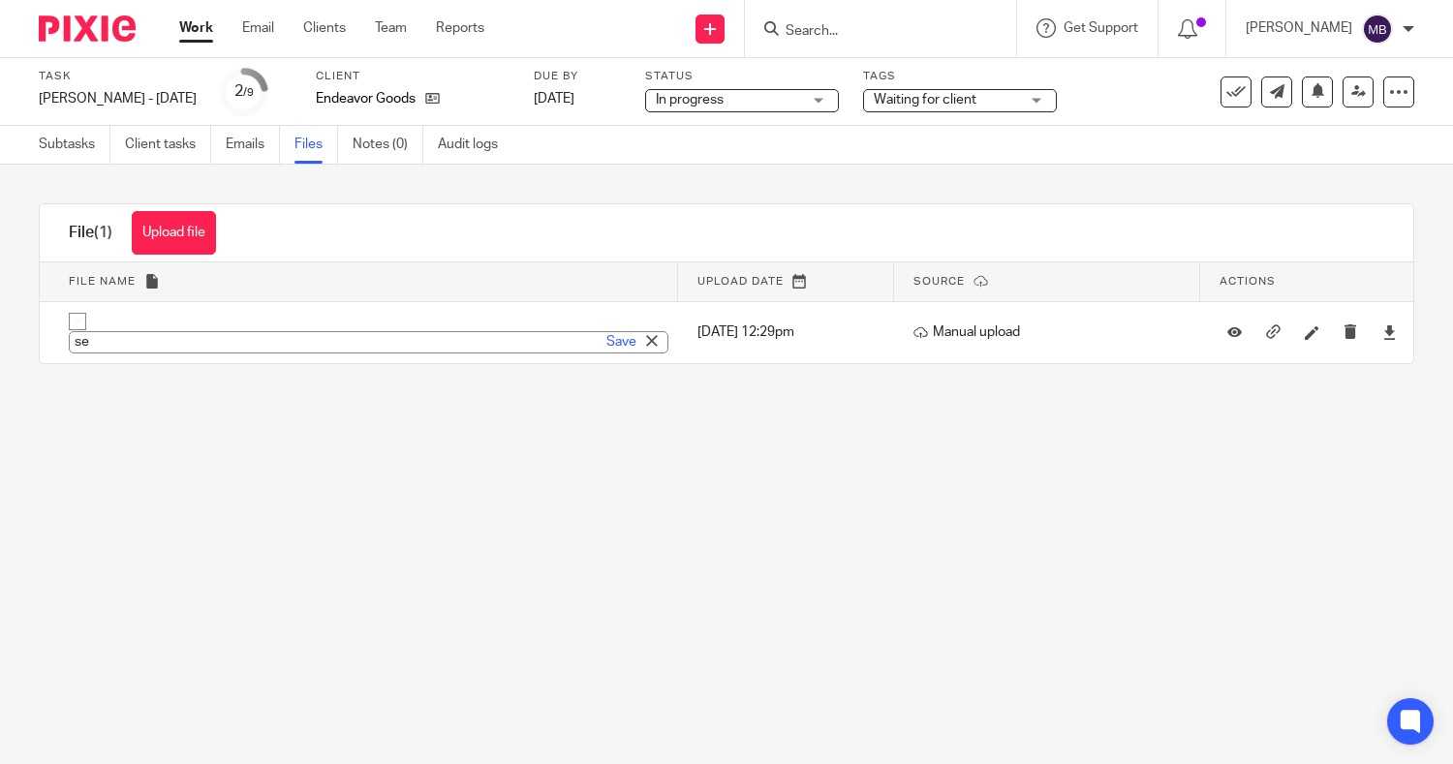
type input "s"
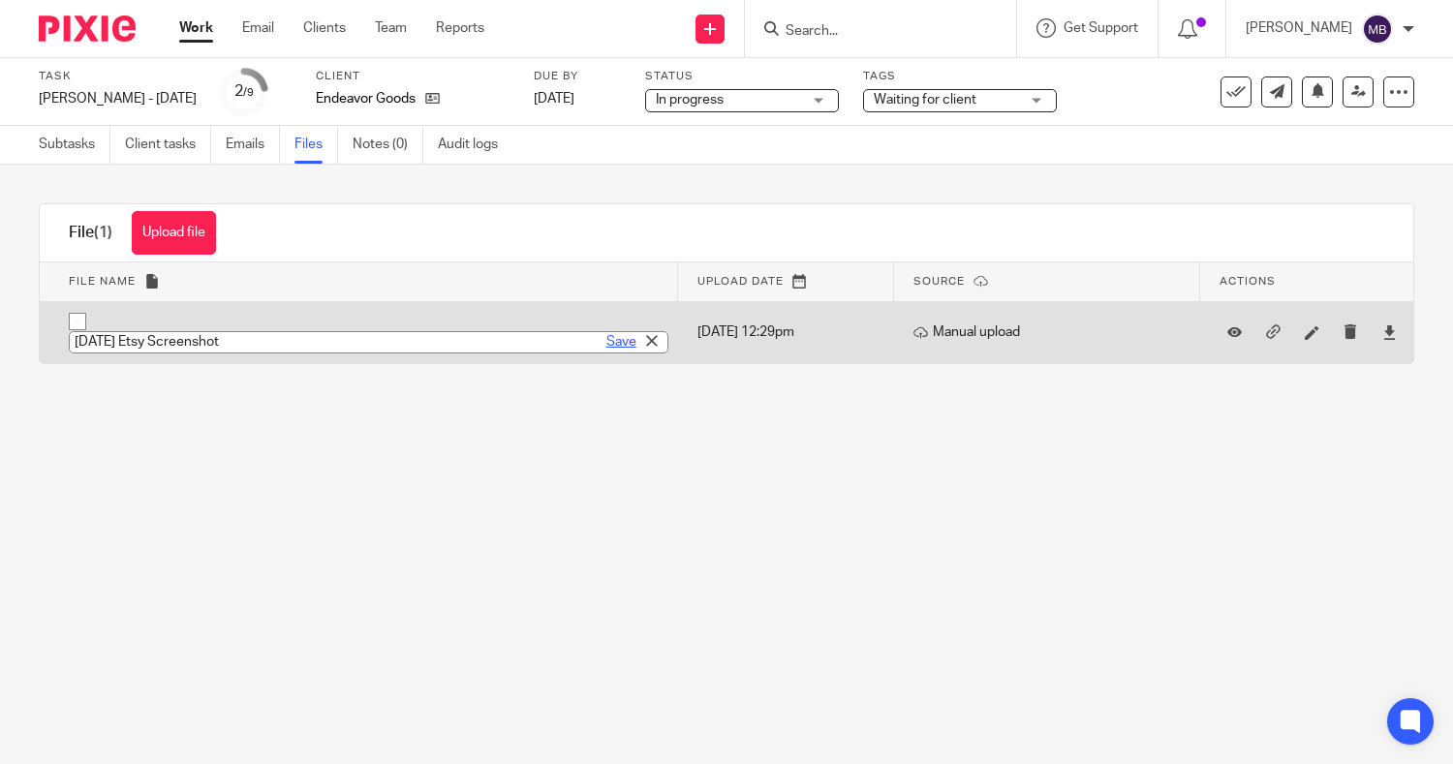
type input "Sept 25 Etsy Screenshot"
click at [607, 343] on link "Save" at bounding box center [622, 341] width 30 height 19
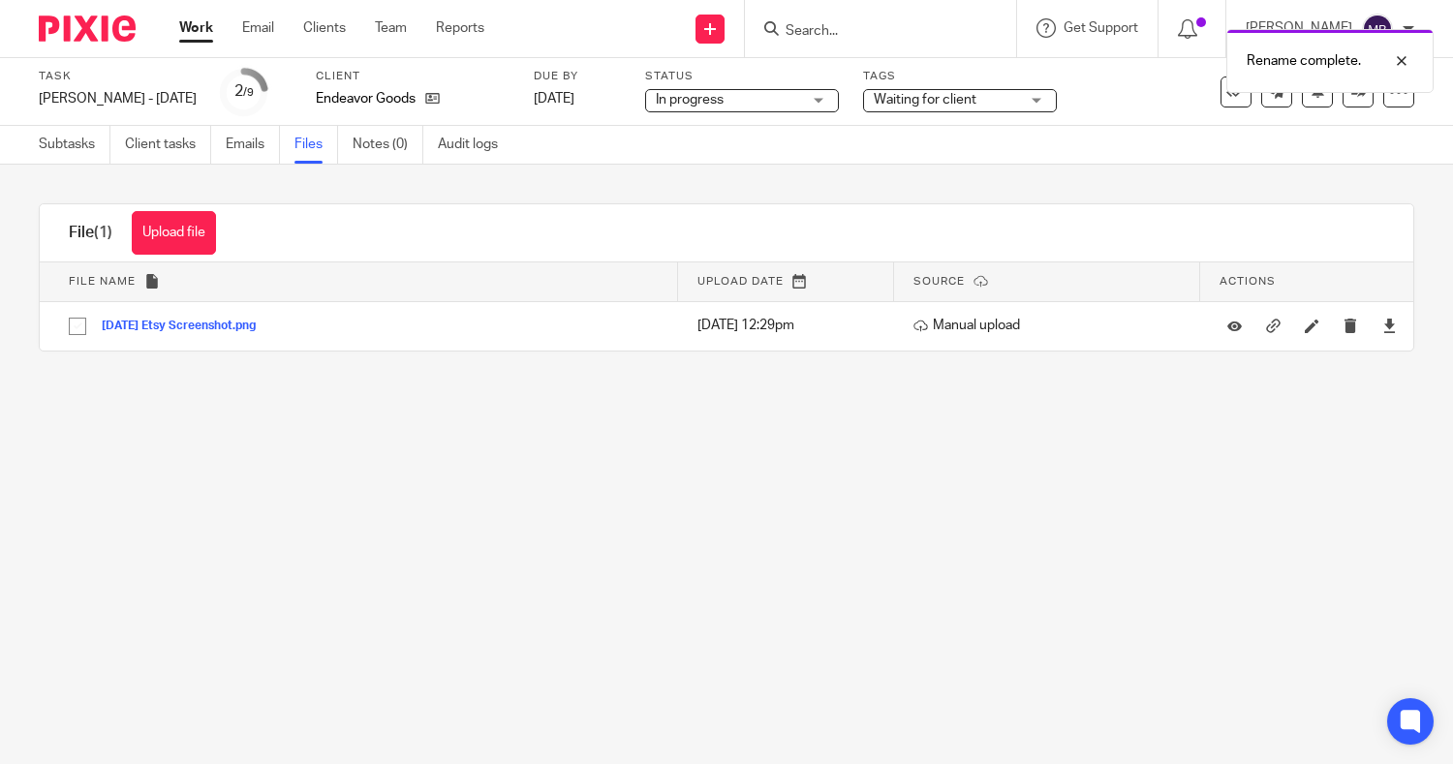
click at [118, 326] on button "Sept 25 Etsy Screenshot.png" at bounding box center [186, 327] width 169 height 14
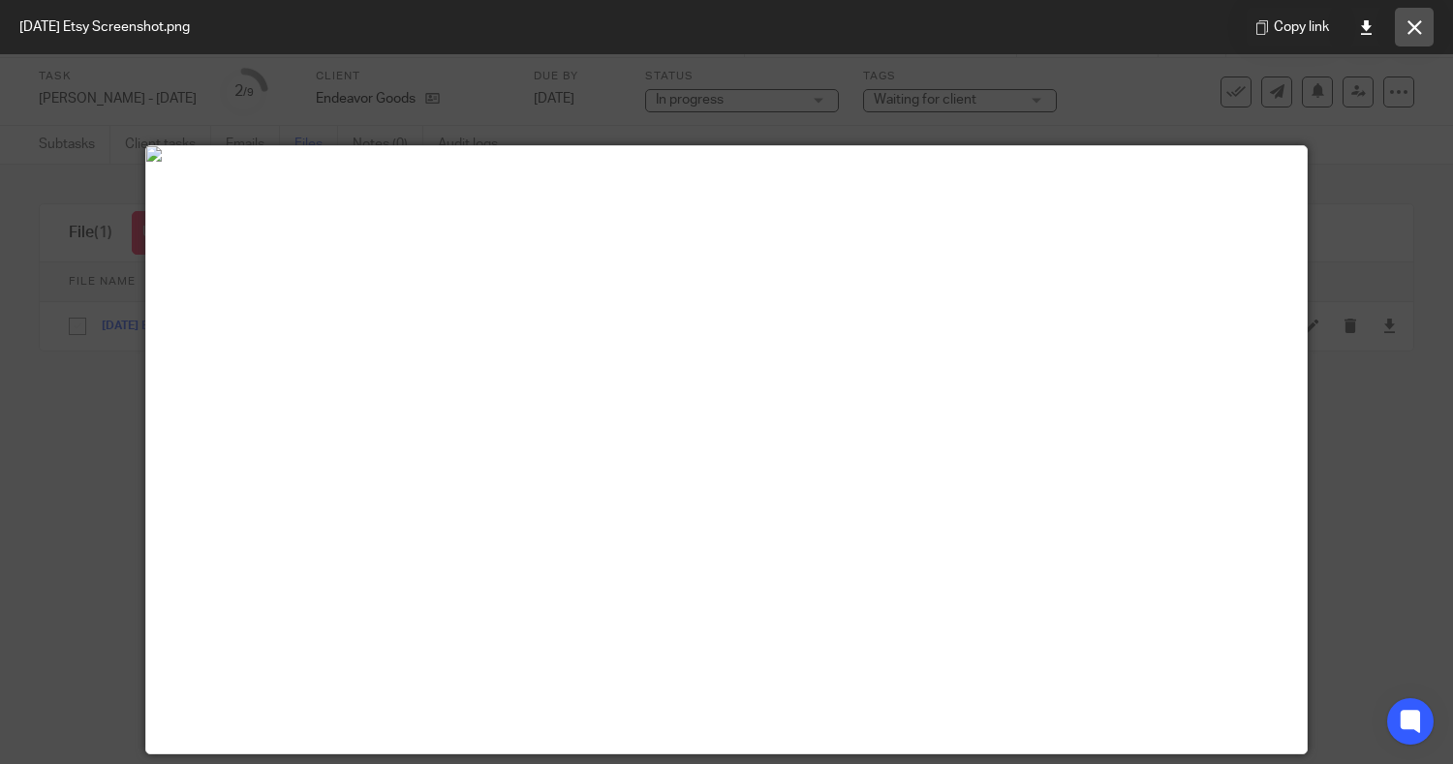
click at [1406, 31] on button at bounding box center [1414, 27] width 39 height 39
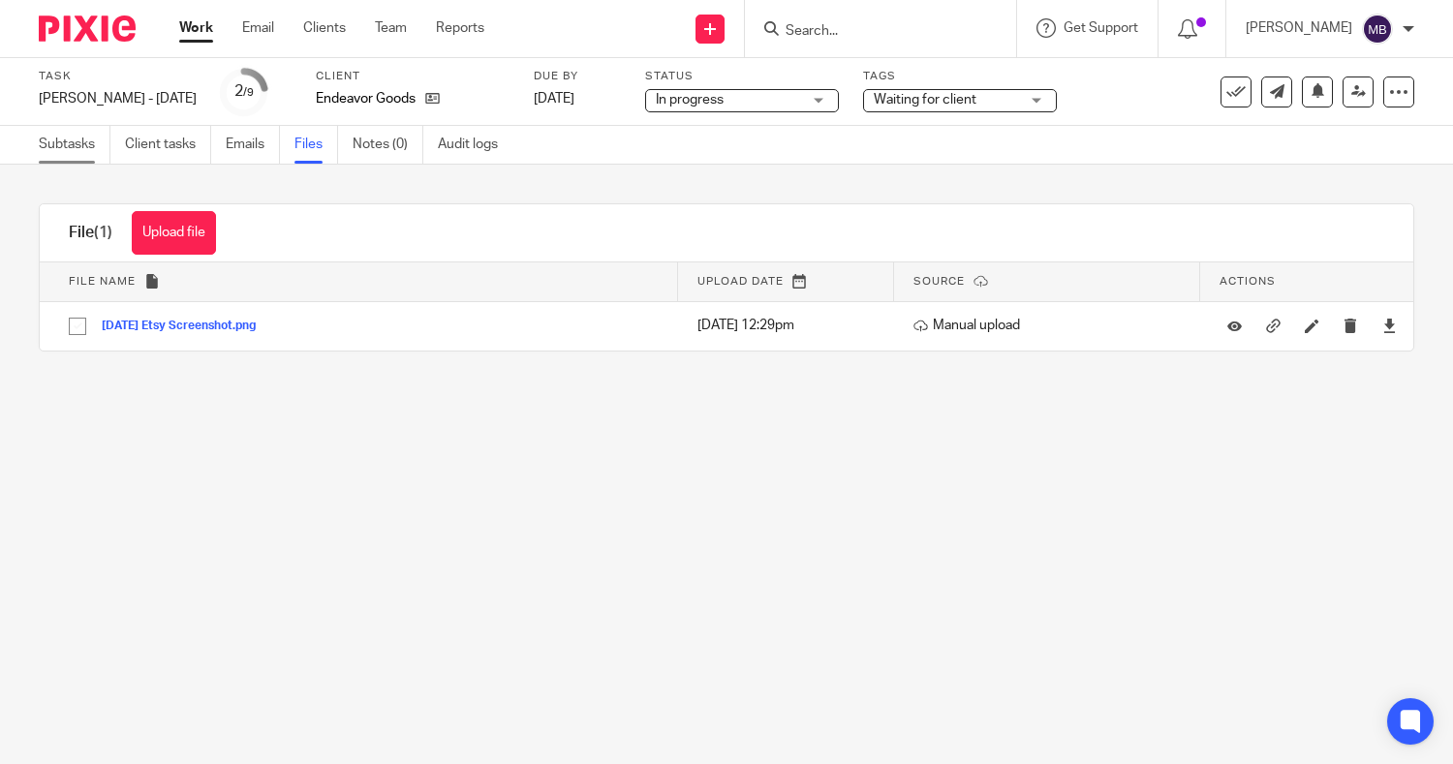
click at [70, 139] on link "Subtasks" at bounding box center [75, 145] width 72 height 38
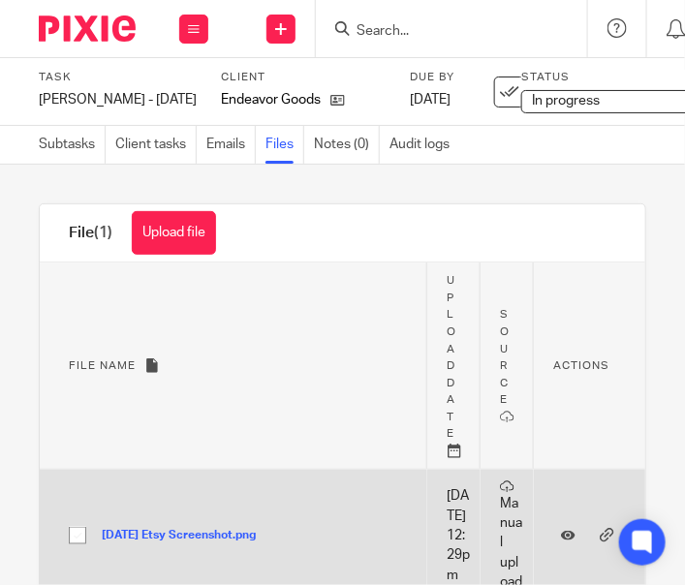
click at [158, 543] on button "Sept 25 Etsy Screenshot.png" at bounding box center [186, 536] width 169 height 14
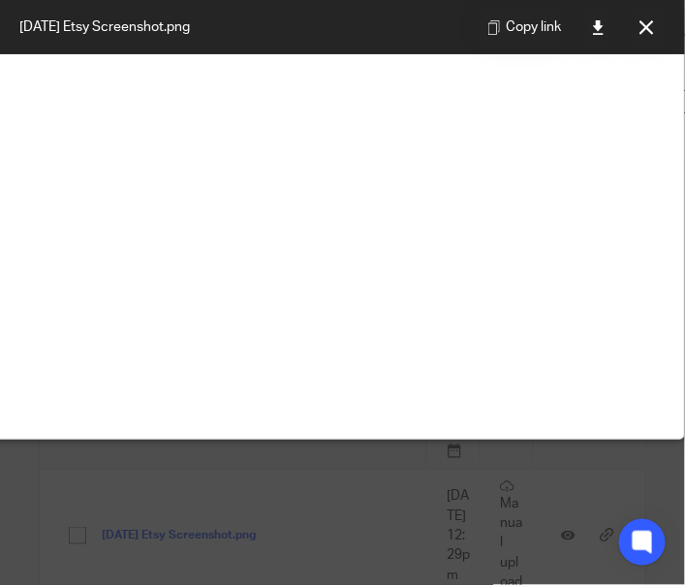
scroll to position [213, 301]
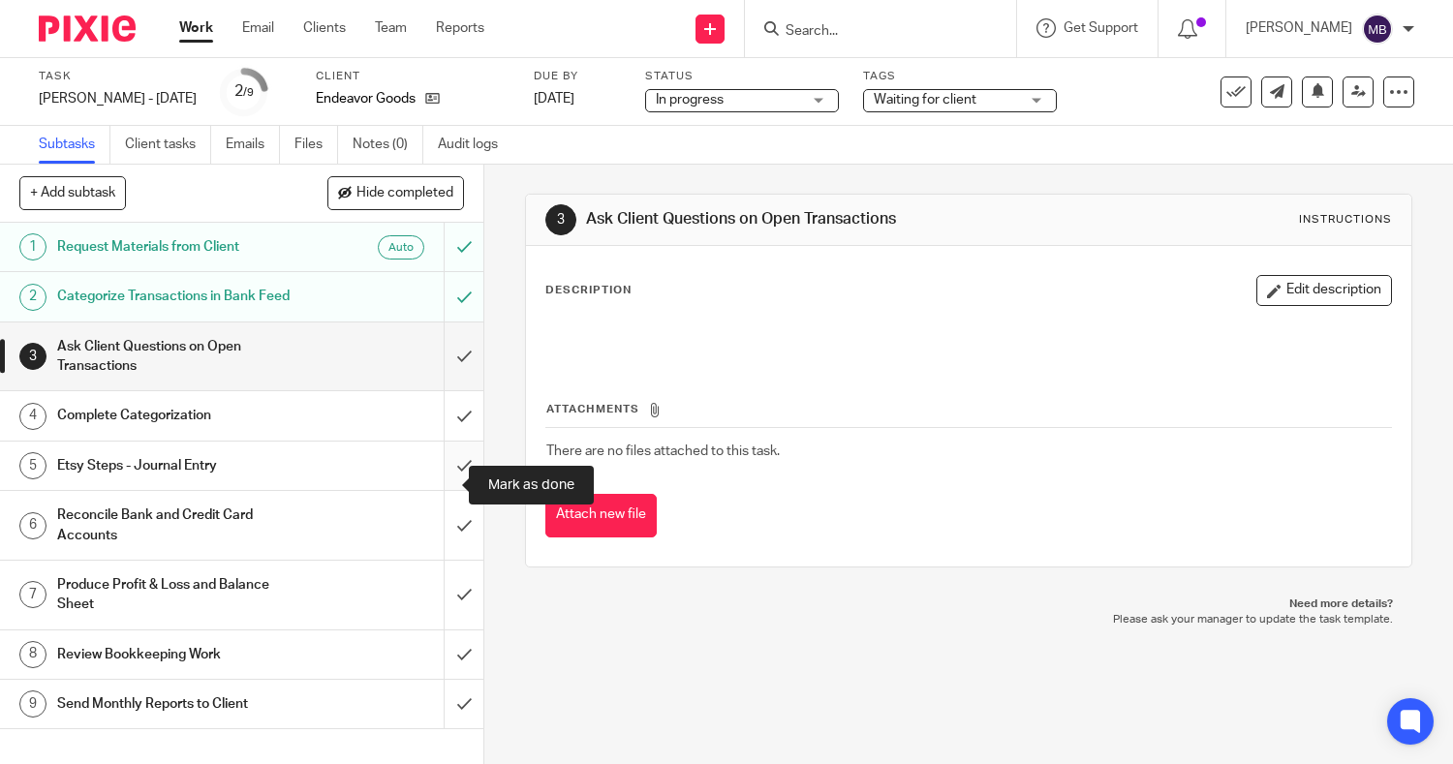
click at [445, 488] on input "submit" at bounding box center [241, 466] width 483 height 48
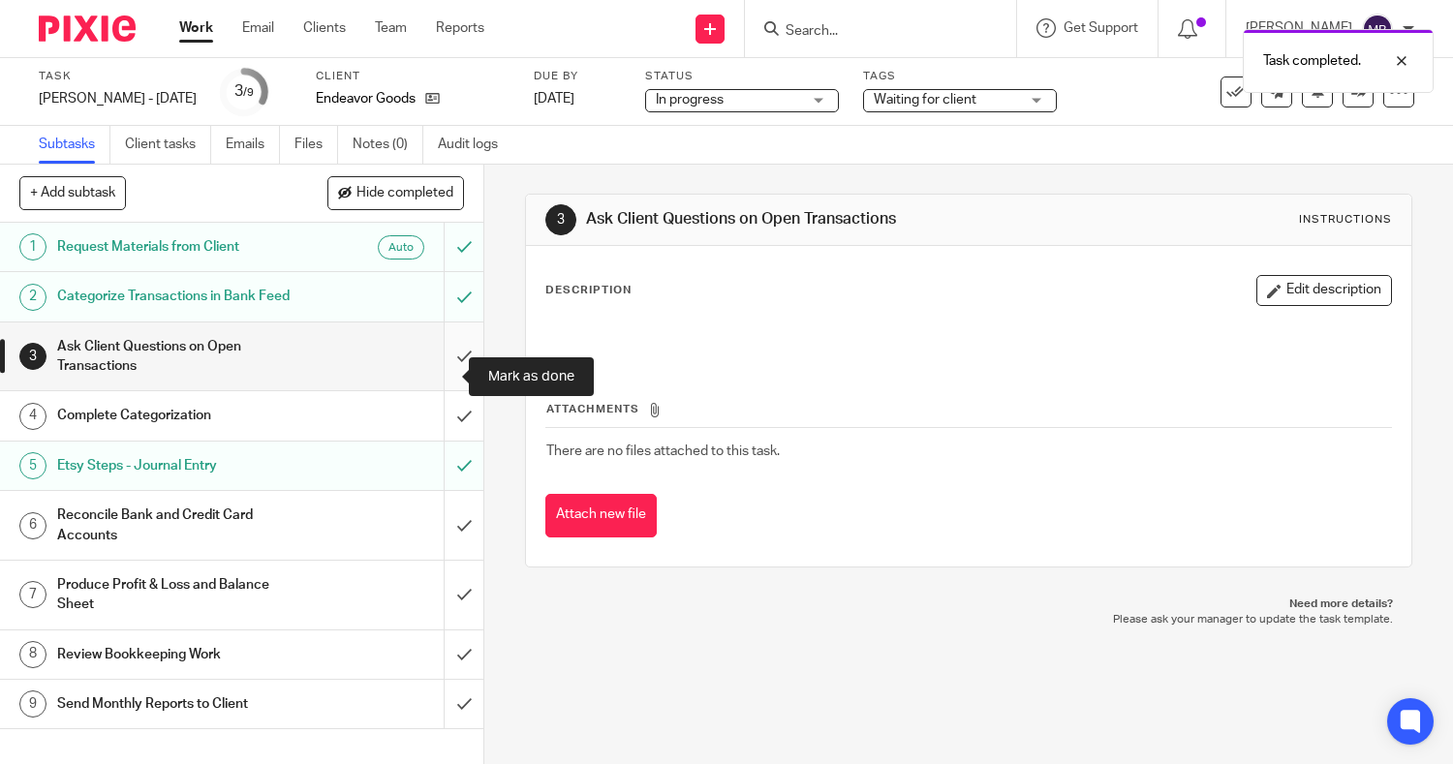
click at [444, 376] on input "submit" at bounding box center [241, 357] width 483 height 69
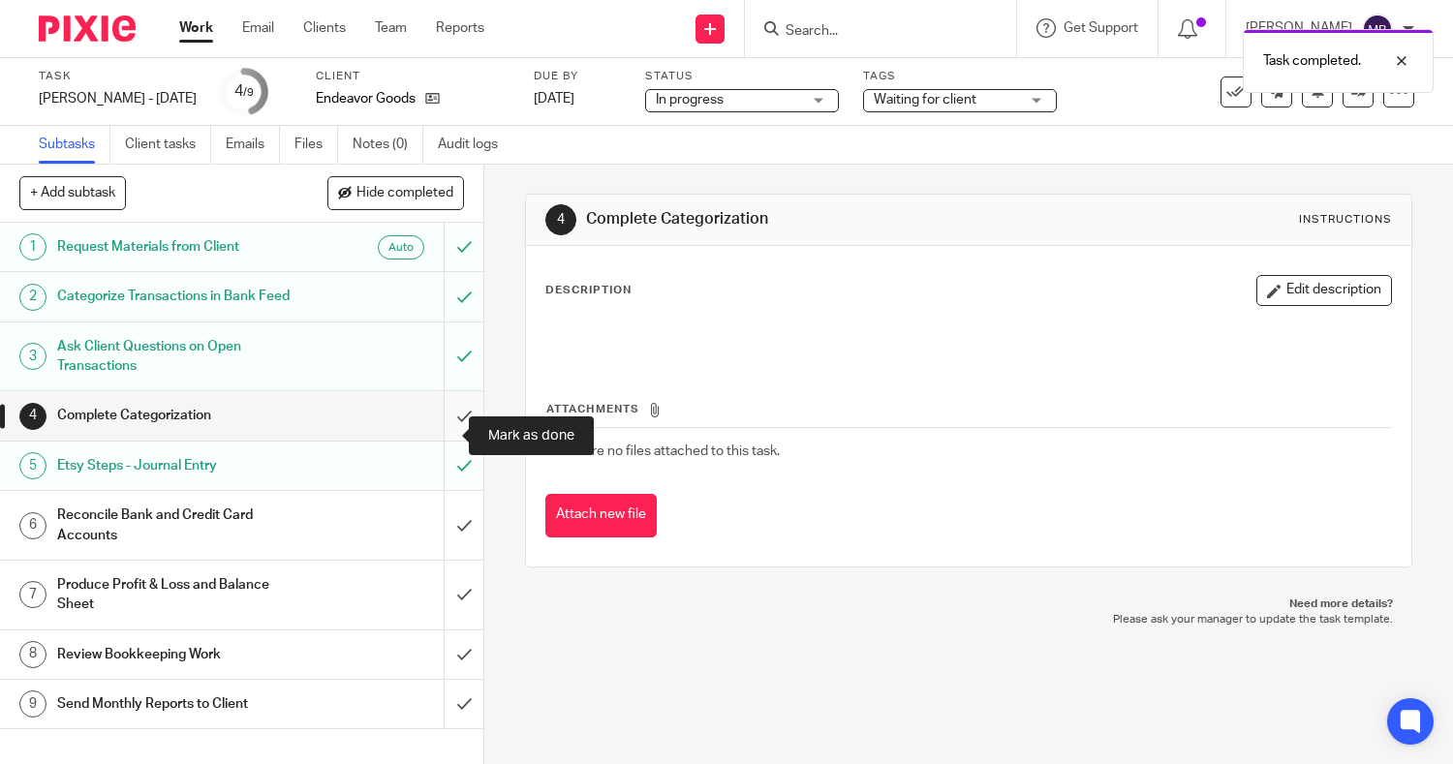
click at [434, 440] on input "submit" at bounding box center [241, 415] width 483 height 48
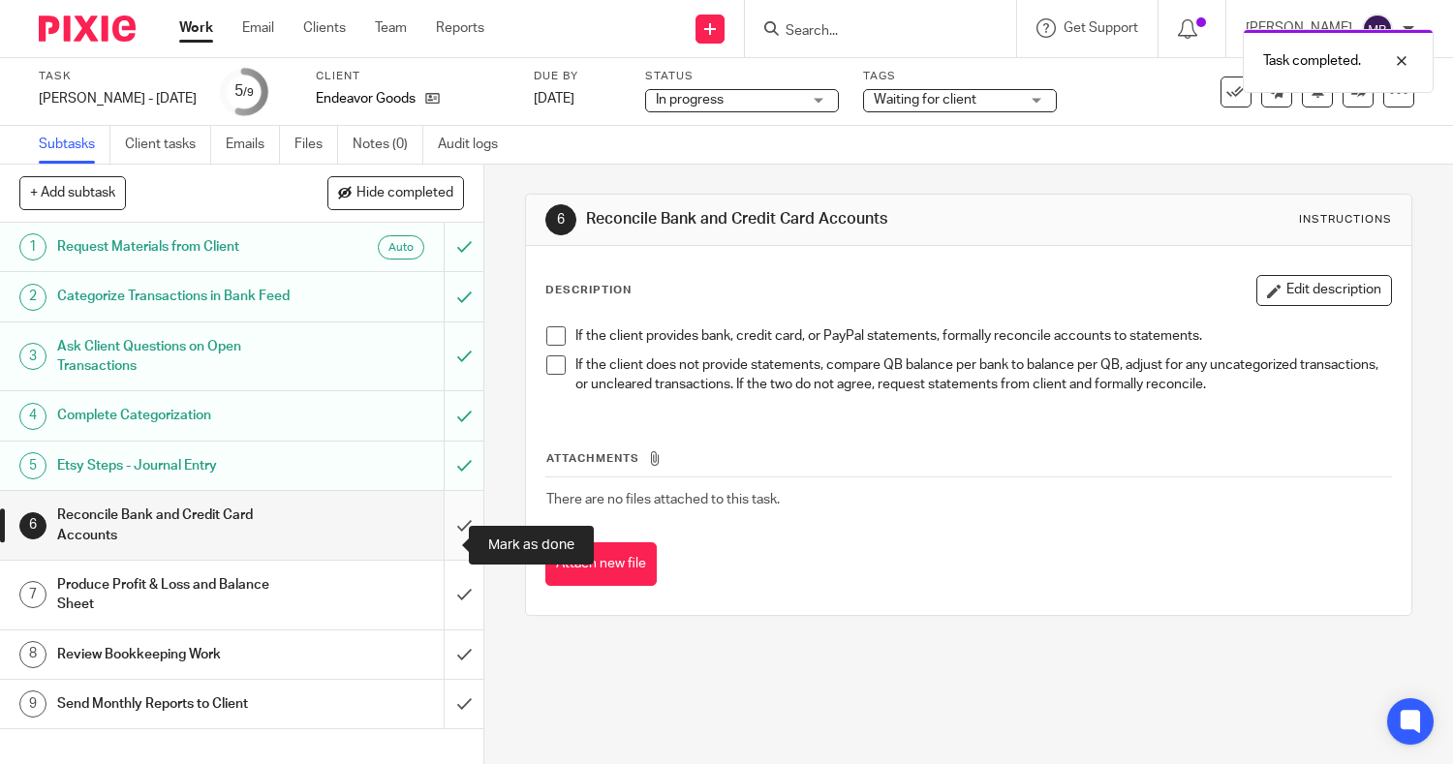
click at [442, 544] on input "submit" at bounding box center [241, 525] width 483 height 69
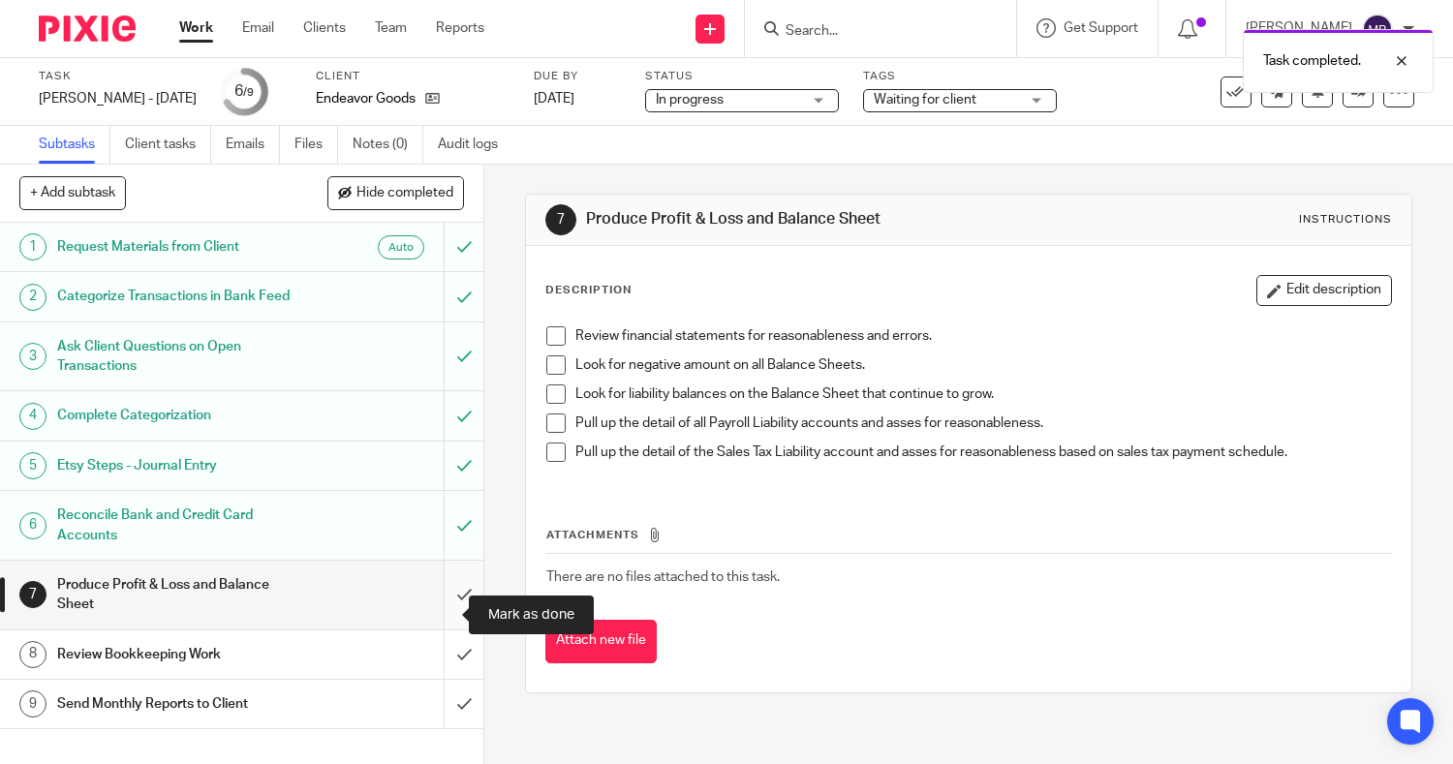
click at [440, 612] on input "submit" at bounding box center [241, 595] width 483 height 69
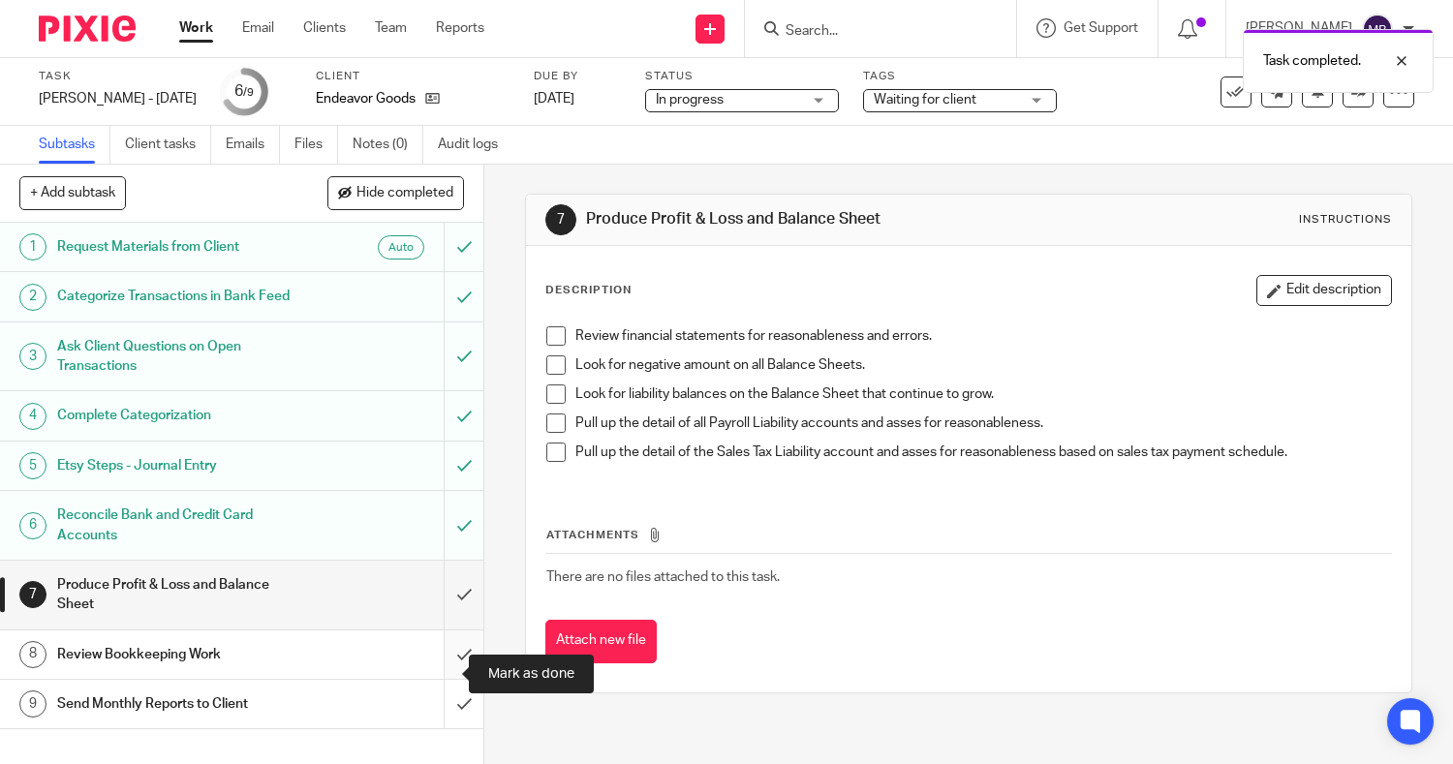
click at [432, 671] on input "submit" at bounding box center [241, 655] width 483 height 48
click at [897, 108] on span "Waiting for client" at bounding box center [946, 100] width 145 height 20
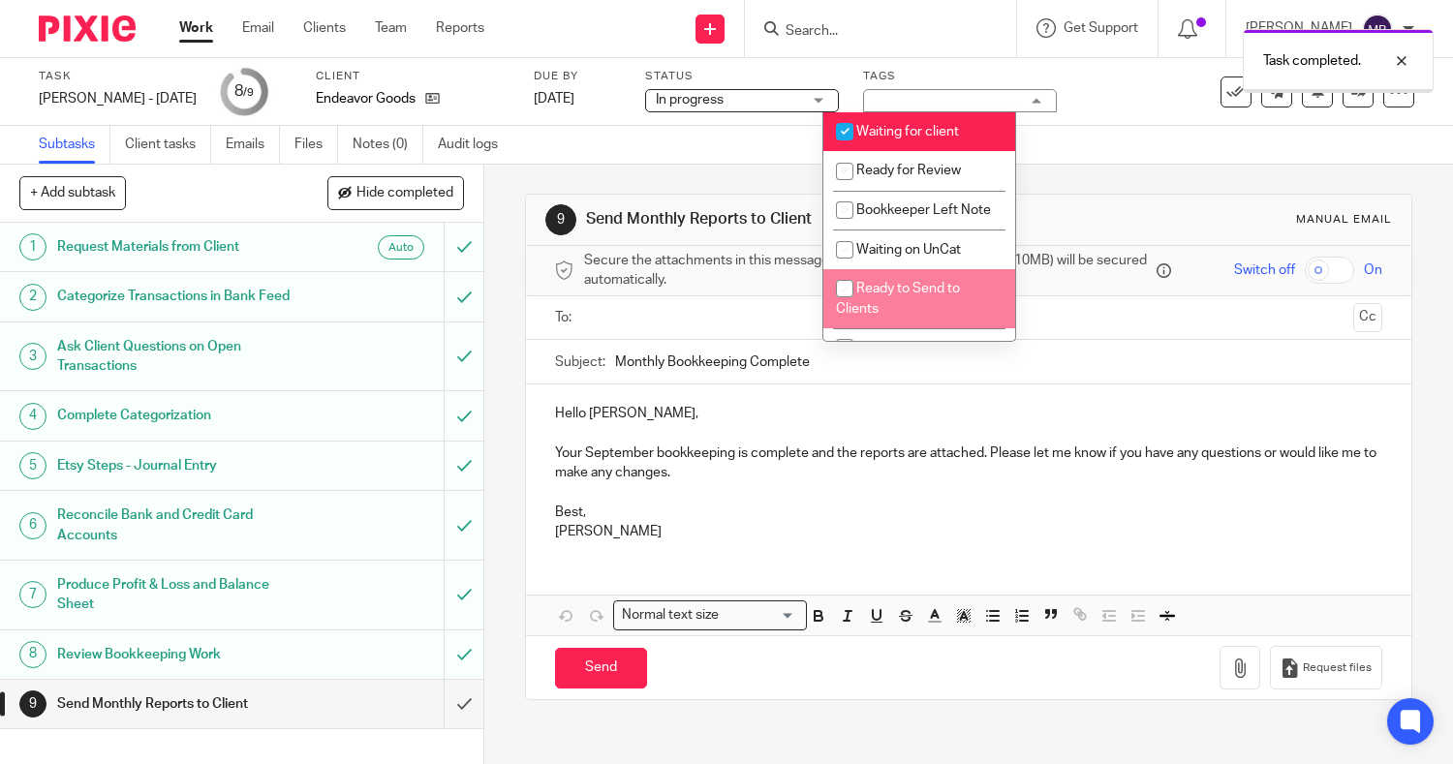
click at [952, 314] on span "Ready to Send to Clients" at bounding box center [898, 299] width 124 height 34
checkbox input "true"
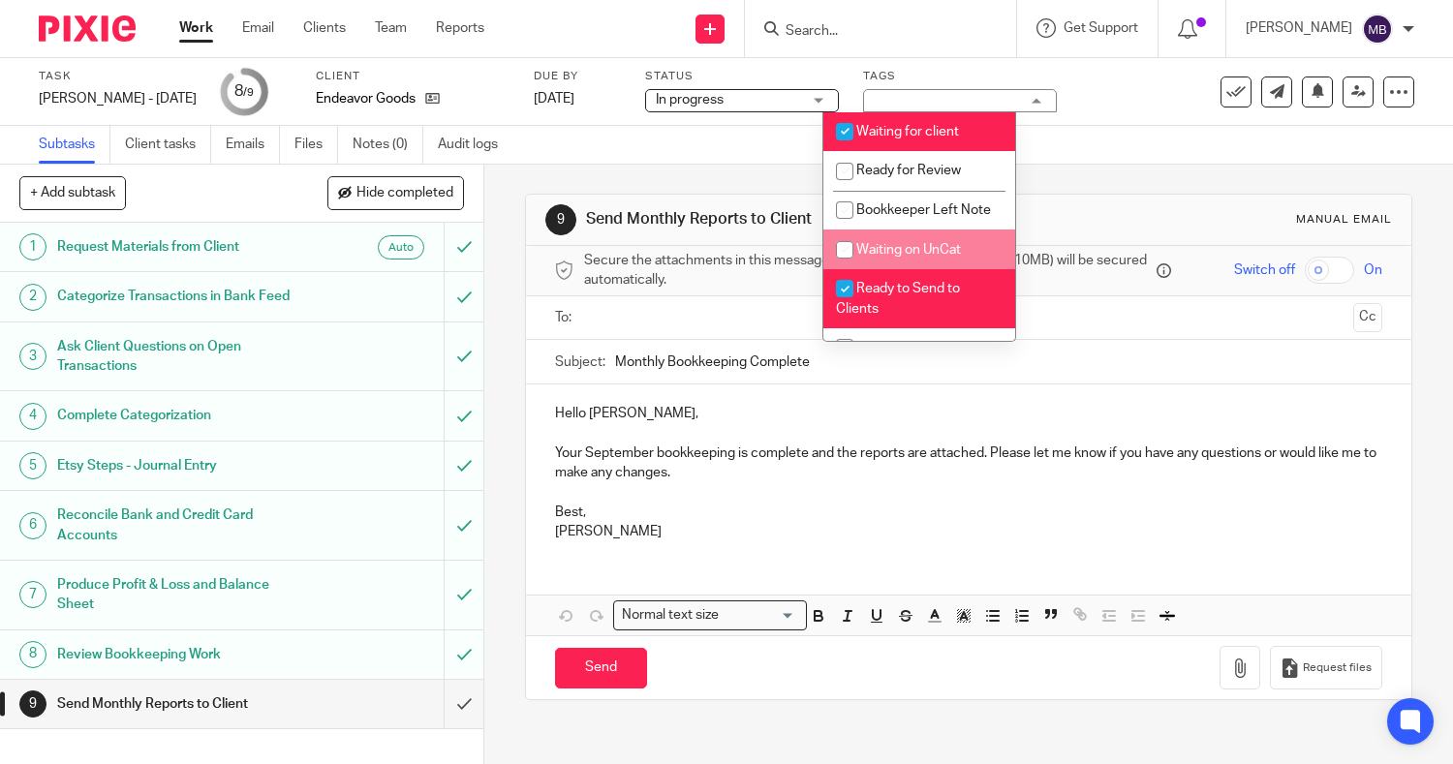
click at [804, 42] on div at bounding box center [880, 28] width 271 height 57
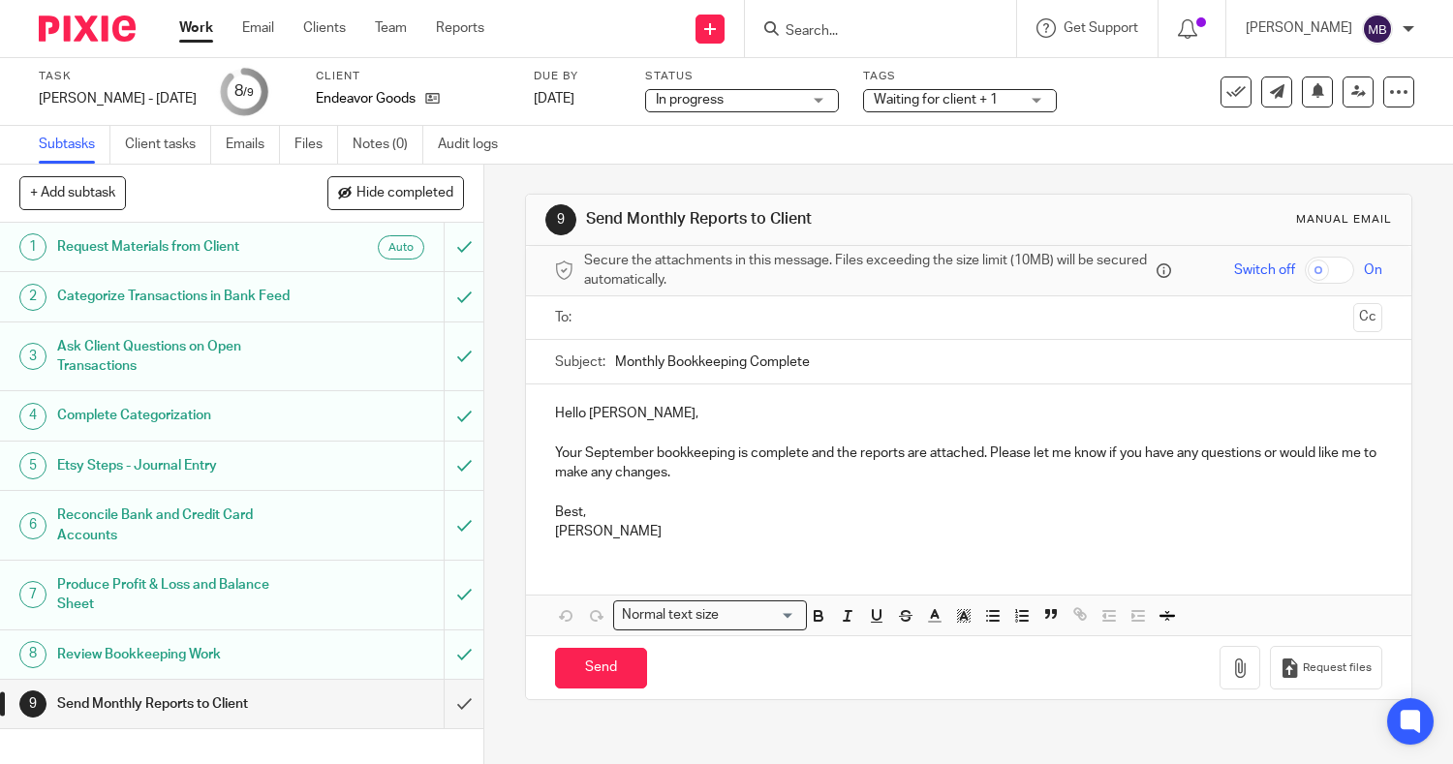
click at [804, 42] on div at bounding box center [880, 28] width 271 height 57
click at [803, 37] on input "Search" at bounding box center [871, 31] width 174 height 17
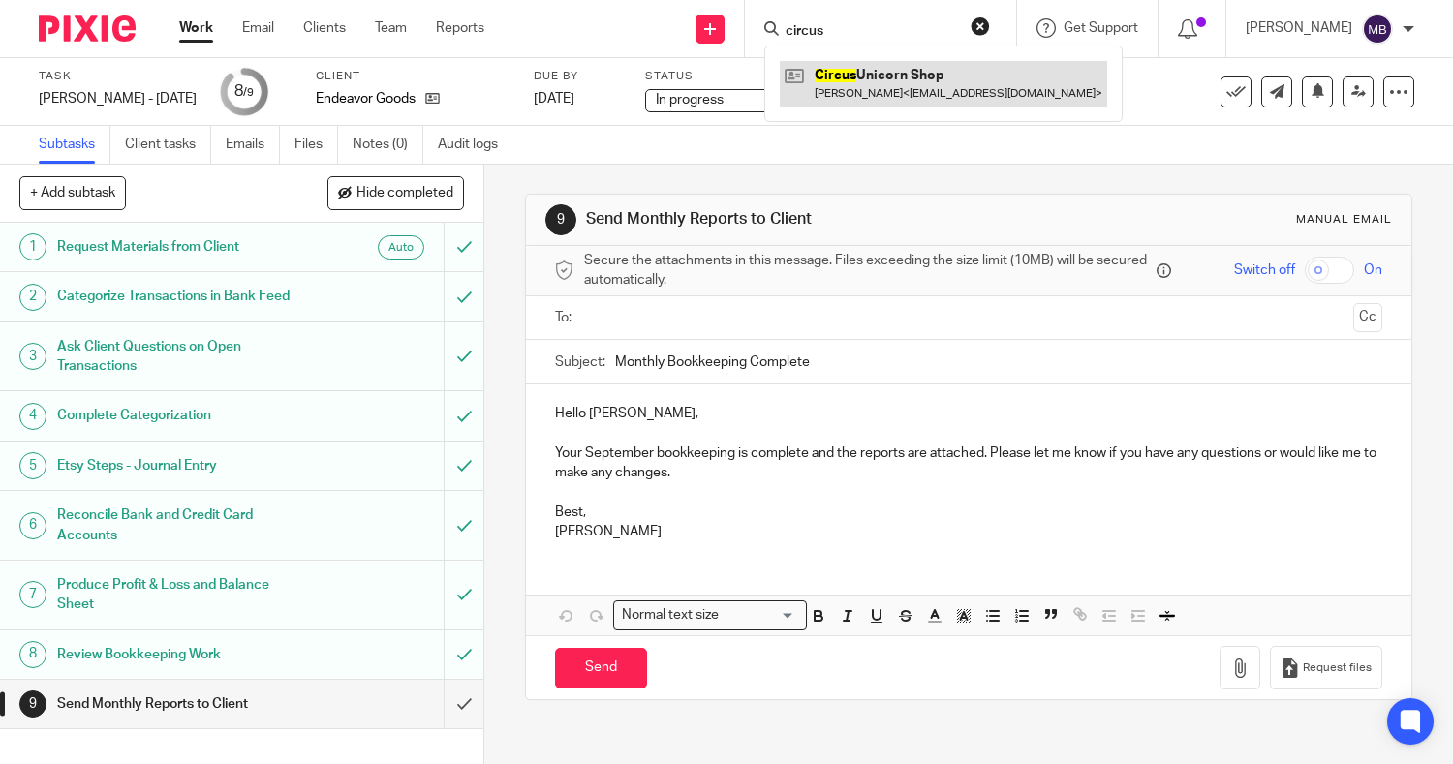
type input "circus"
click at [833, 78] on link at bounding box center [943, 83] width 327 height 45
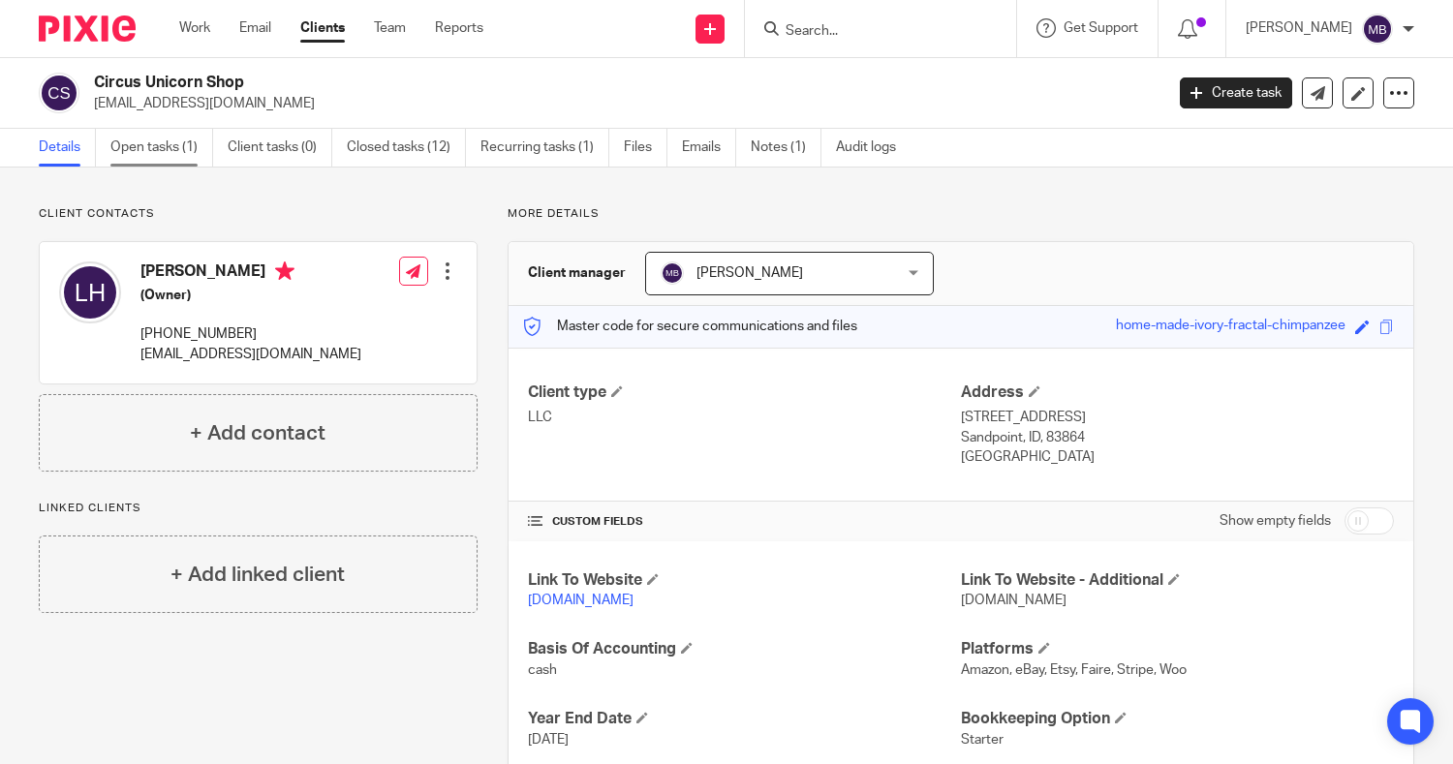
click at [130, 150] on link "Open tasks (1)" at bounding box center [161, 148] width 103 height 38
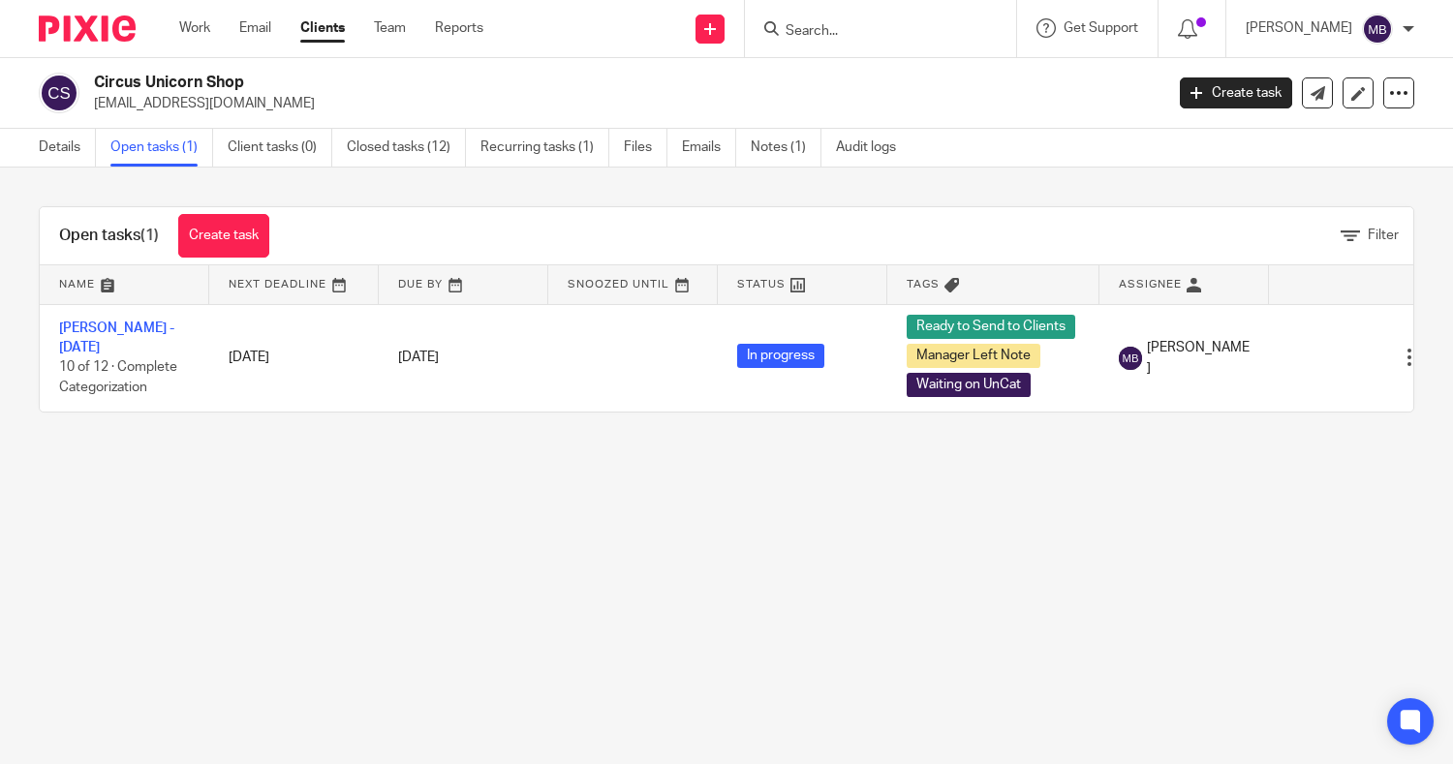
click at [844, 44] on div at bounding box center [880, 28] width 271 height 57
click at [828, 38] on input "Search" at bounding box center [871, 31] width 174 height 17
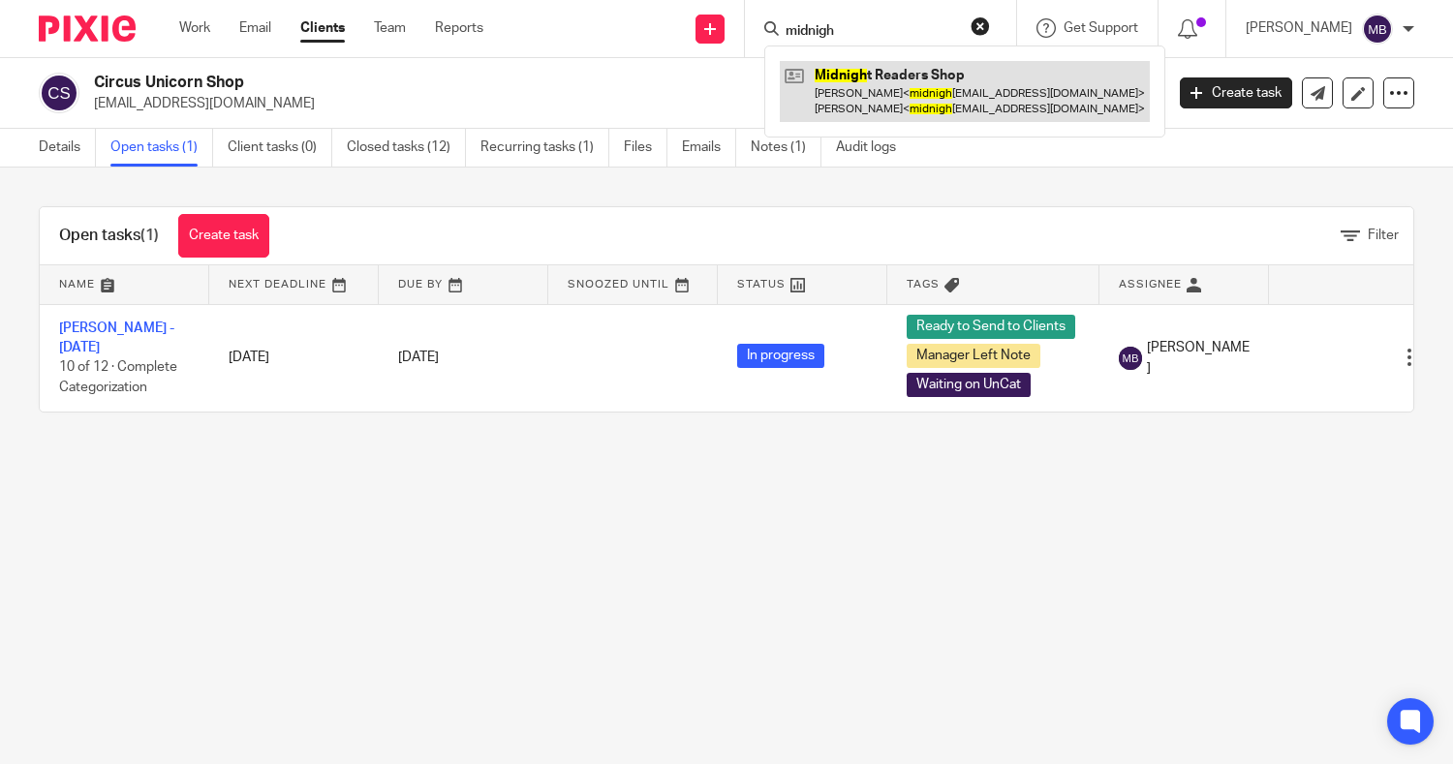
type input "midnigh"
click at [829, 86] on link at bounding box center [965, 91] width 370 height 60
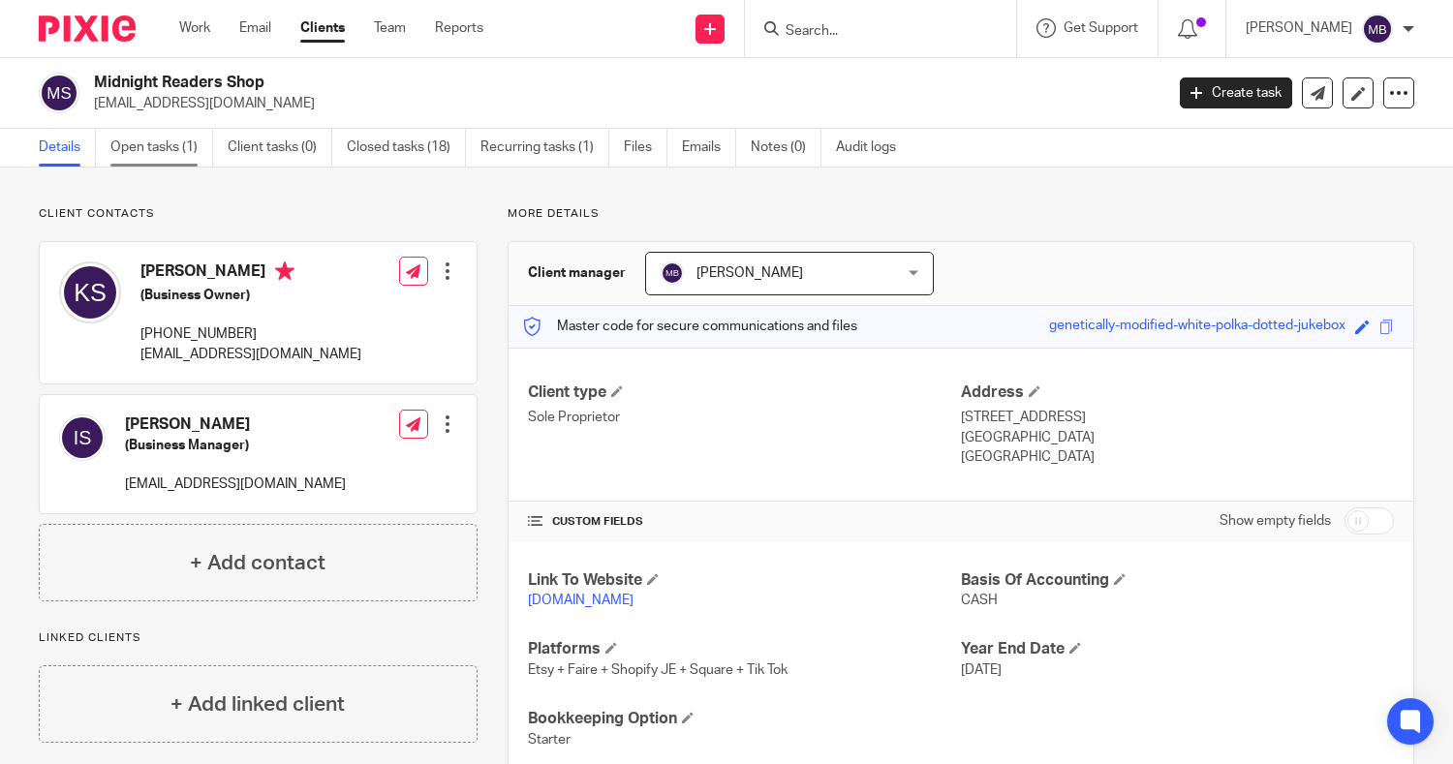
click at [145, 151] on link "Open tasks (1)" at bounding box center [161, 148] width 103 height 38
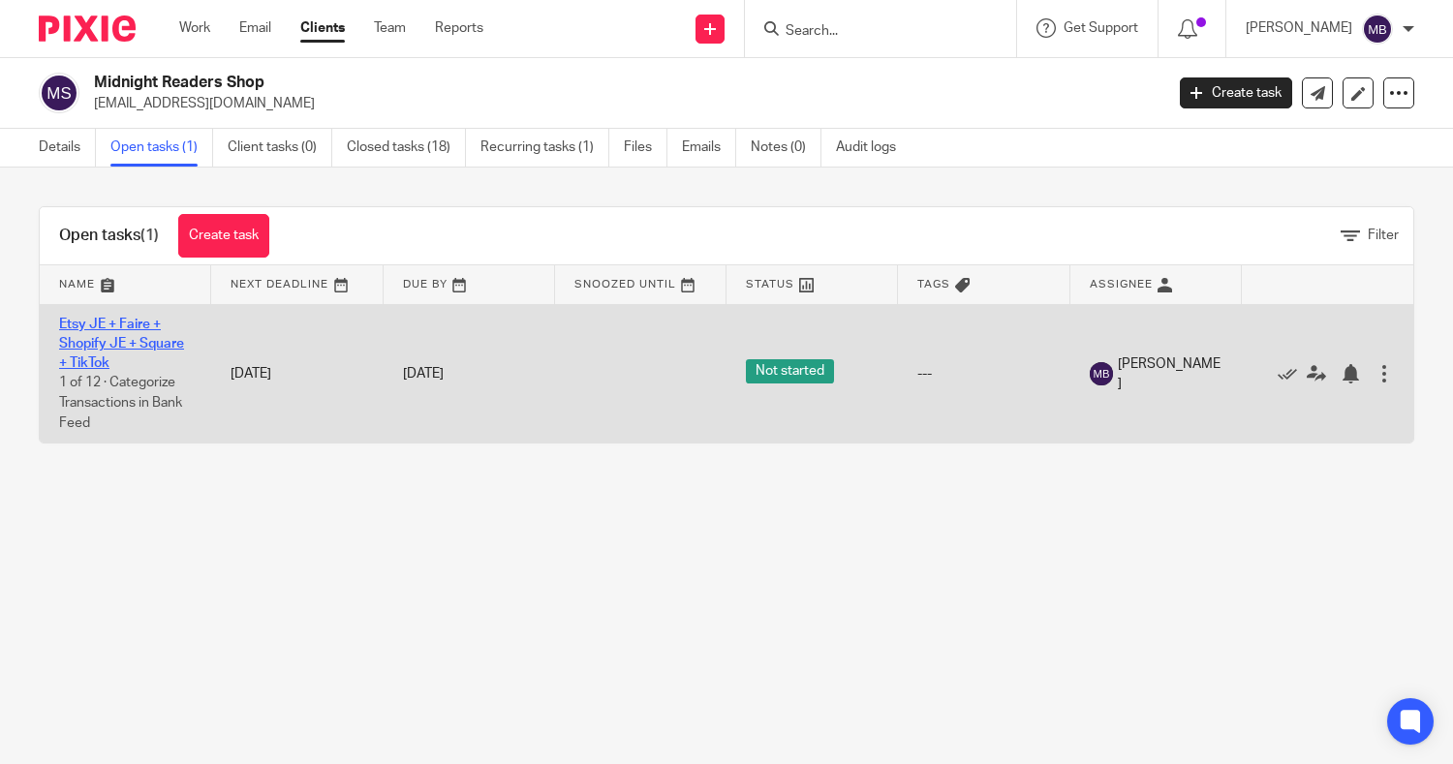
click at [128, 337] on link "Etsy JE + Faire + Shopify JE + Square + TikTok" at bounding box center [121, 344] width 125 height 53
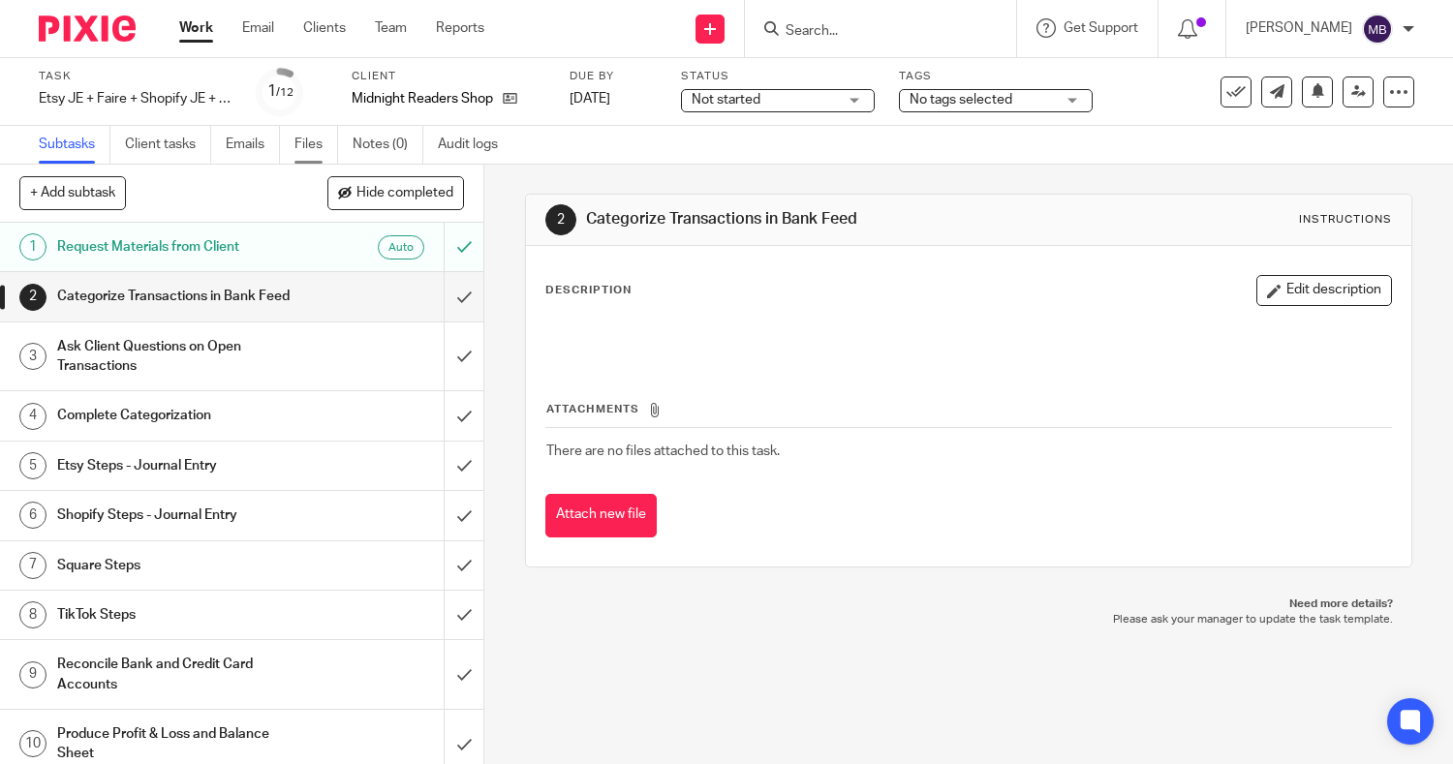
click at [314, 153] on link "Files" at bounding box center [317, 145] width 44 height 38
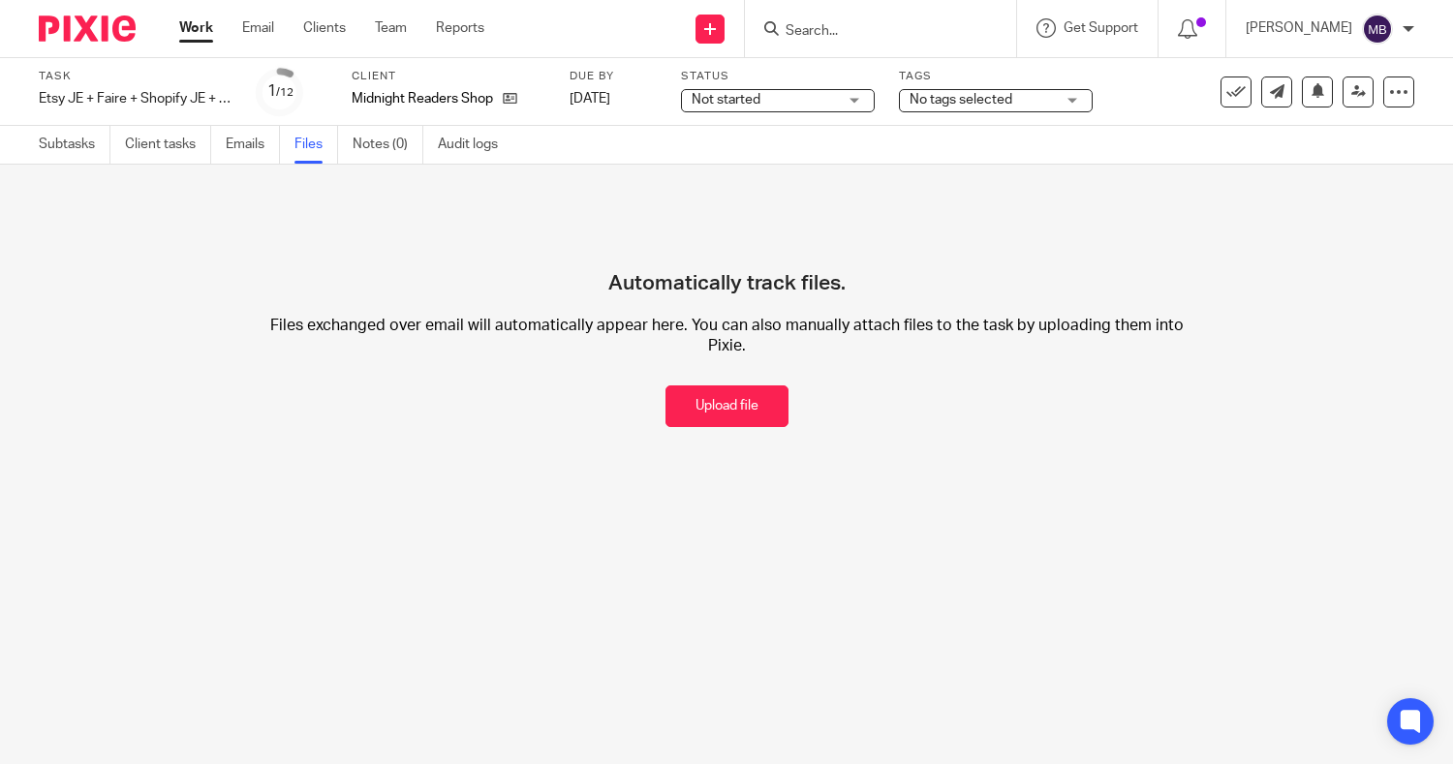
click at [191, 35] on link "Work" at bounding box center [196, 27] width 34 height 19
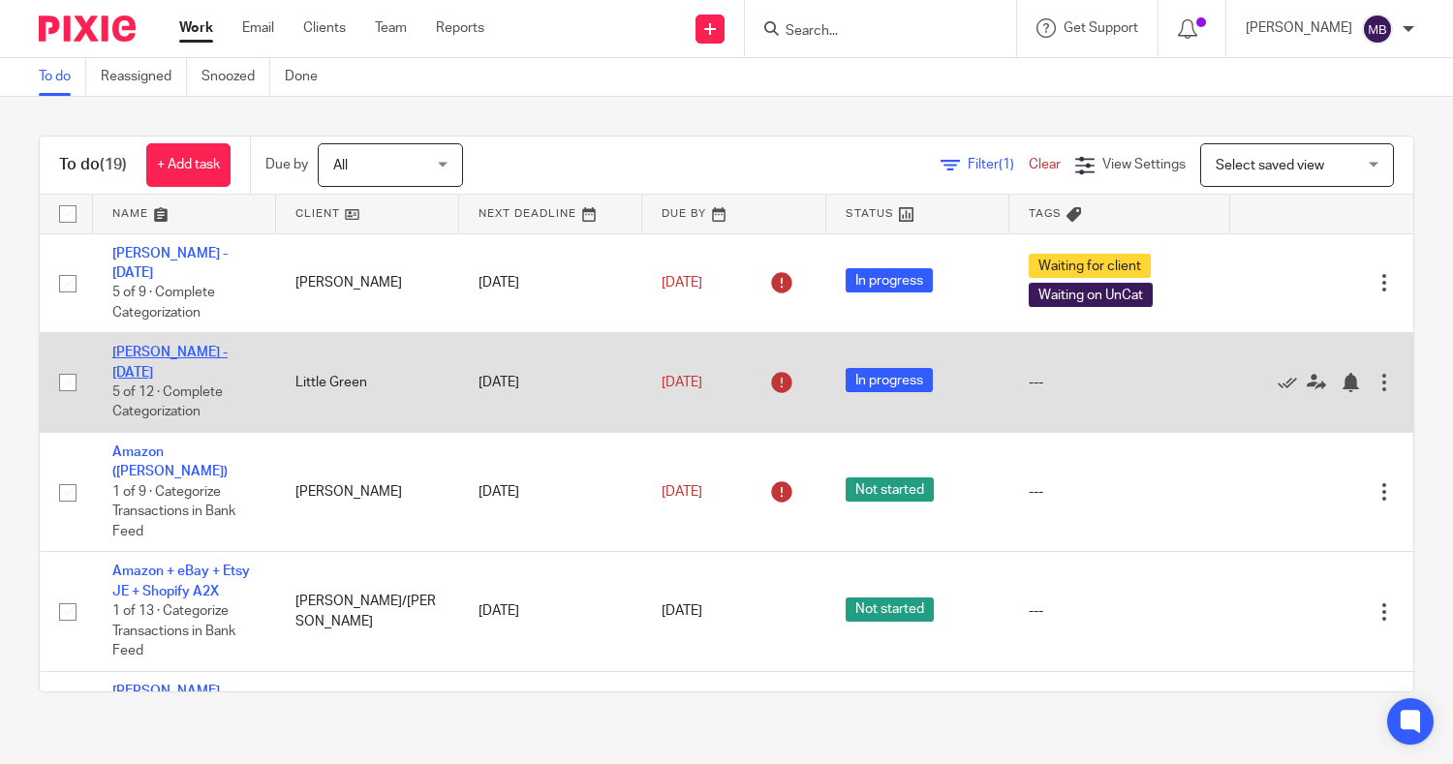
click at [210, 346] on link "[PERSON_NAME] - [DATE]" at bounding box center [169, 362] width 115 height 33
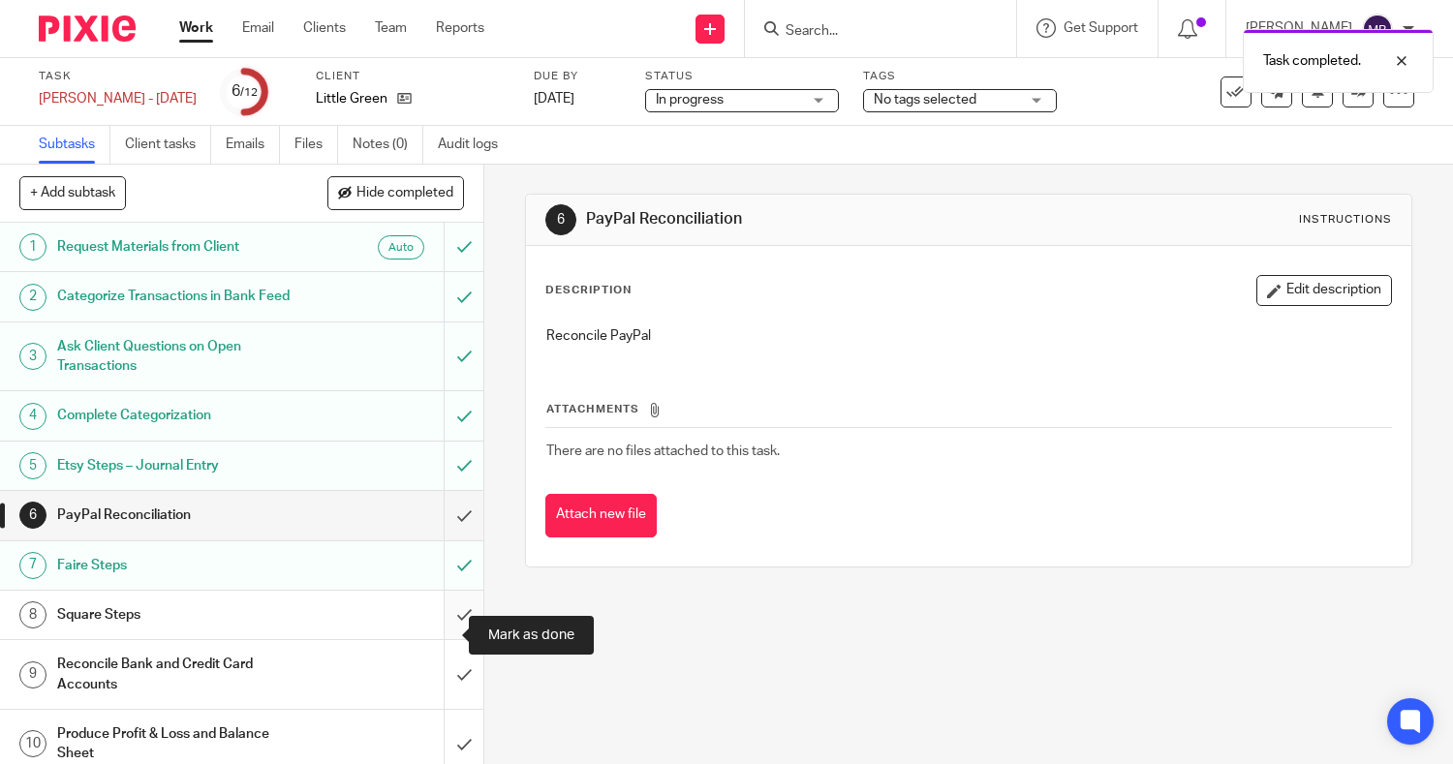
click at [433, 639] on input "submit" at bounding box center [241, 615] width 483 height 48
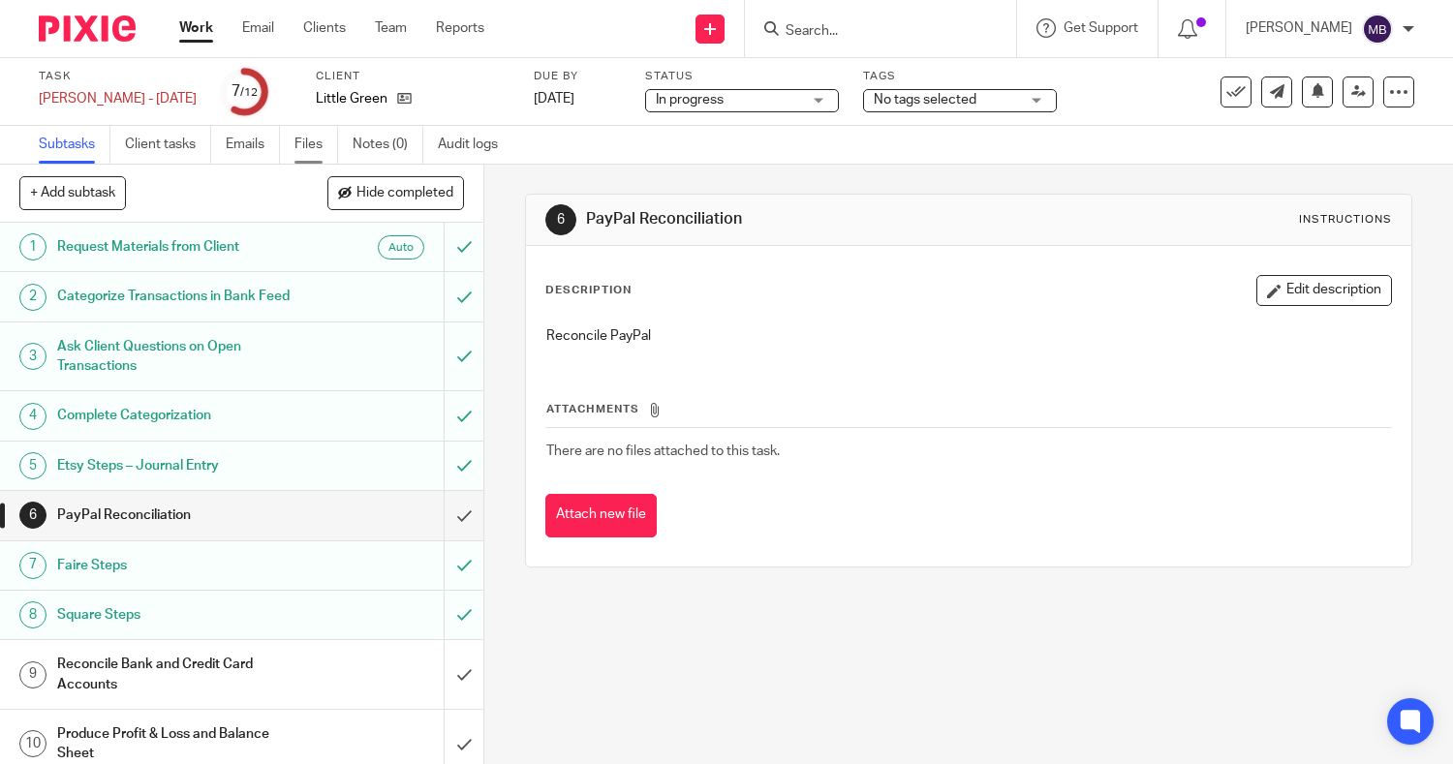
click at [306, 149] on link "Files" at bounding box center [317, 145] width 44 height 38
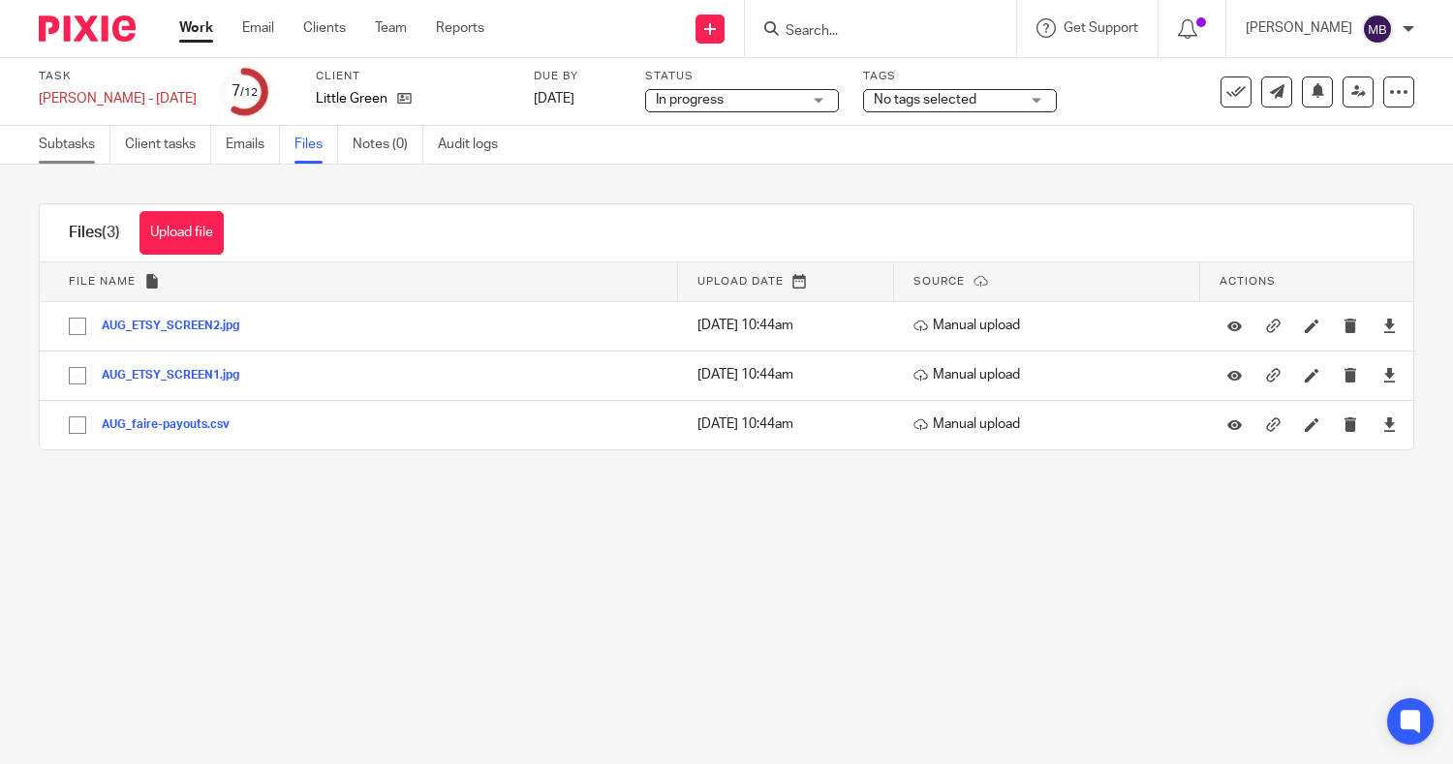
click at [65, 130] on link "Subtasks" at bounding box center [75, 145] width 72 height 38
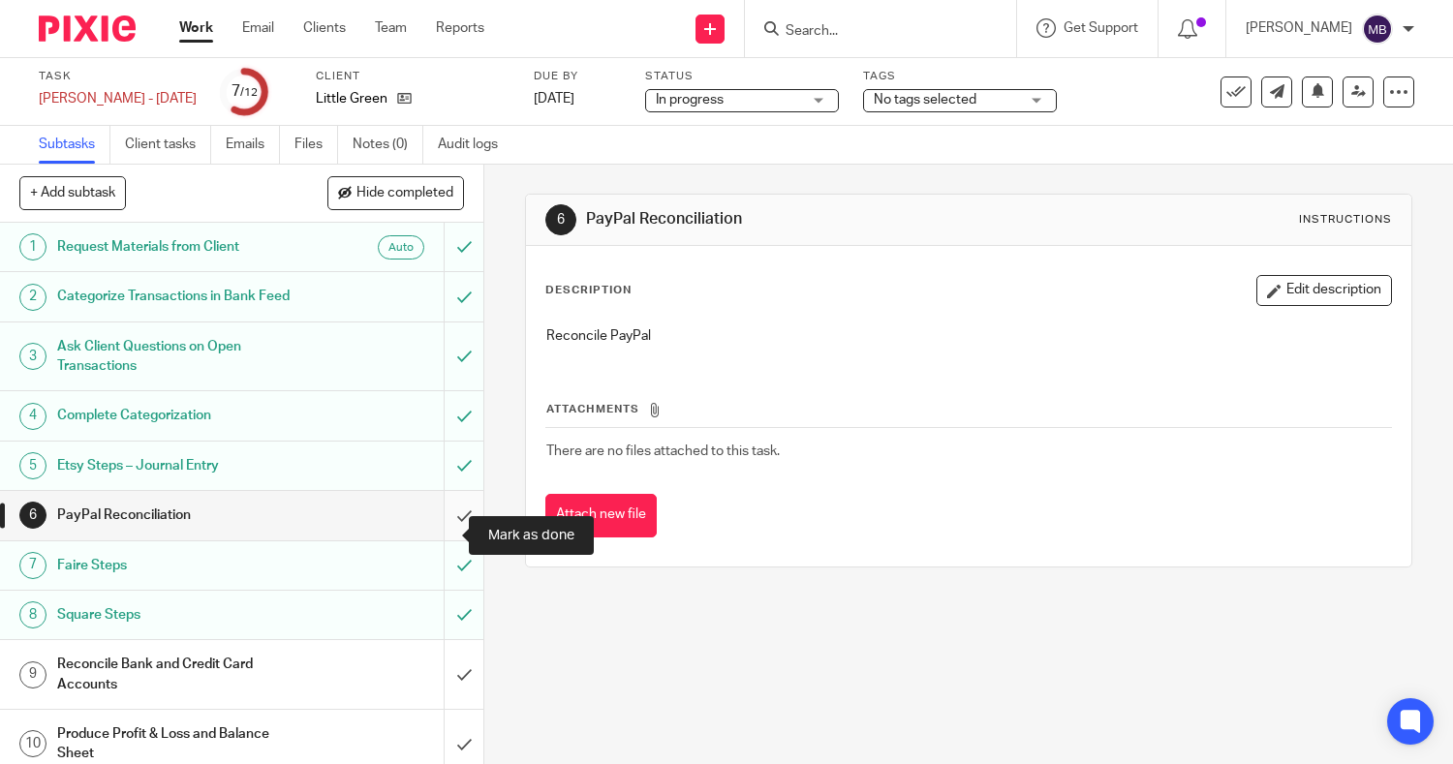
click at [435, 536] on input "submit" at bounding box center [241, 515] width 483 height 48
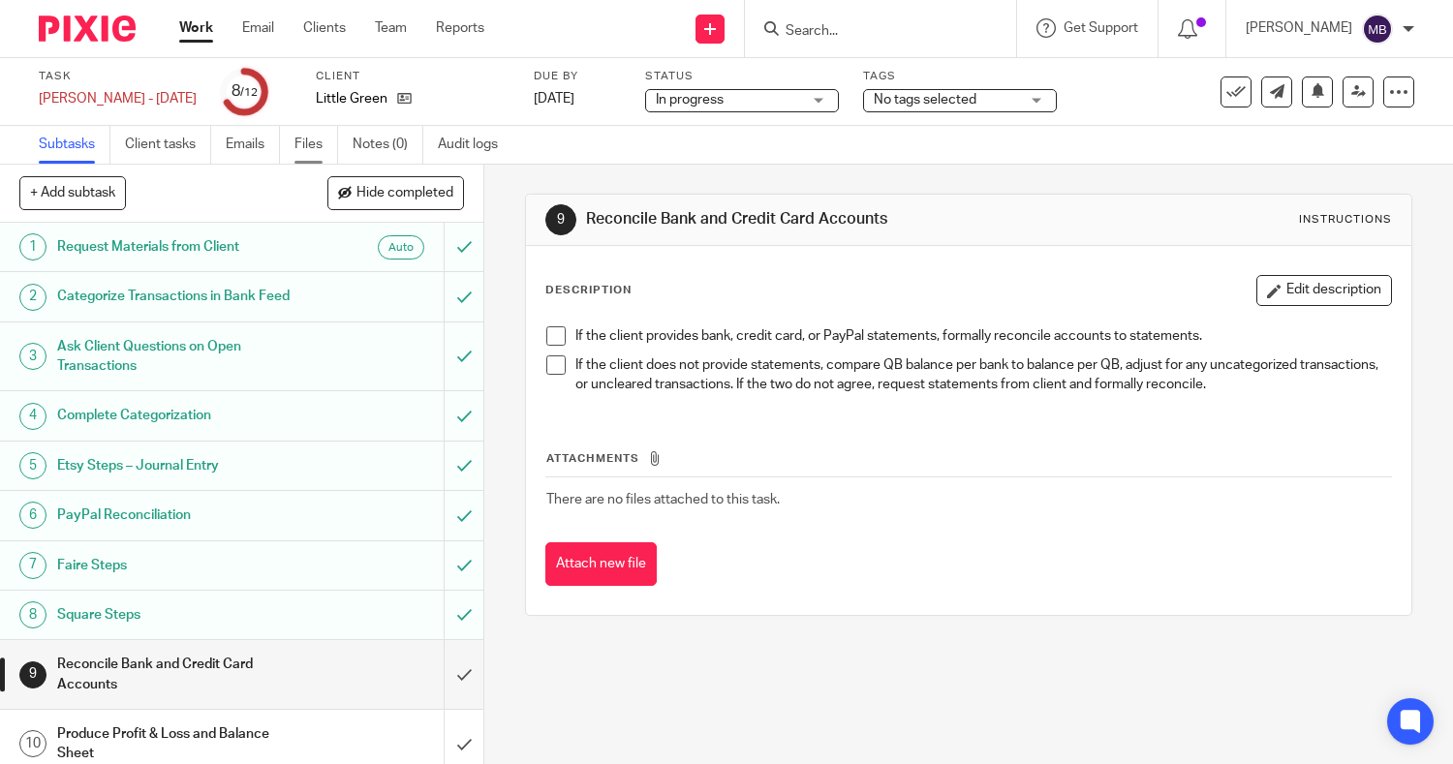
click at [310, 159] on link "Files" at bounding box center [317, 145] width 44 height 38
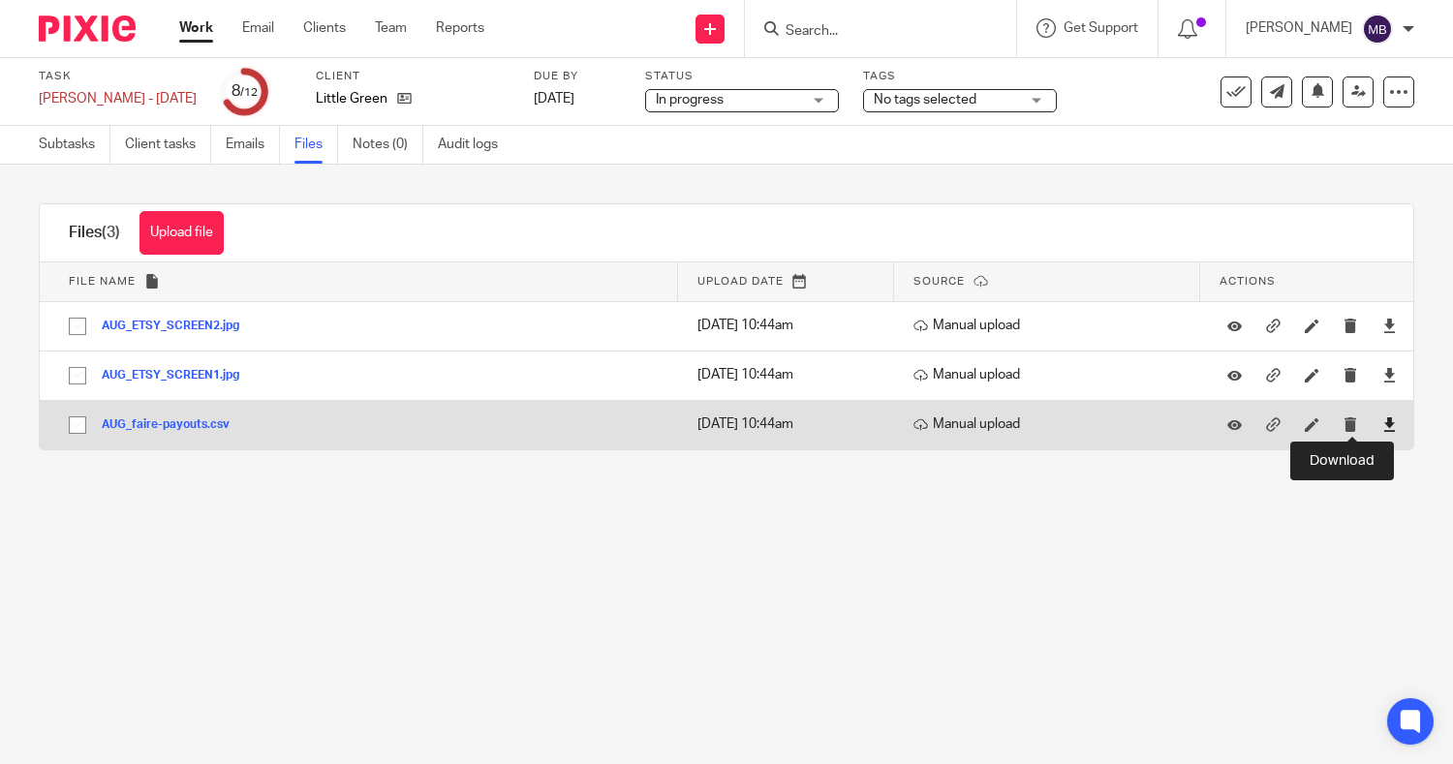
click at [1383, 426] on icon at bounding box center [1390, 425] width 15 height 15
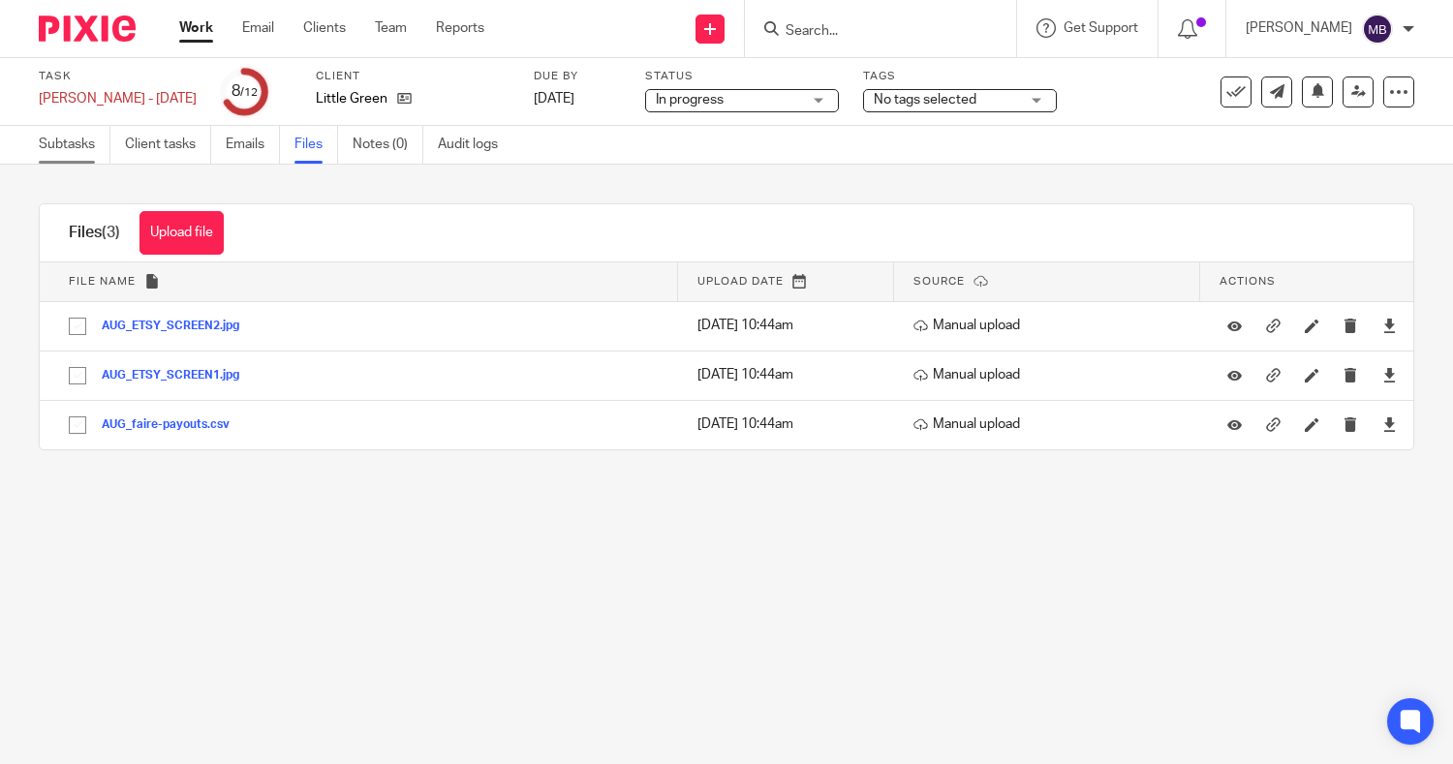
click at [63, 150] on link "Subtasks" at bounding box center [75, 145] width 72 height 38
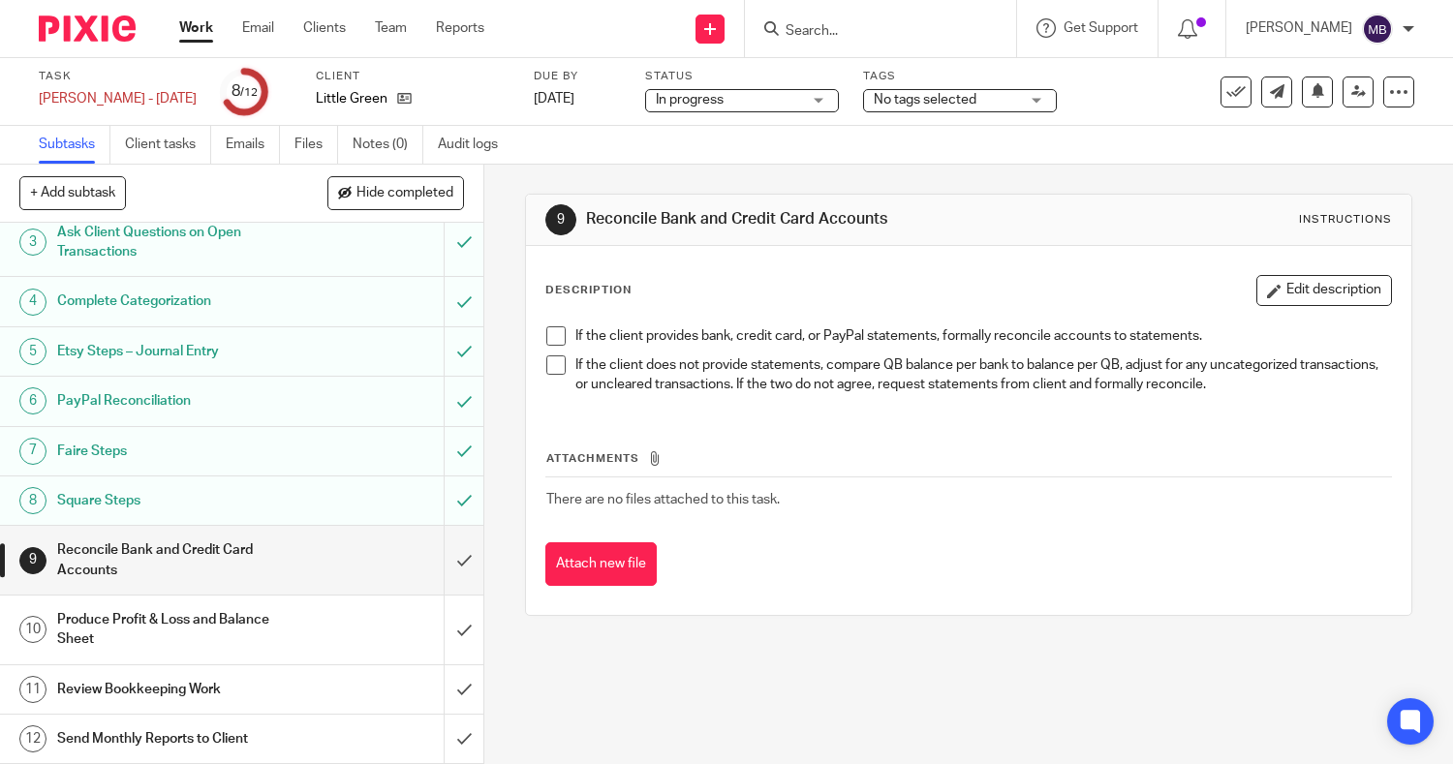
scroll to position [135, 0]
click at [436, 547] on input "submit" at bounding box center [241, 560] width 483 height 69
click at [434, 629] on input "submit" at bounding box center [241, 630] width 483 height 69
click at [442, 684] on input "submit" at bounding box center [241, 690] width 483 height 48
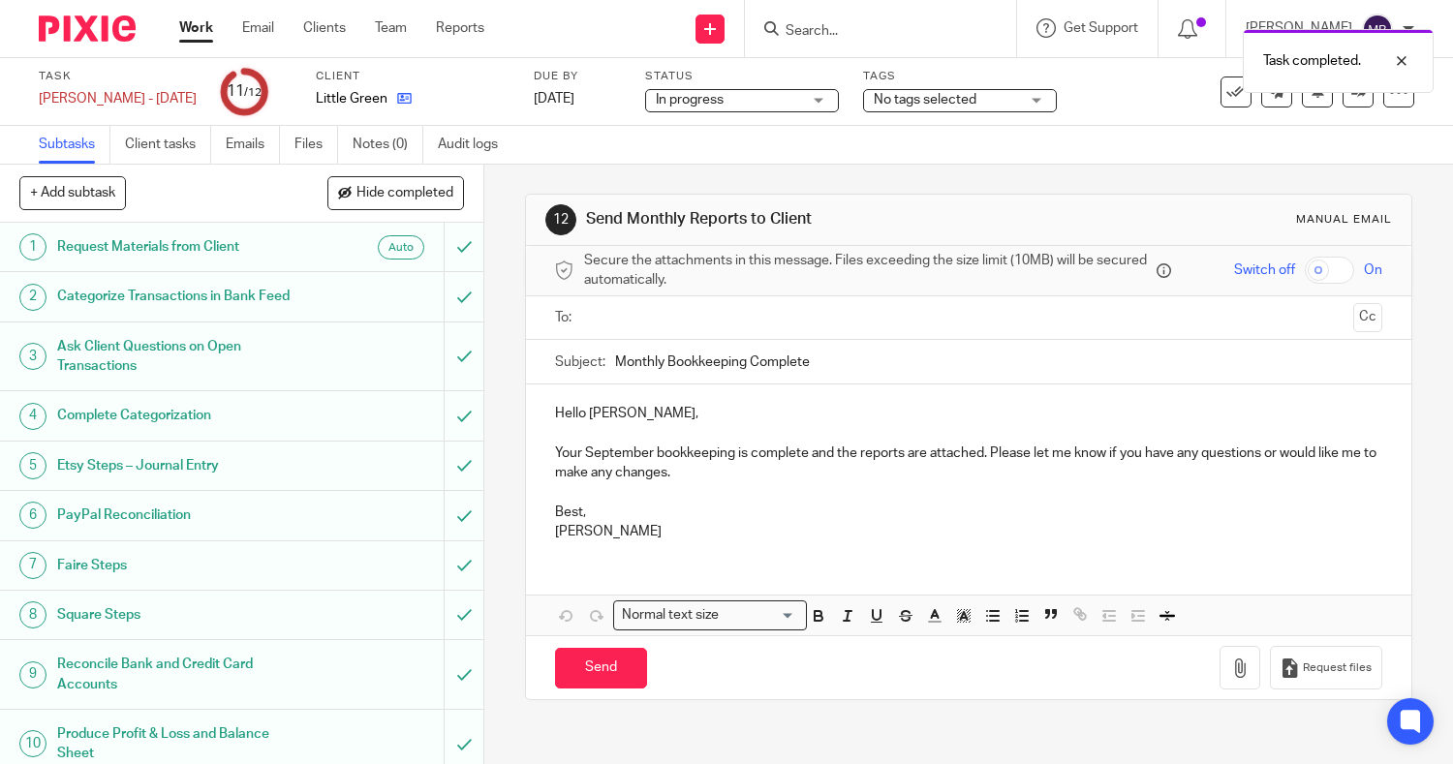
click at [397, 96] on icon at bounding box center [404, 98] width 15 height 15
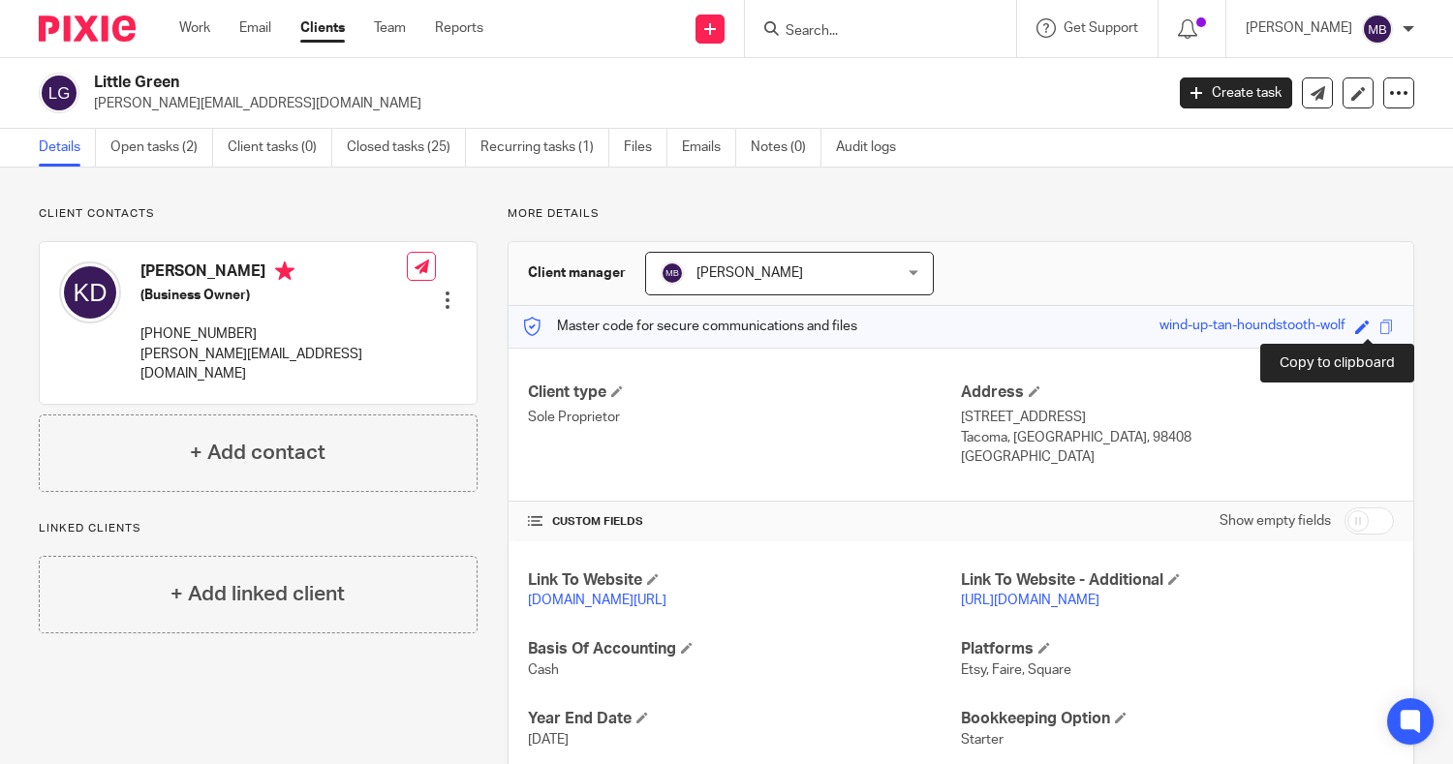
click at [1380, 325] on span at bounding box center [1387, 327] width 15 height 15
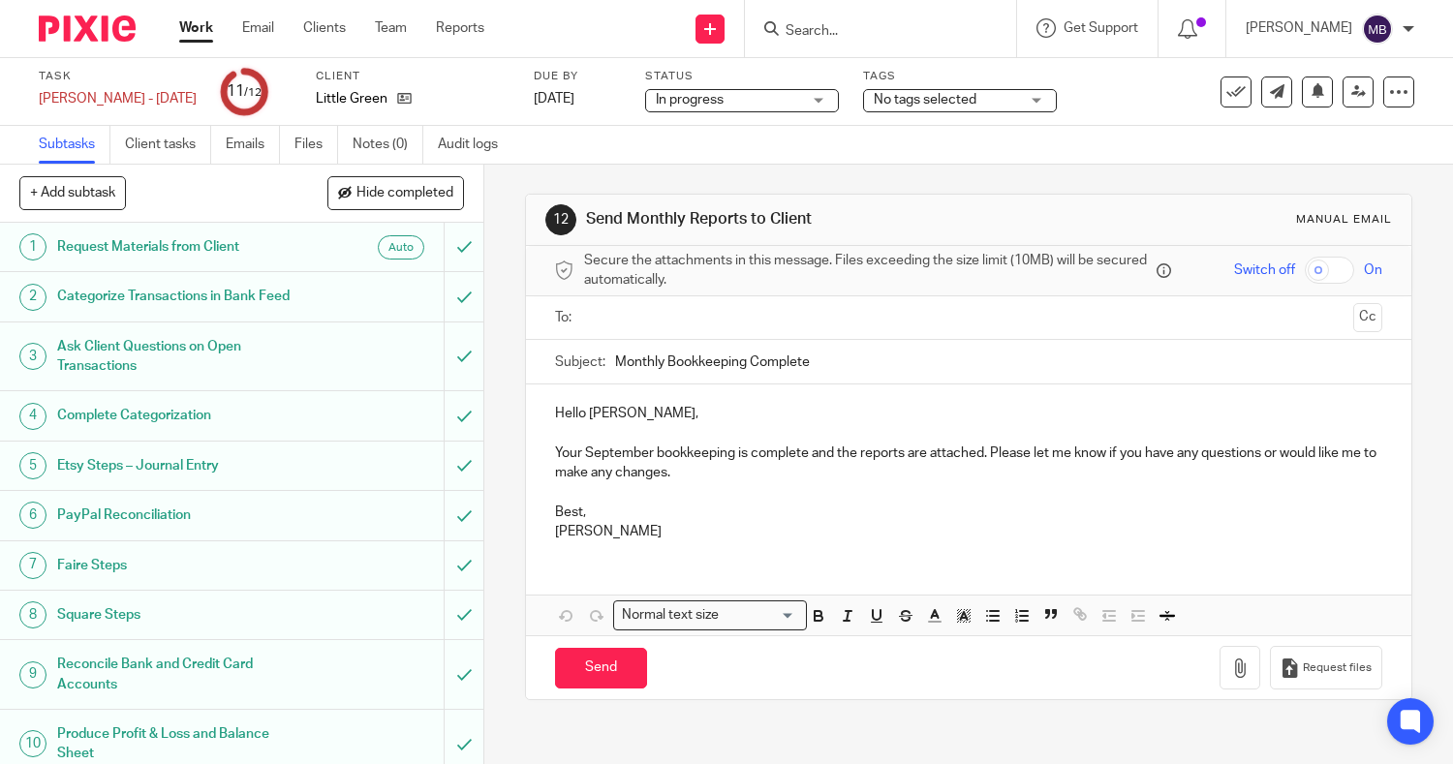
click at [1305, 274] on input "checkbox" at bounding box center [1329, 270] width 49 height 27
checkbox input "true"
click at [838, 327] on input "text" at bounding box center [968, 318] width 755 height 22
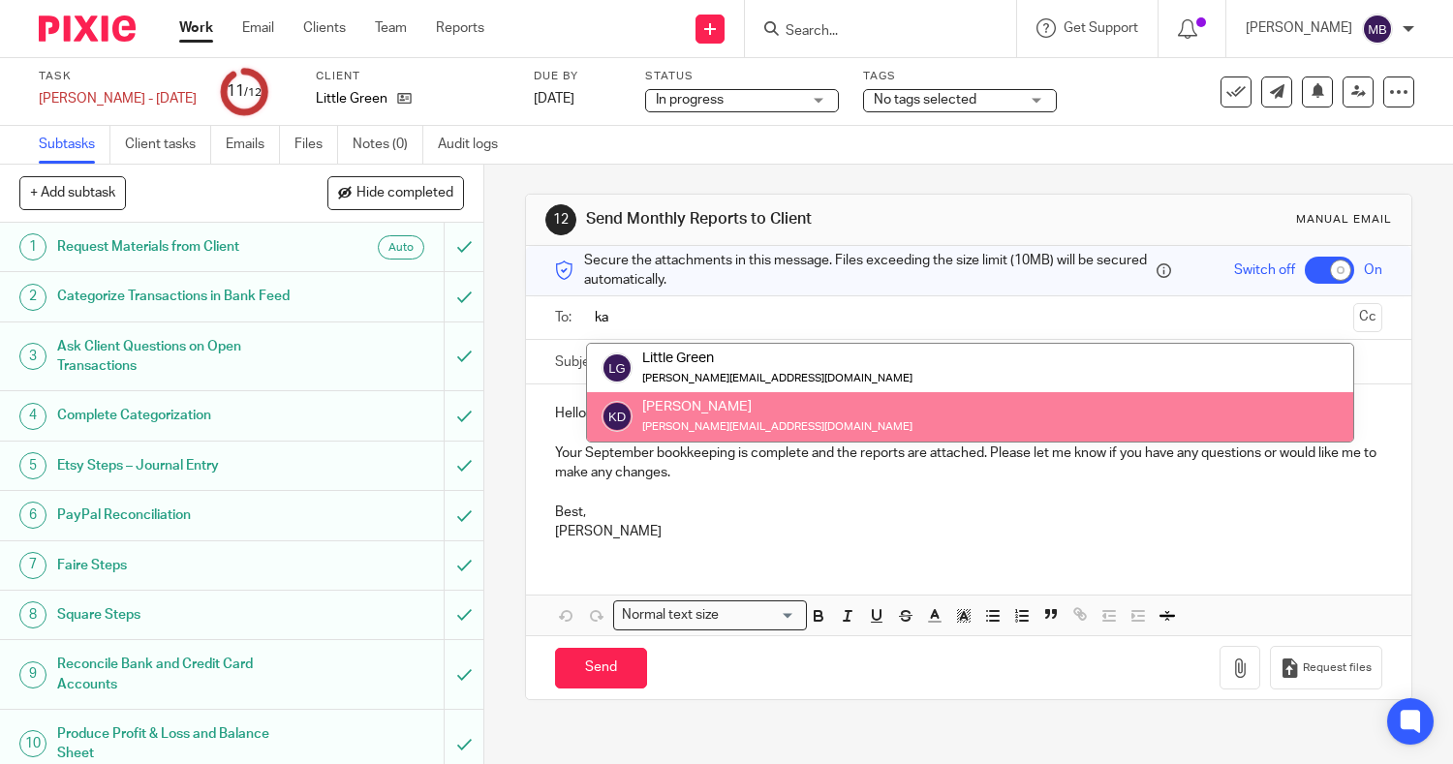
type input "ka"
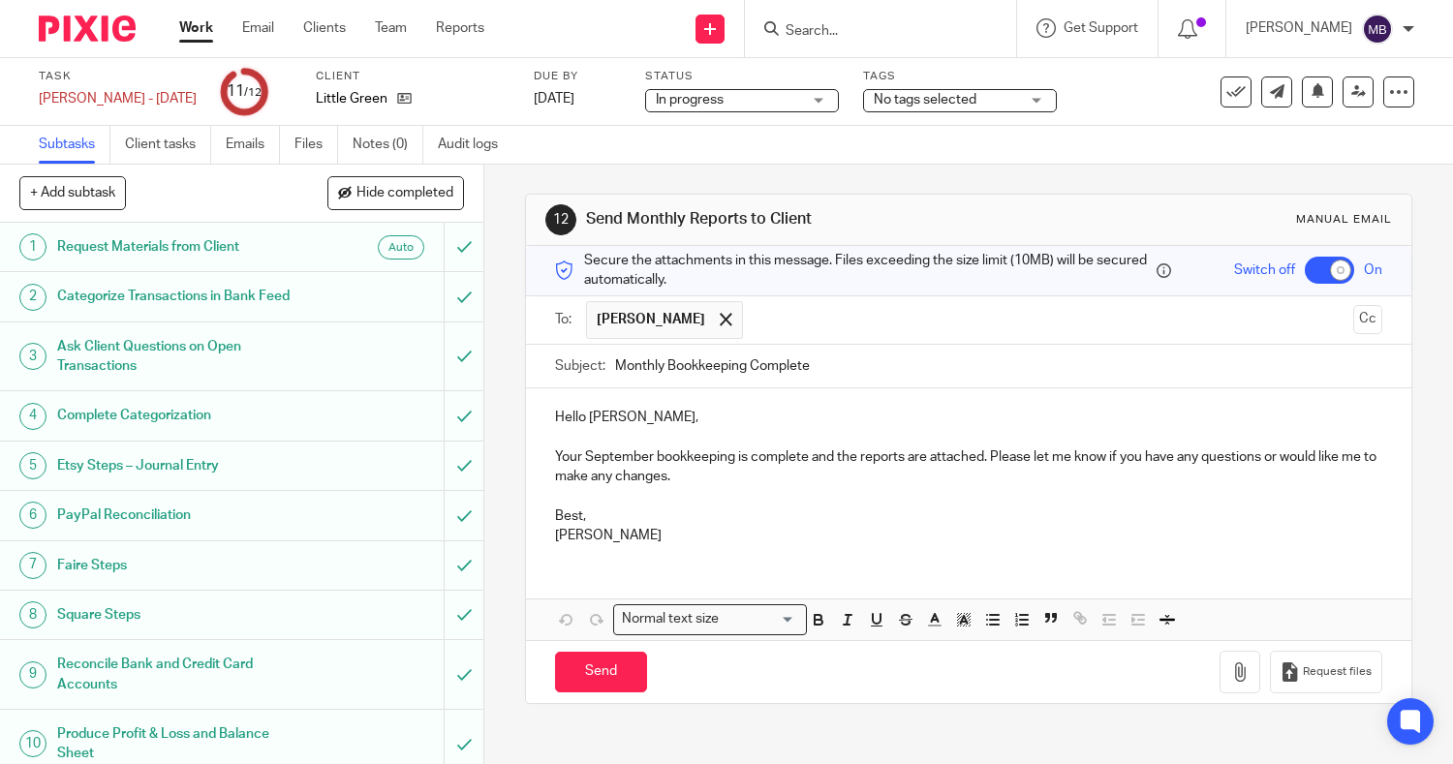
click at [642, 451] on p "Your September bookkeeping is complete and the reports are attached. Please let…" at bounding box center [969, 468] width 828 height 40
click at [775, 461] on p "Your August bookkeeping is complete and the reports are attached. Please let me…" at bounding box center [969, 468] width 828 height 40
click at [964, 456] on p "Your August bookkeeping is complete, and the reports are attached. Please let m…" at bounding box center [969, 468] width 828 height 40
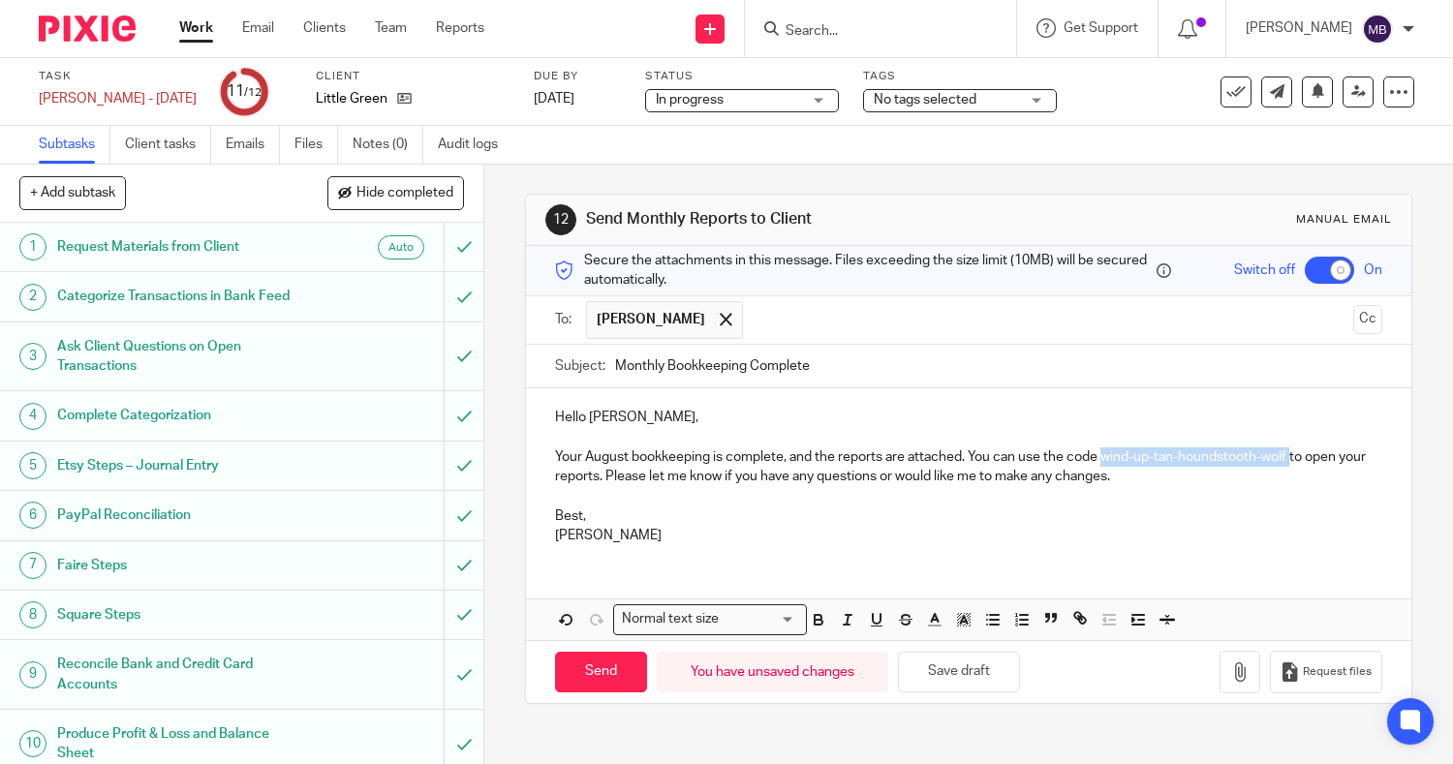
drag, startPoint x: 1098, startPoint y: 462, endPoint x: 1287, endPoint y: 456, distance: 189.0
click at [1287, 456] on p "Your August bookkeeping is complete, and the reports are attached. You can use …" at bounding box center [969, 468] width 828 height 40
click at [819, 618] on icon "button" at bounding box center [818, 619] width 17 height 17
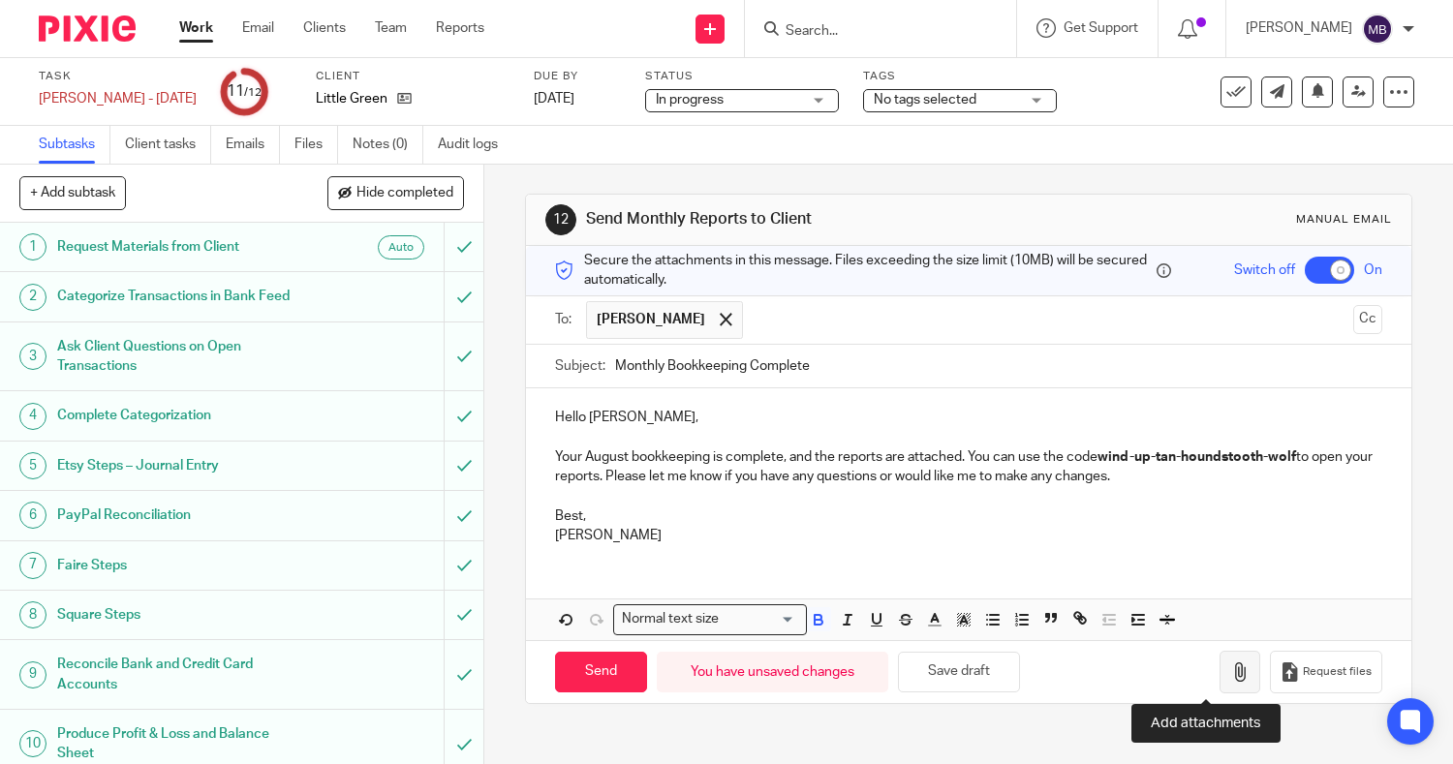
click at [1230, 678] on icon "button" at bounding box center [1239, 672] width 19 height 19
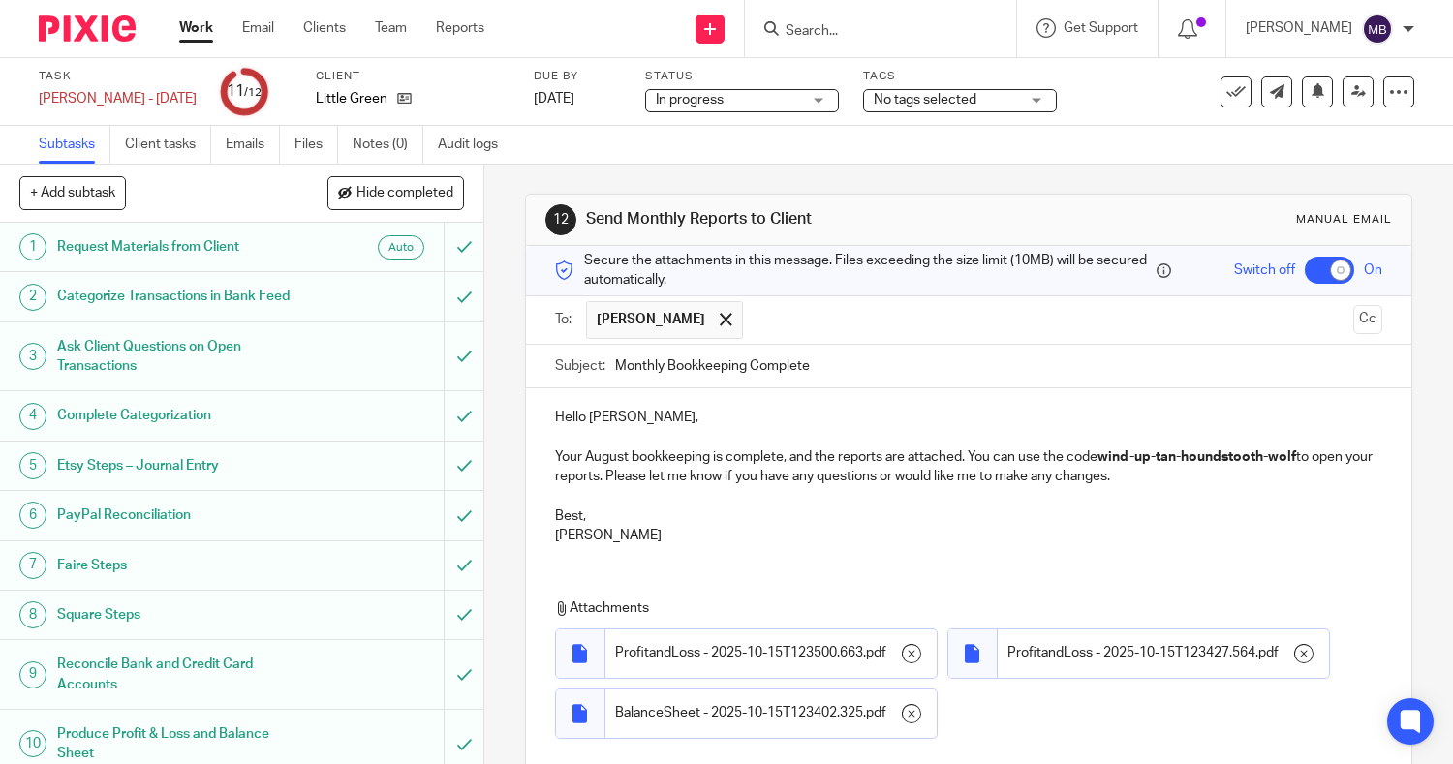
scroll to position [199, 0]
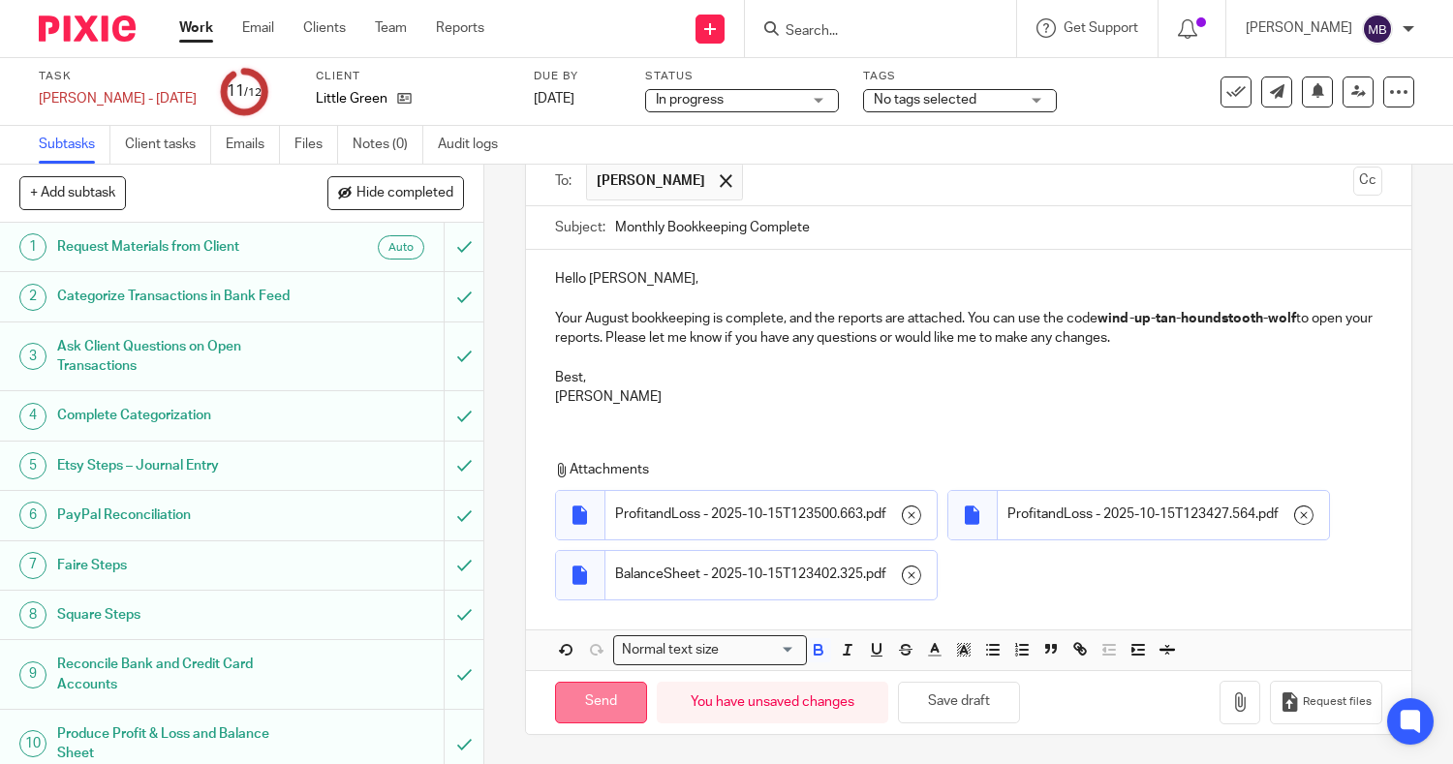
click at [597, 699] on input "Send" at bounding box center [601, 703] width 92 height 42
checkbox input "false"
type input "Sent"
